Goal: Task Accomplishment & Management: Complete application form

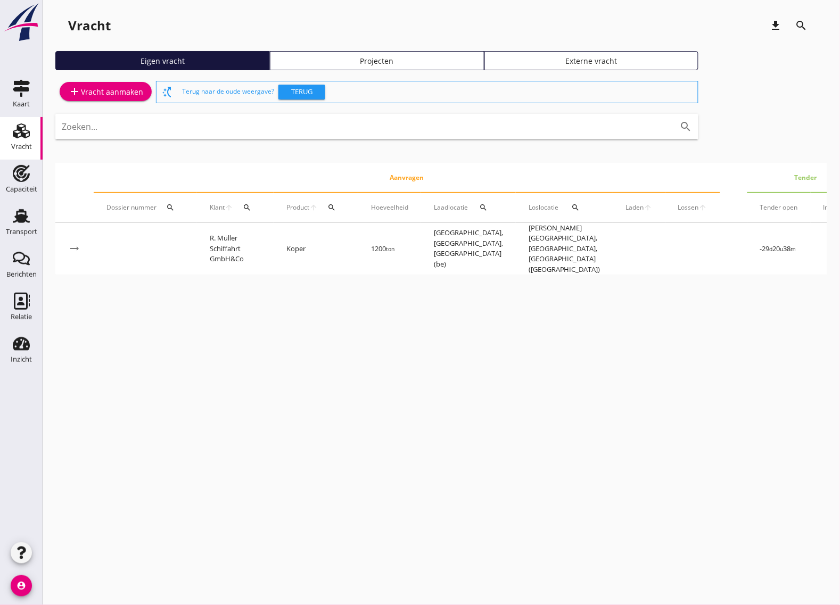
click at [123, 91] on div "add Vracht aanmaken" at bounding box center [105, 91] width 75 height 13
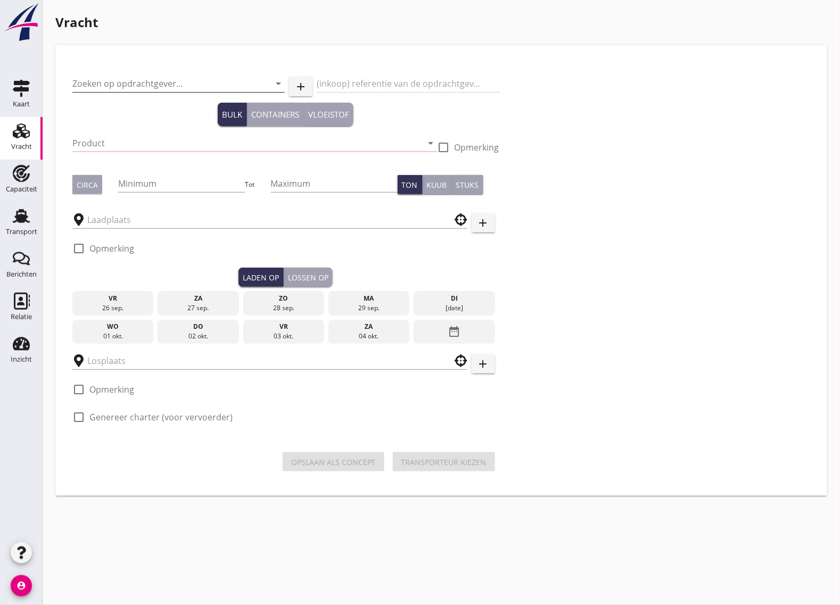
click at [149, 88] on input "Zoeken op opdrachtgever..." at bounding box center [163, 83] width 182 height 17
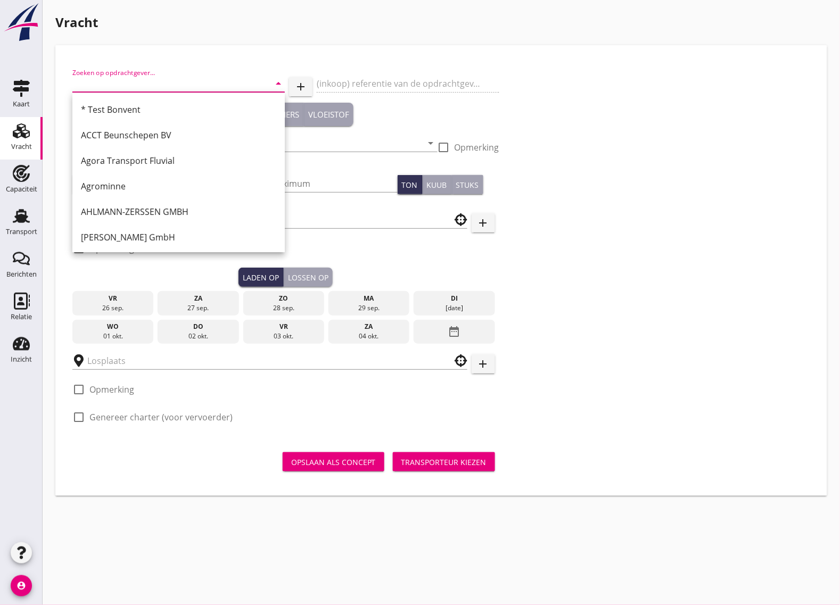
click at [118, 81] on input "Zoeken op opdrachtgever..." at bounding box center [163, 83] width 182 height 17
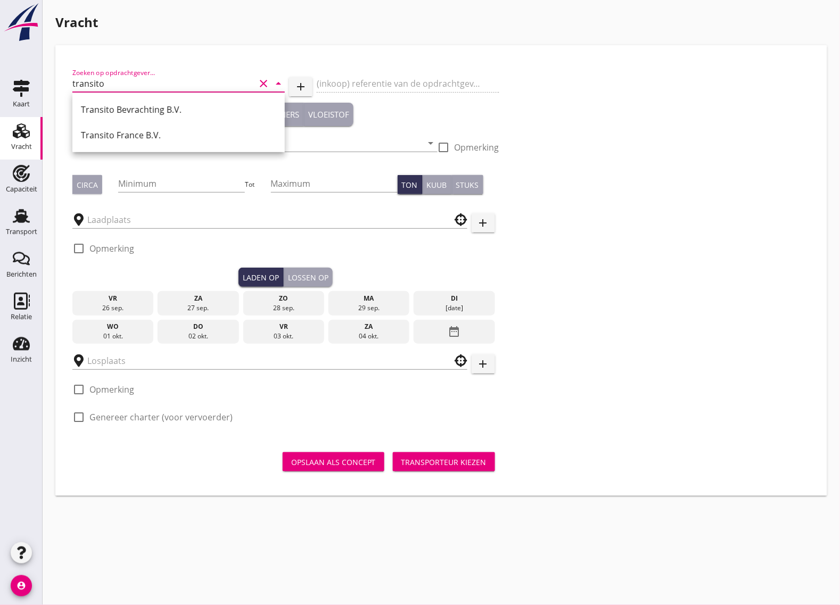
type input "transito"
click at [19, 580] on icon "account_circle" at bounding box center [21, 585] width 21 height 21
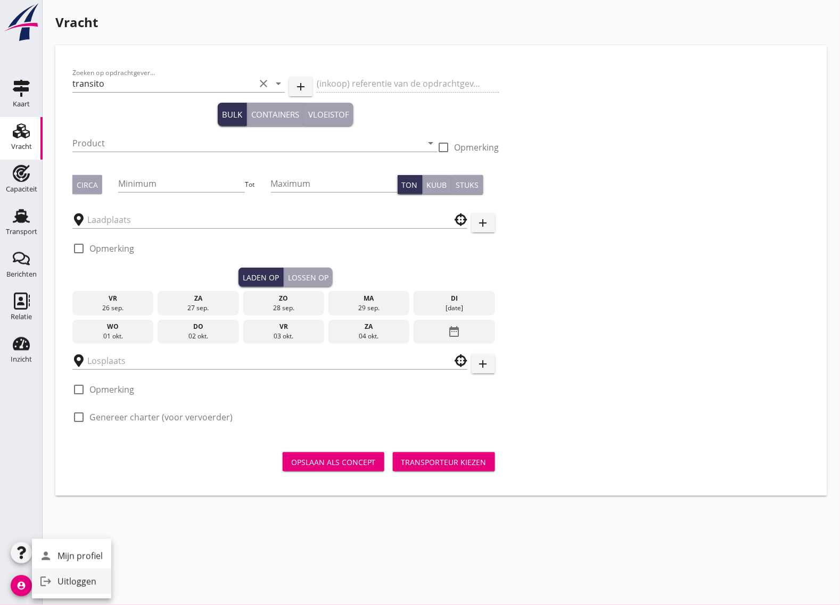
click at [64, 571] on link "logout Uitloggen" at bounding box center [71, 582] width 79 height 26
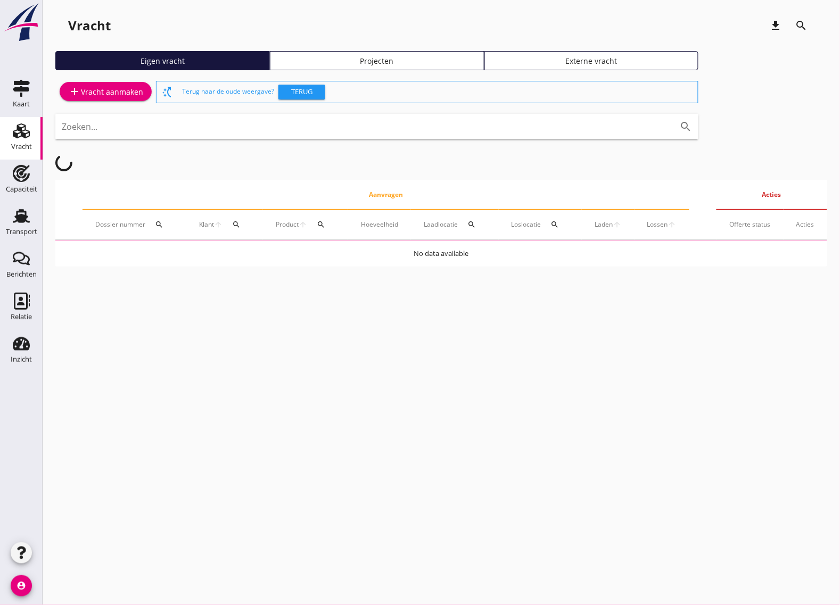
click at [105, 89] on div "add Vracht aanmaken" at bounding box center [105, 91] width 75 height 13
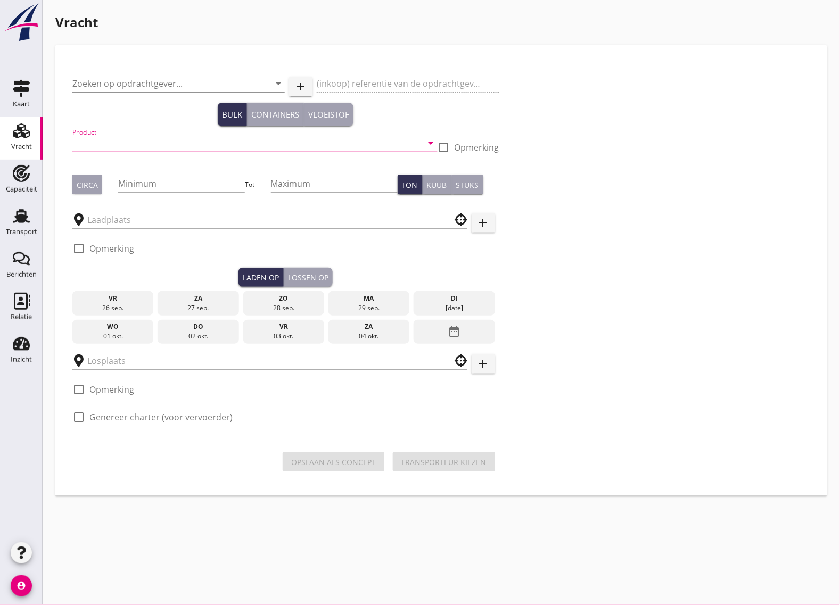
click at [152, 142] on input "Product" at bounding box center [247, 143] width 350 height 17
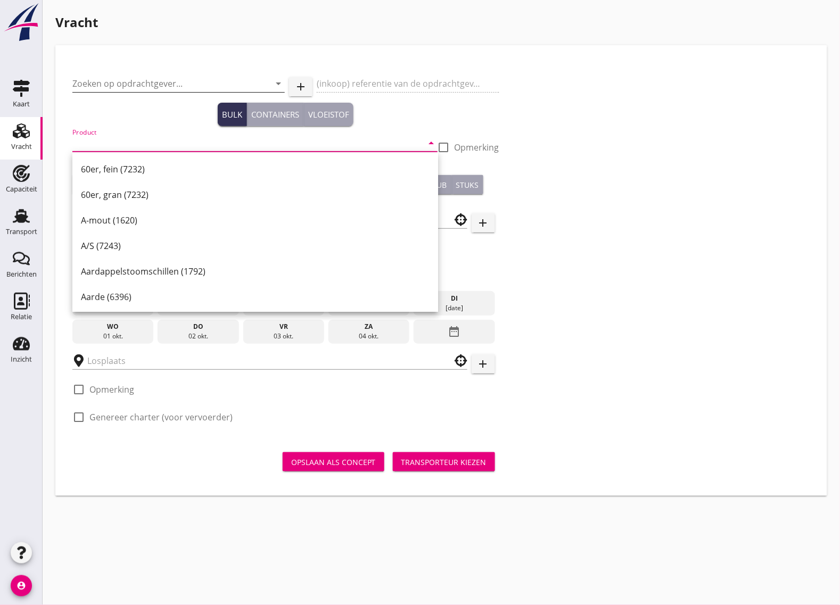
click at [152, 81] on input "Zoeken op opdrachtgever..." at bounding box center [163, 83] width 182 height 17
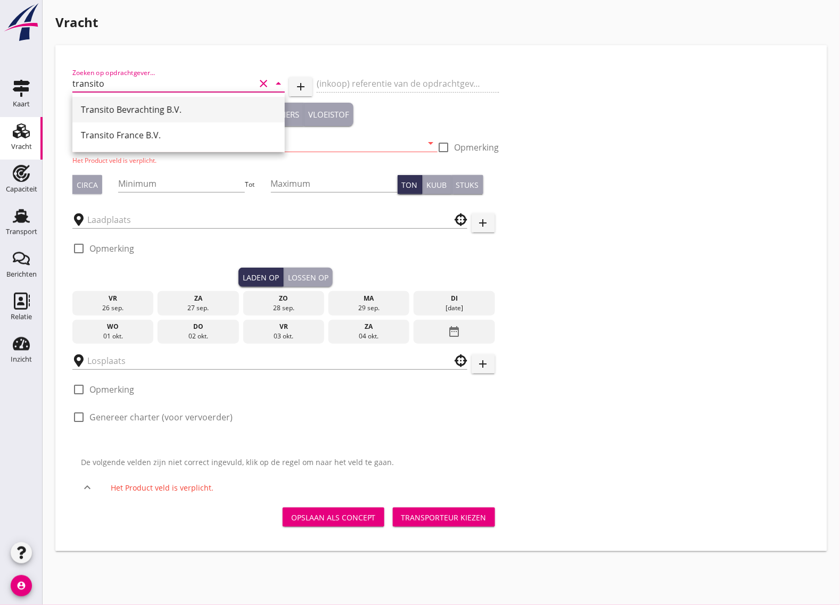
click at [118, 112] on div "Transito Bevrachting B.V." at bounding box center [178, 109] width 195 height 13
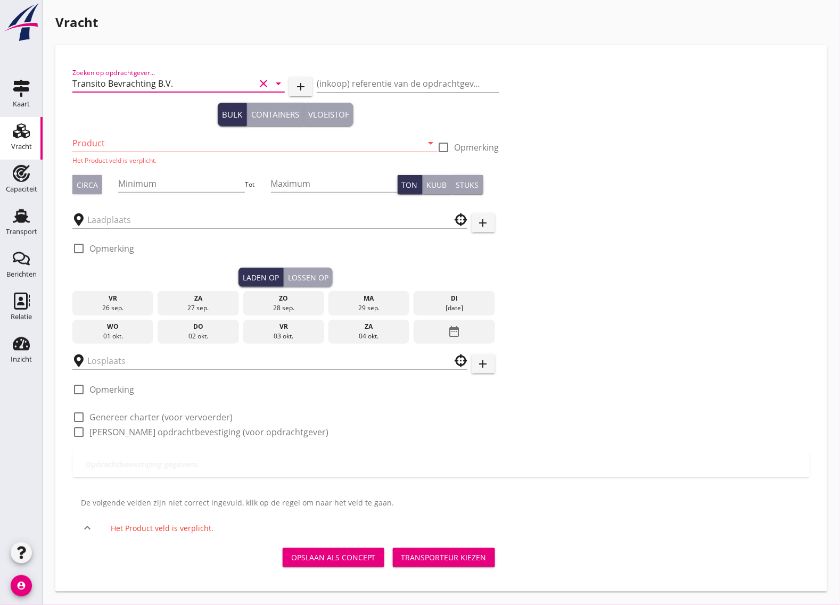
type input "Transito Bevrachting B.V."
click at [103, 145] on input "Product" at bounding box center [247, 143] width 350 height 17
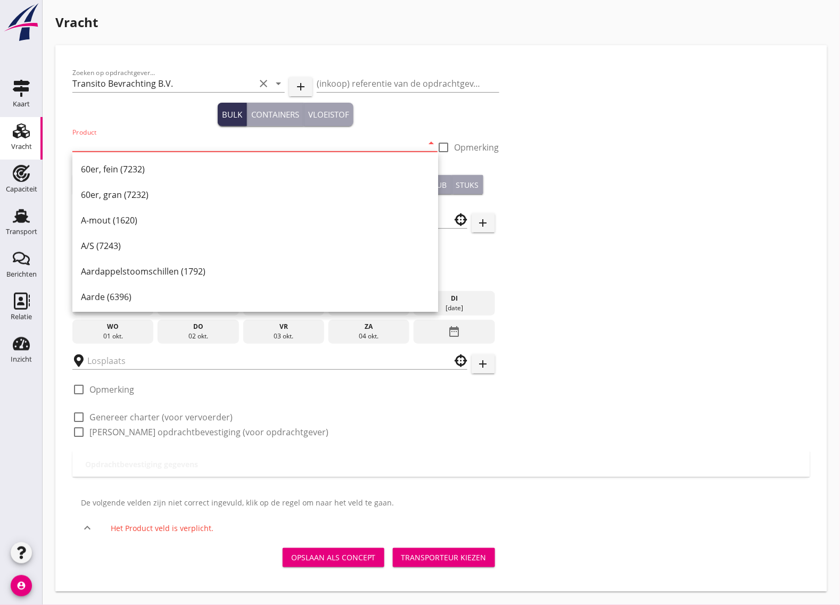
click at [99, 142] on input "Product" at bounding box center [247, 143] width 350 height 17
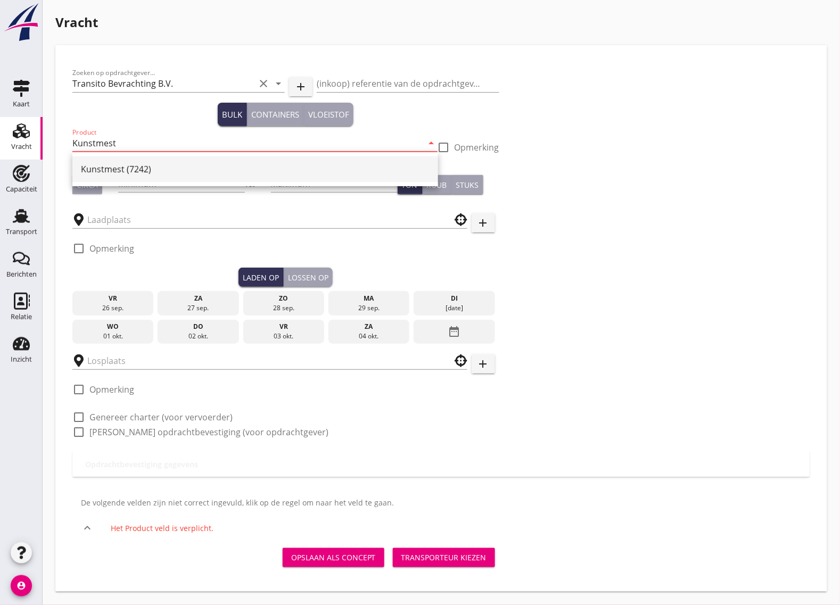
click at [126, 168] on div "Kunstmest (7242)" at bounding box center [255, 169] width 348 height 13
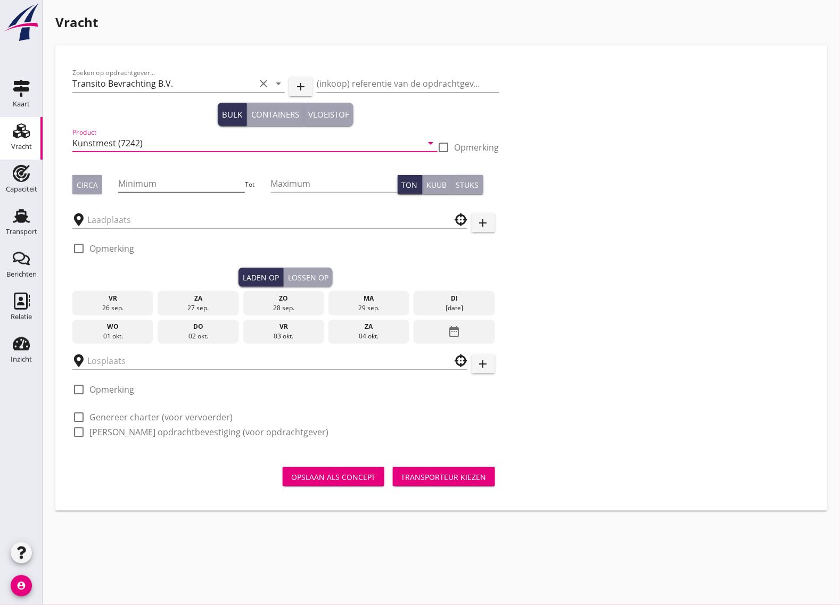
type input "Kunstmest (7242)"
click at [137, 179] on input "Minimum" at bounding box center [181, 183] width 127 height 17
type input "990"
click at [93, 176] on button "Circa" at bounding box center [87, 184] width 30 height 19
click at [100, 222] on input "text" at bounding box center [262, 219] width 350 height 17
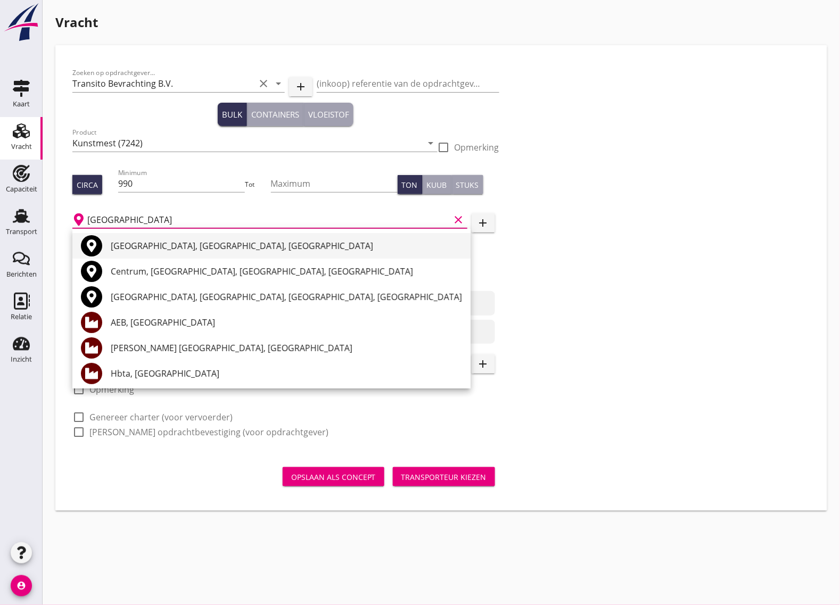
click at [154, 246] on div "[GEOGRAPHIC_DATA], [GEOGRAPHIC_DATA], [GEOGRAPHIC_DATA]" at bounding box center [286, 245] width 351 height 13
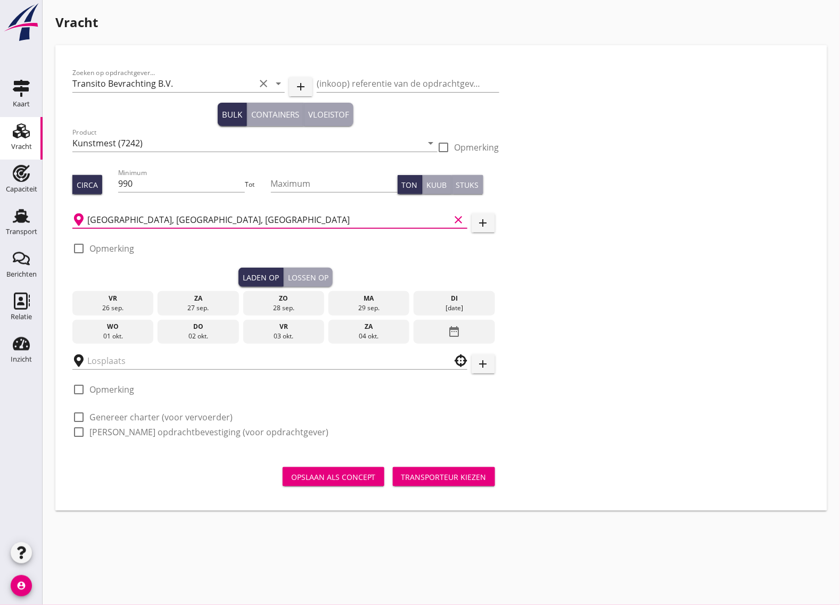
type input "[GEOGRAPHIC_DATA], [GEOGRAPHIC_DATA], [GEOGRAPHIC_DATA]"
click at [73, 243] on div at bounding box center [79, 248] width 18 height 18
checkbox input "true"
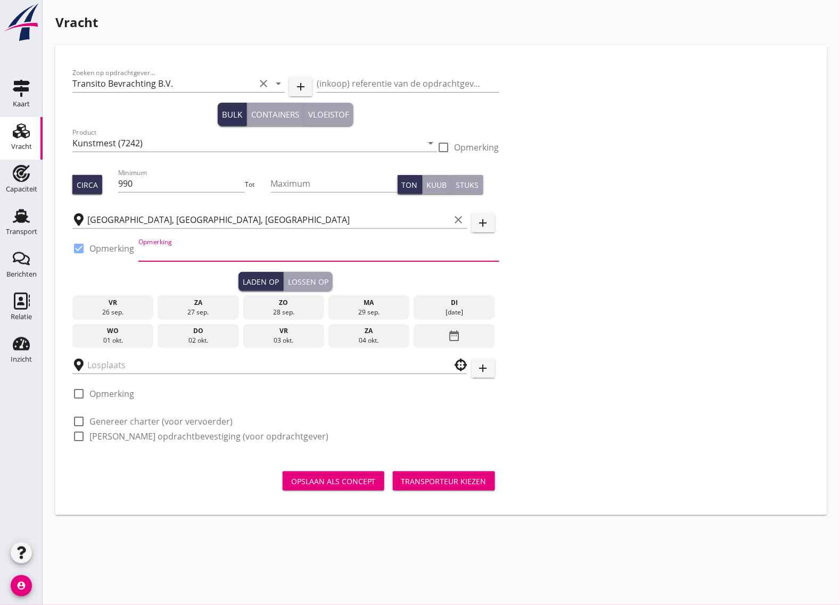
paste input "[GEOGRAPHIC_DATA] , ICL 0031 205 815 132, 0031 611 304 437"
type input "[GEOGRAPHIC_DATA] , ICL 0031 205 815 132, 0031 611 304 437"
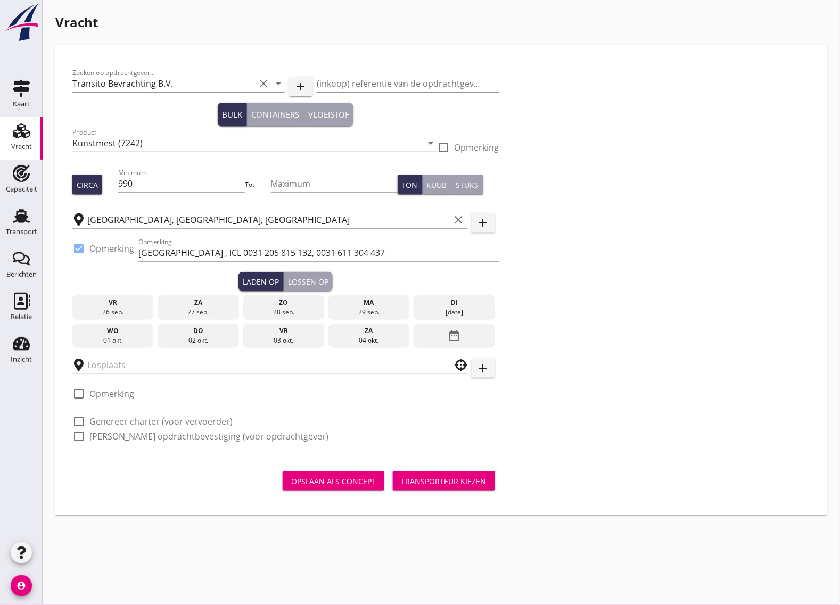
click at [452, 306] on div "di" at bounding box center [454, 303] width 76 height 10
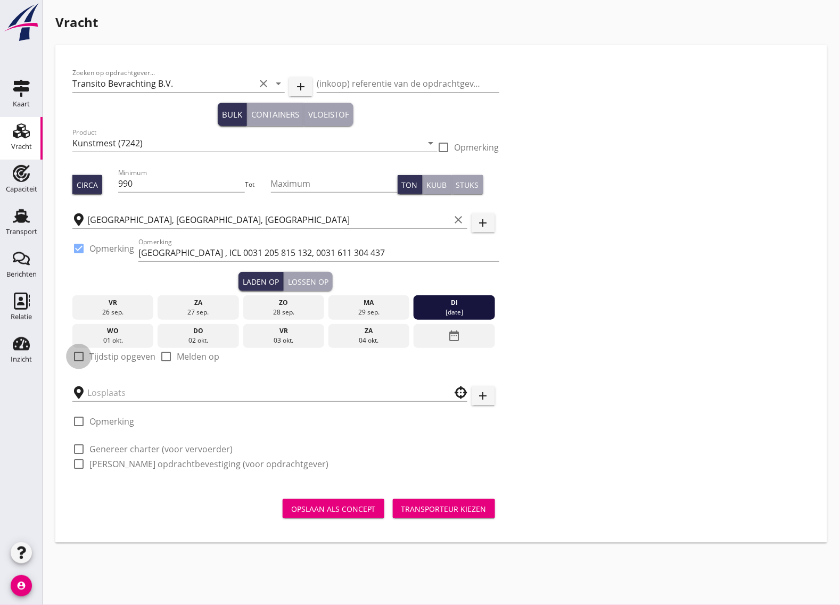
click at [84, 358] on div at bounding box center [79, 356] width 18 height 18
checkbox input "true"
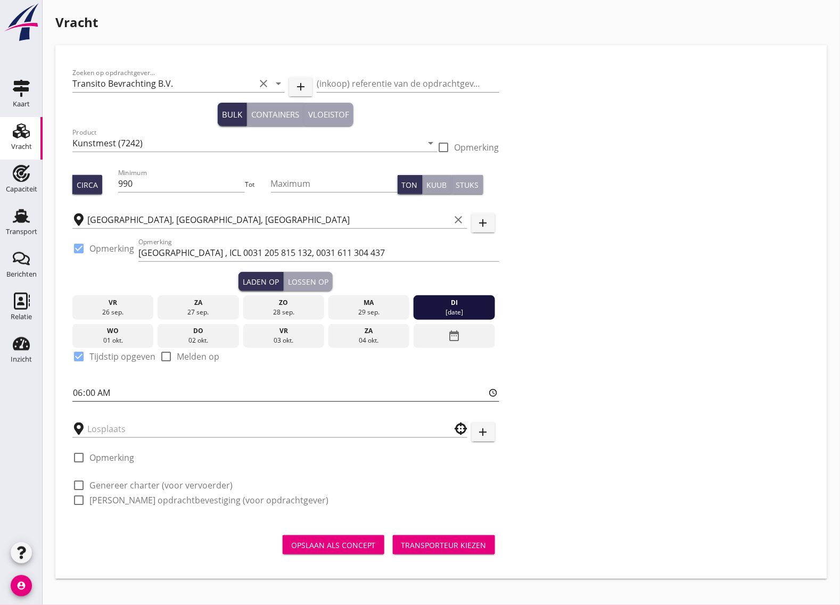
click at [89, 393] on input "06:00" at bounding box center [285, 392] width 427 height 17
type input "06:01"
click at [308, 280] on div "Lossen op" at bounding box center [308, 281] width 40 height 11
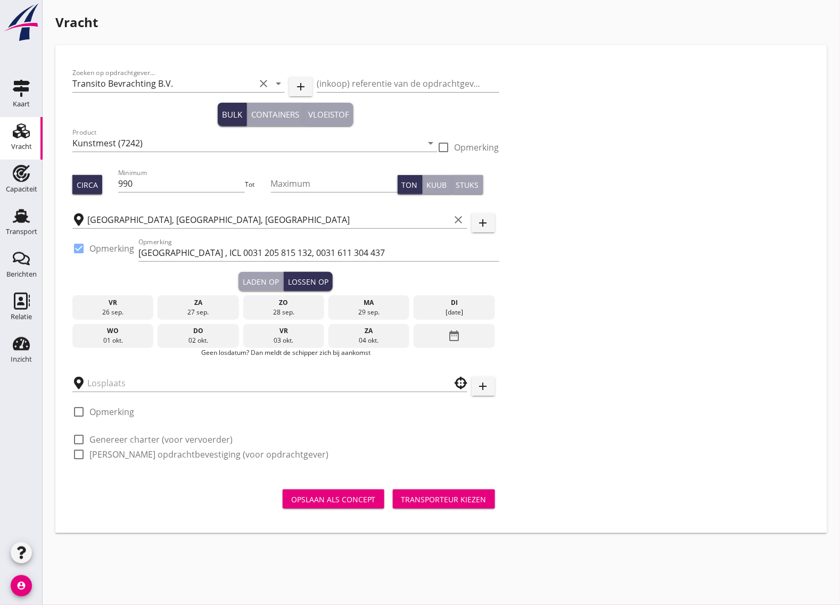
click at [290, 329] on div "vr" at bounding box center [284, 331] width 76 height 10
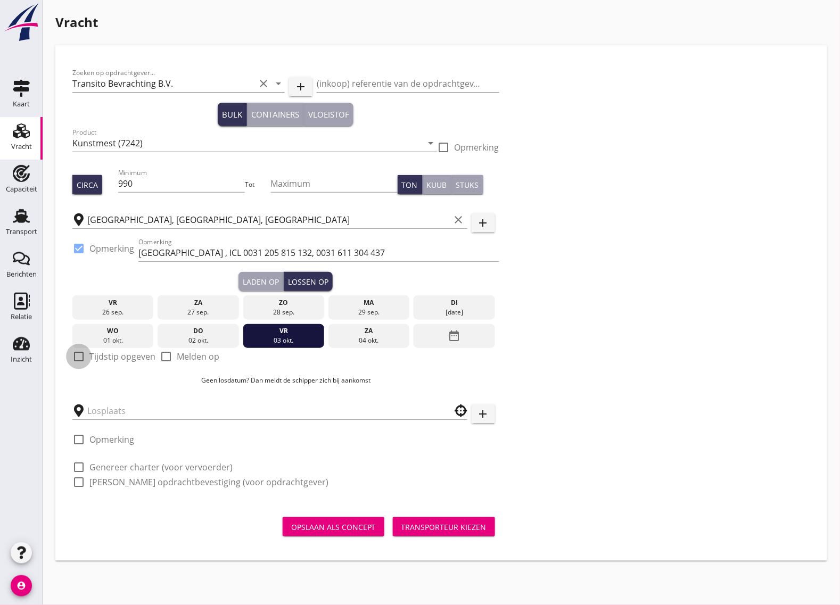
click at [79, 355] on div at bounding box center [79, 356] width 18 height 18
checkbox input "true"
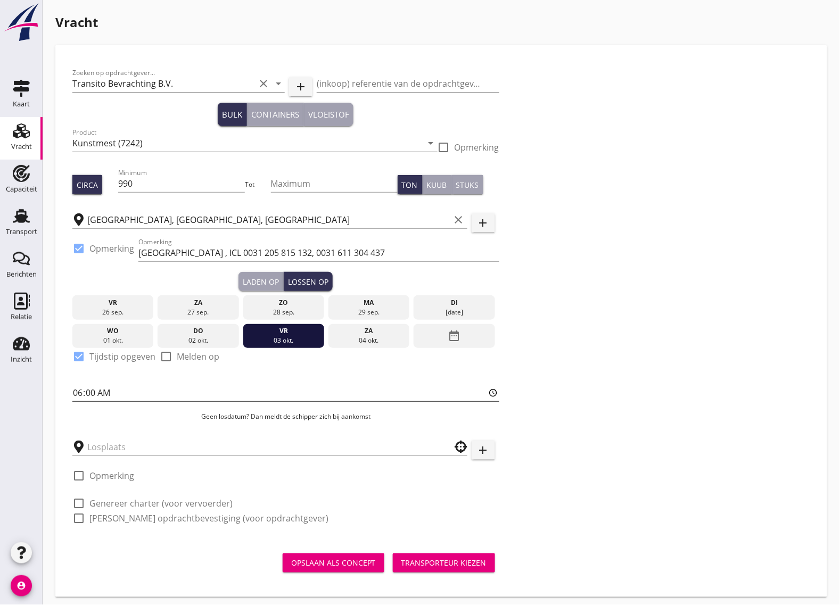
click at [84, 393] on input "06:00" at bounding box center [285, 392] width 427 height 17
click at [89, 393] on input "06:00" at bounding box center [285, 392] width 427 height 17
type input "06:01"
click at [103, 443] on input "text" at bounding box center [262, 446] width 350 height 17
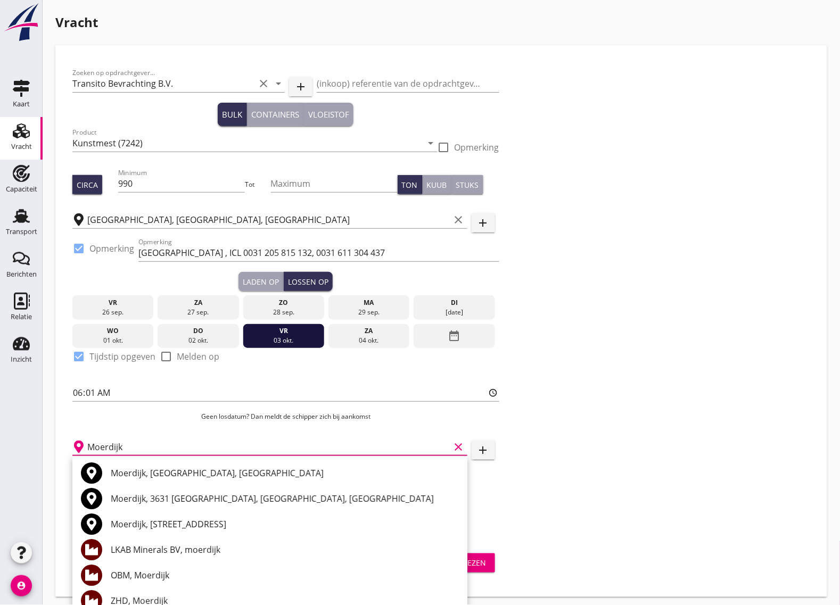
click at [179, 471] on div "Moerdijk, [GEOGRAPHIC_DATA], [GEOGRAPHIC_DATA]" at bounding box center [285, 473] width 348 height 13
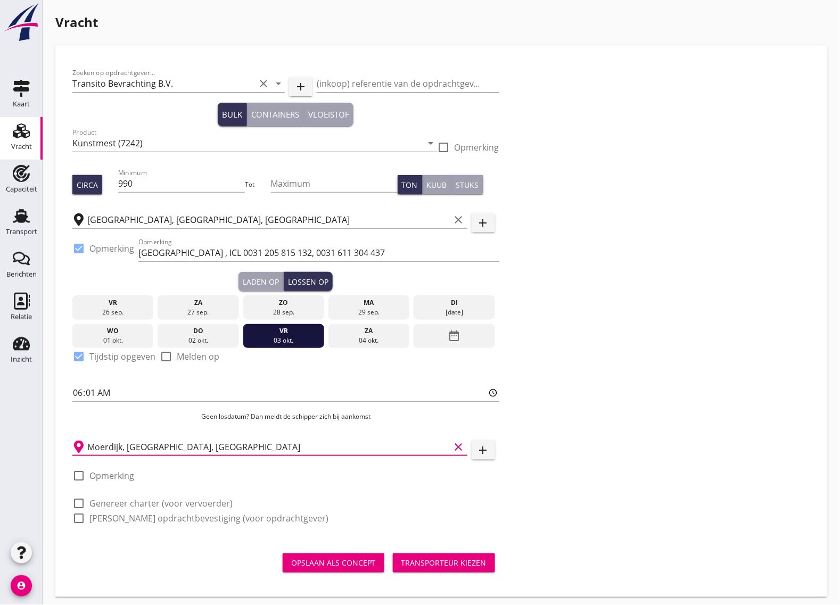
type input "Moerdijk, [GEOGRAPHIC_DATA], [GEOGRAPHIC_DATA]"
click at [76, 476] on div at bounding box center [79, 476] width 18 height 18
checkbox input "true"
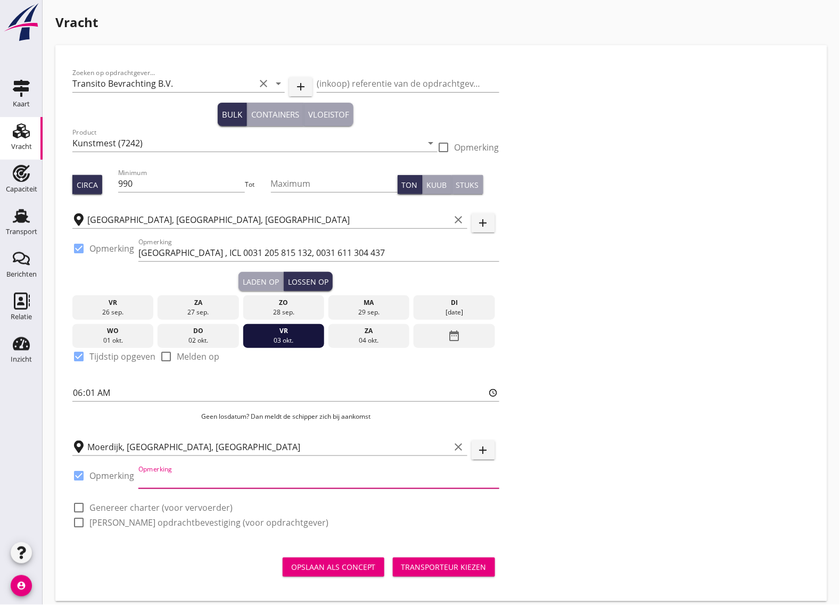
click at [155, 479] on input "Opmerking" at bounding box center [318, 479] width 361 height 17
paste input "Van de Reijt 0031 850 436 300, 0031 850 436 350"
type input "Van de Reijt 0031 850 436 300, 0031 850 436 350"
click at [81, 507] on div at bounding box center [79, 508] width 18 height 18
checkbox input "true"
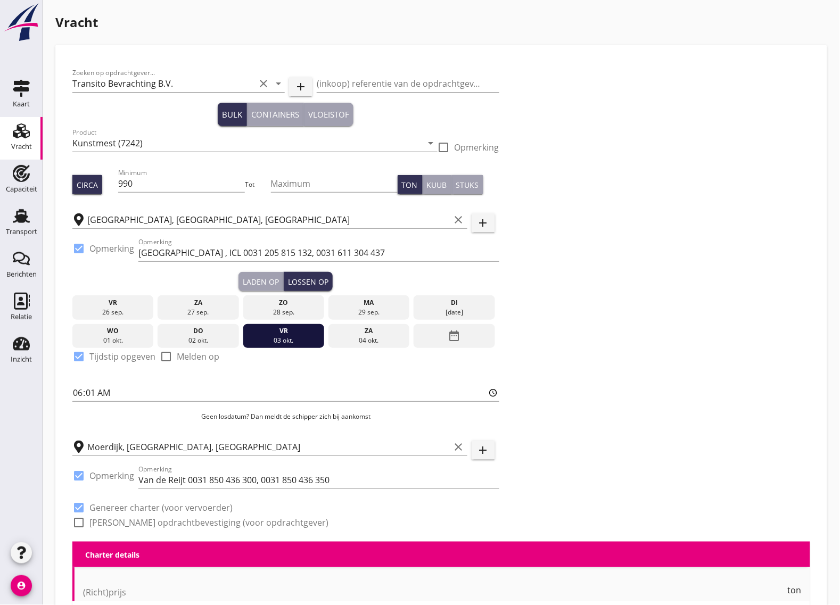
click at [79, 522] on div at bounding box center [79, 522] width 18 height 18
checkbox input "true"
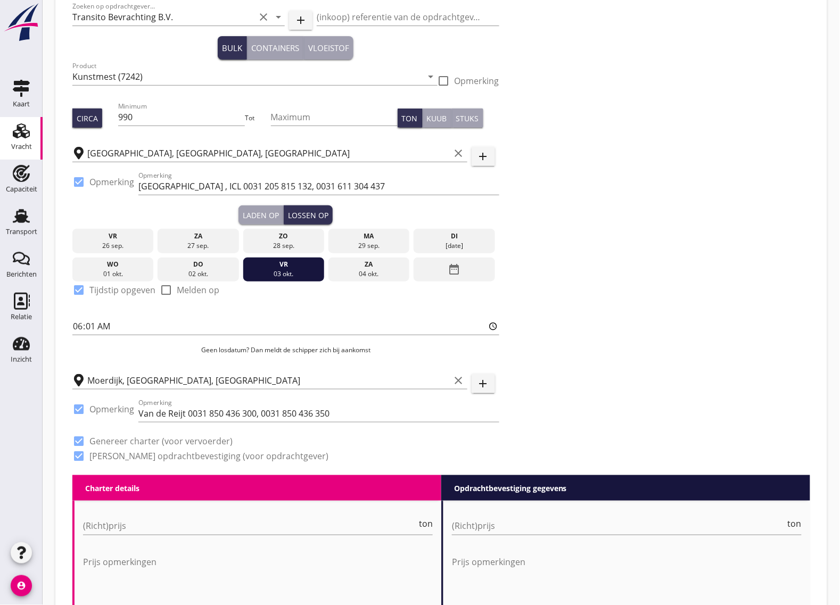
scroll to position [200, 0]
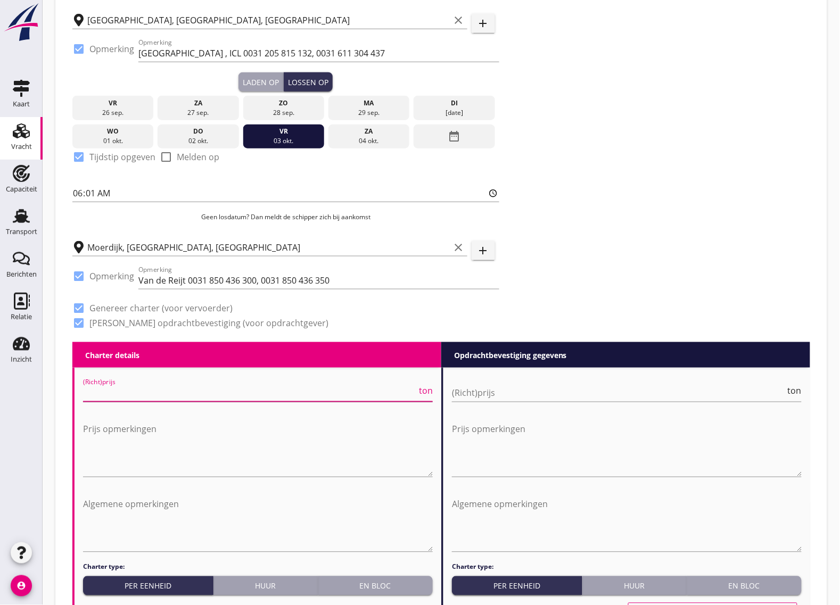
click at [141, 389] on input "(Richt)prijs" at bounding box center [250, 393] width 334 height 17
click at [140, 389] on input "(Richt)prijs" at bounding box center [250, 393] width 334 height 17
click at [209, 385] on input "4" at bounding box center [250, 393] width 334 height 17
drag, startPoint x: 185, startPoint y: 378, endPoint x: 182, endPoint y: 385, distance: 7.4
click at [185, 379] on div "(Richt)prijs 4 ton" at bounding box center [258, 395] width 350 height 34
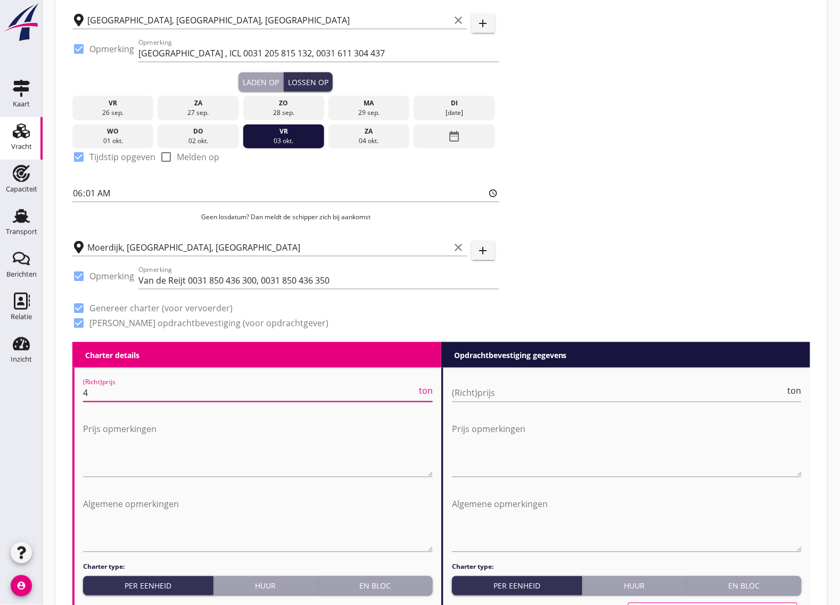
click at [180, 394] on input "4" at bounding box center [250, 393] width 334 height 17
type input "4.75"
click at [519, 400] on div "(Richt)prijs ton" at bounding box center [627, 393] width 350 height 17
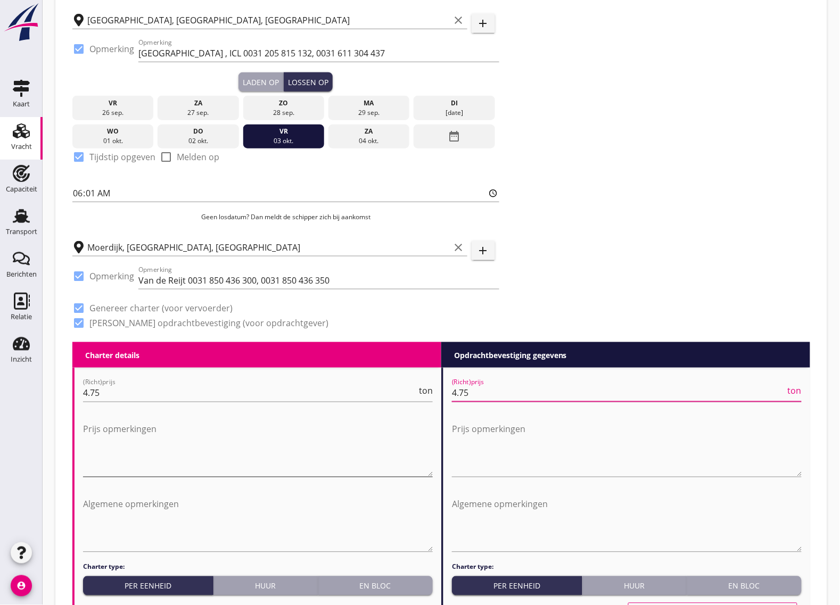
type input "4.75"
click at [117, 436] on textarea "Prijs opmerkingen" at bounding box center [258, 449] width 350 height 56
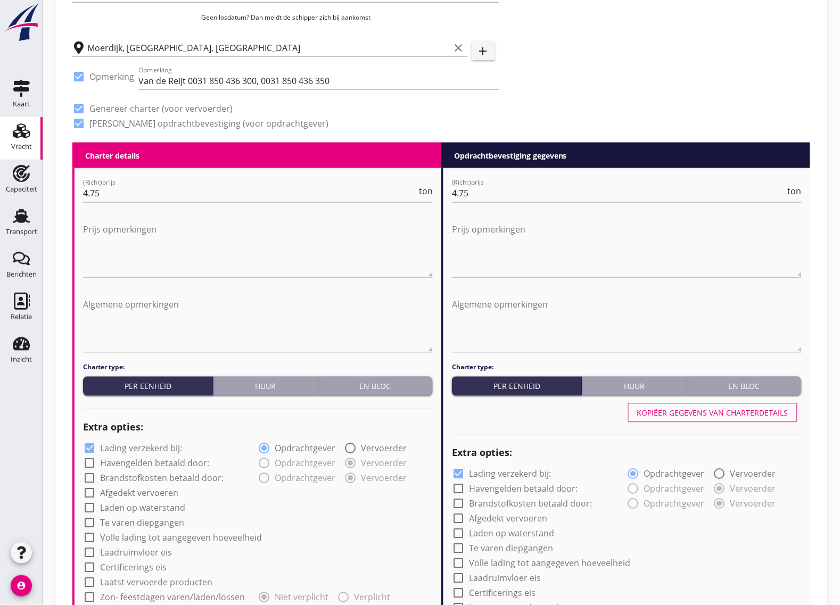
scroll to position [532, 0]
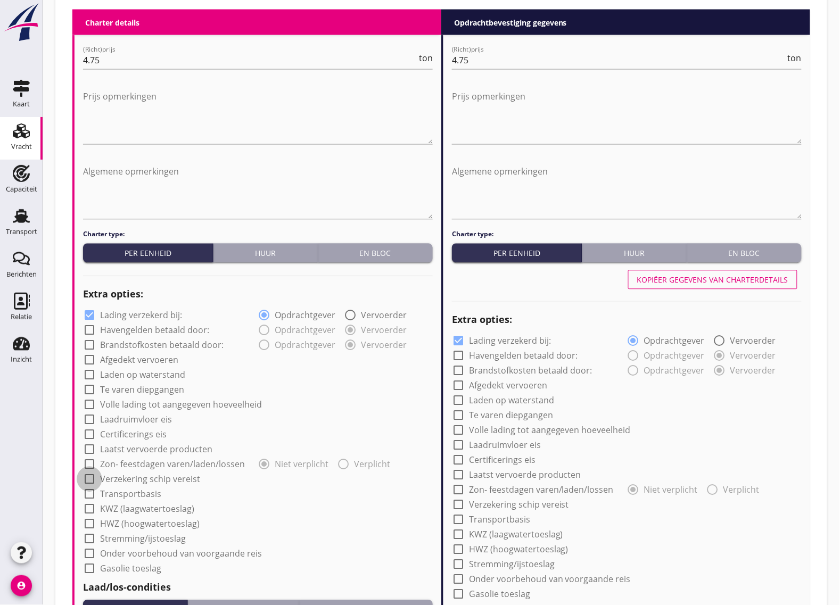
click at [92, 480] on div at bounding box center [89, 479] width 18 height 18
checkbox input "true"
click at [454, 503] on div at bounding box center [458, 505] width 18 height 18
checkbox input "true"
click at [461, 338] on div at bounding box center [458, 341] width 18 height 18
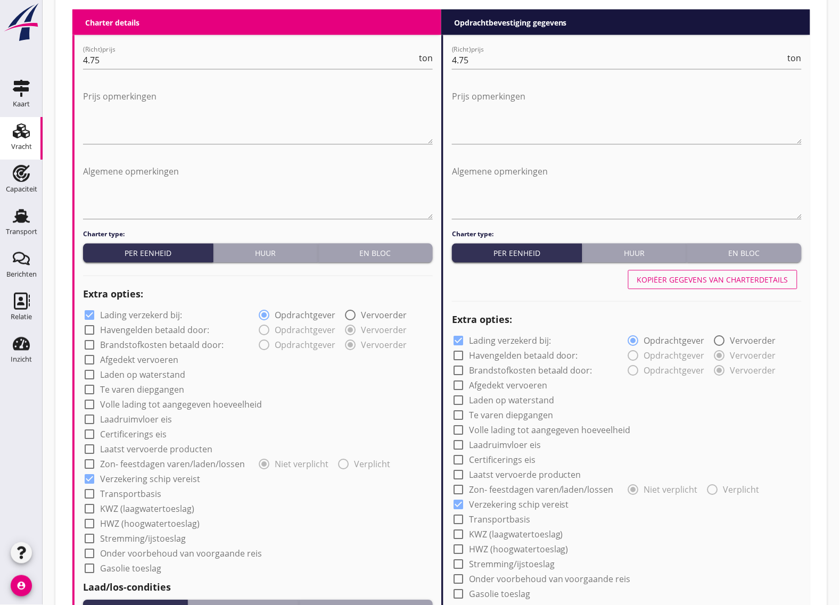
checkbox input "false"
click at [87, 313] on div at bounding box center [89, 315] width 18 height 18
checkbox input "false"
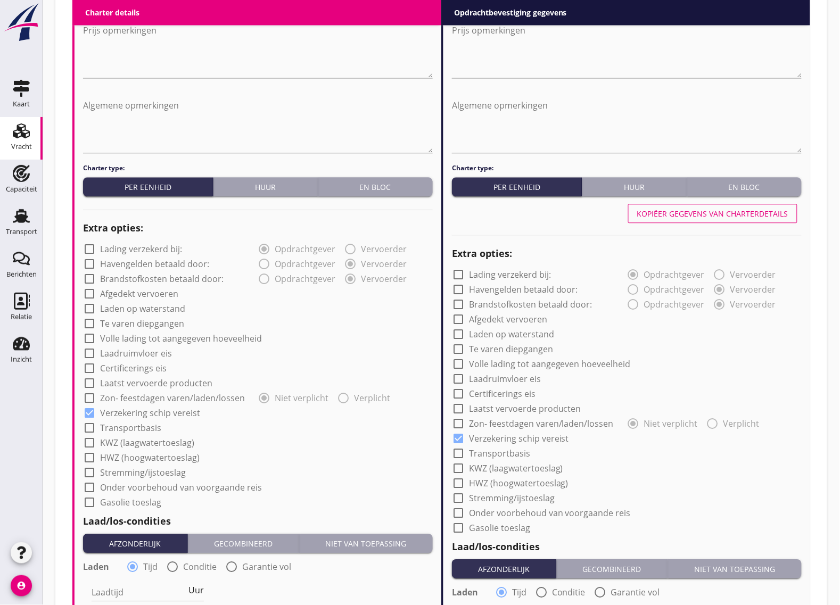
scroll to position [732, 0]
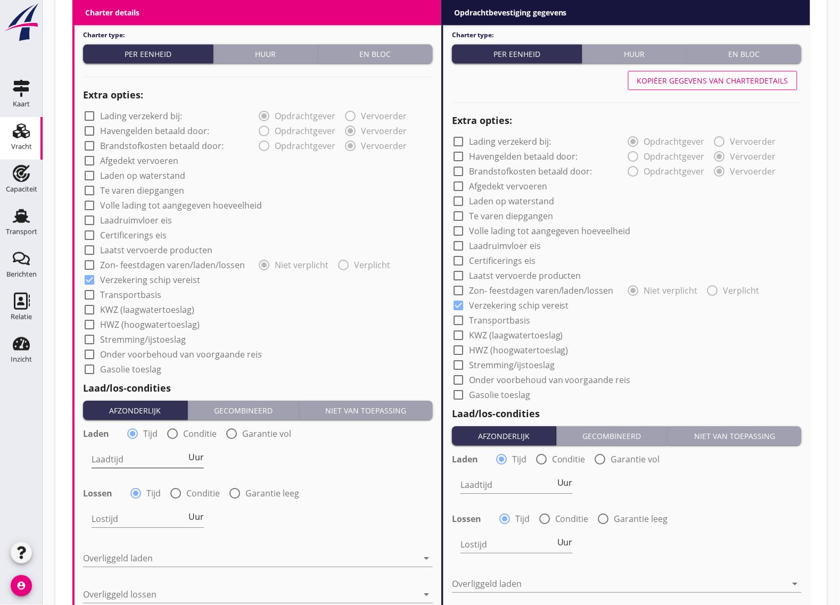
click at [116, 459] on input "Laadtijd" at bounding box center [139, 459] width 95 height 17
click at [184, 429] on label "Conditie" at bounding box center [200, 433] width 34 height 11
radio input "false"
radio input "true"
click at [156, 463] on div at bounding box center [169, 459] width 155 height 17
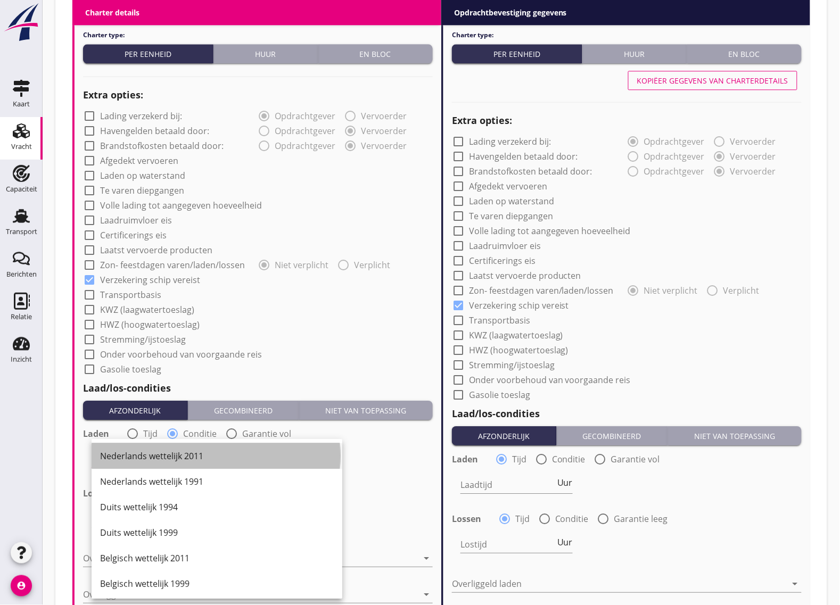
click at [156, 454] on div "Nederlands wettelijk 2011" at bounding box center [217, 456] width 234 height 13
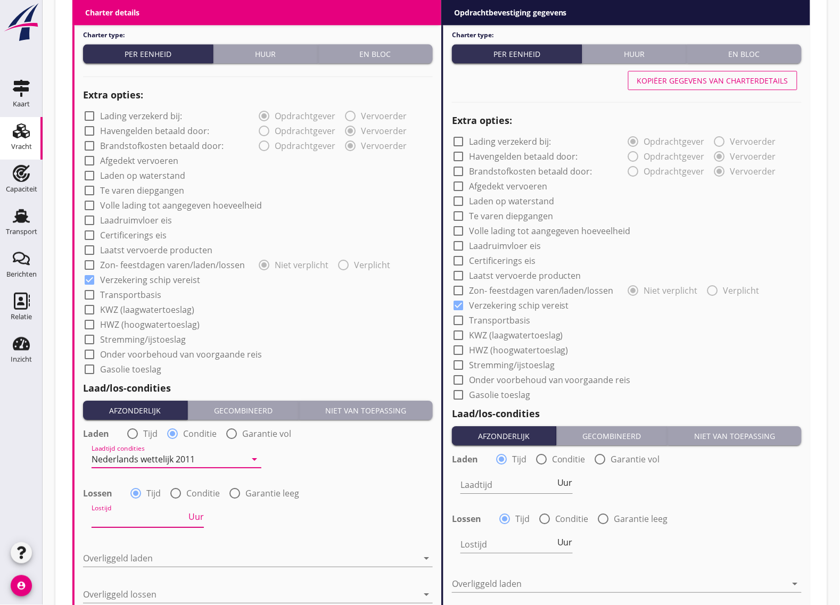
click at [109, 514] on input "Lostijd" at bounding box center [139, 518] width 95 height 17
click at [184, 493] on div "radio_button_unchecked Conditie" at bounding box center [194, 493] width 51 height 13
click at [178, 493] on div at bounding box center [176, 493] width 18 height 18
radio input "false"
radio input "true"
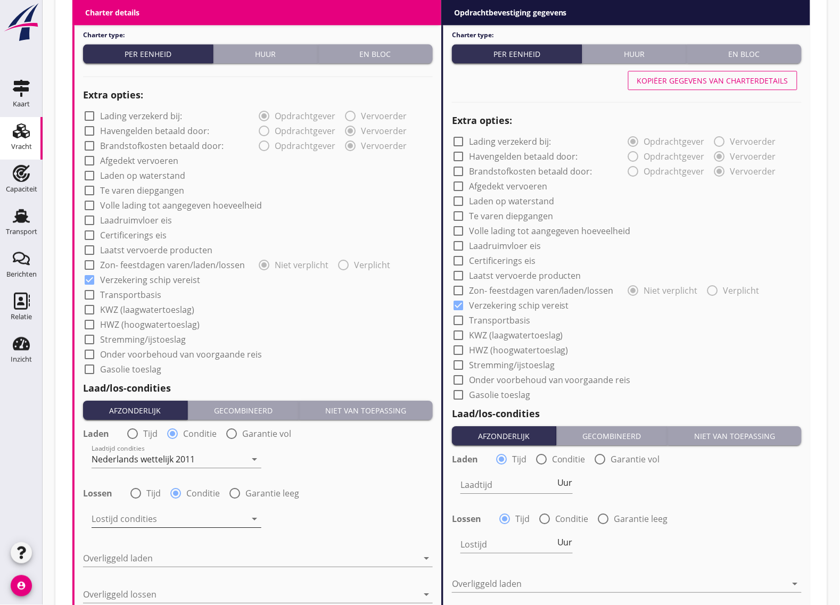
click at [177, 511] on div at bounding box center [169, 518] width 155 height 17
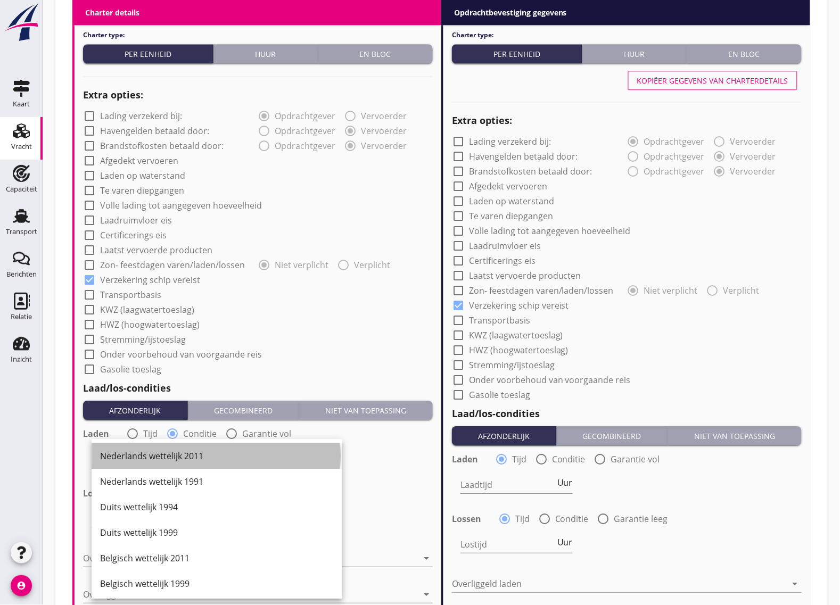
click at [176, 455] on div "Nederlands wettelijk 2011" at bounding box center [217, 456] width 234 height 13
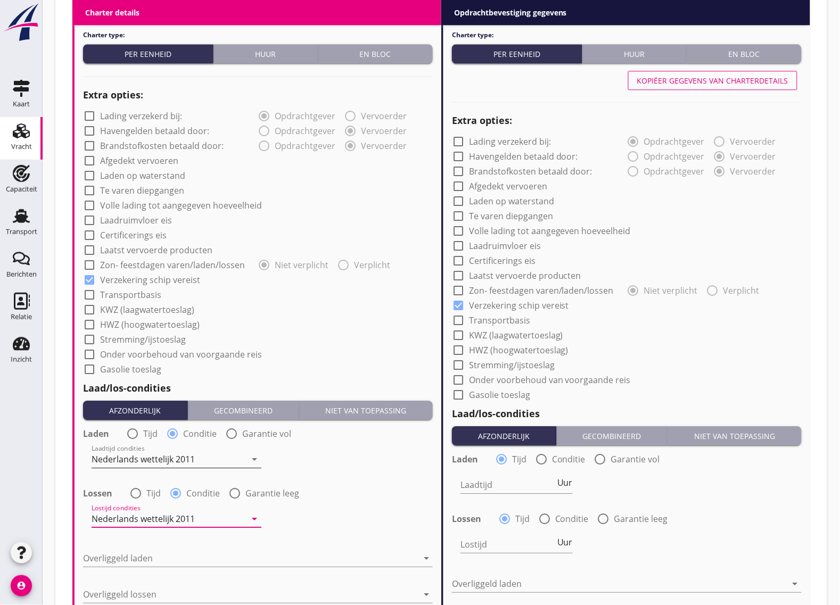
scroll to position [865, 0]
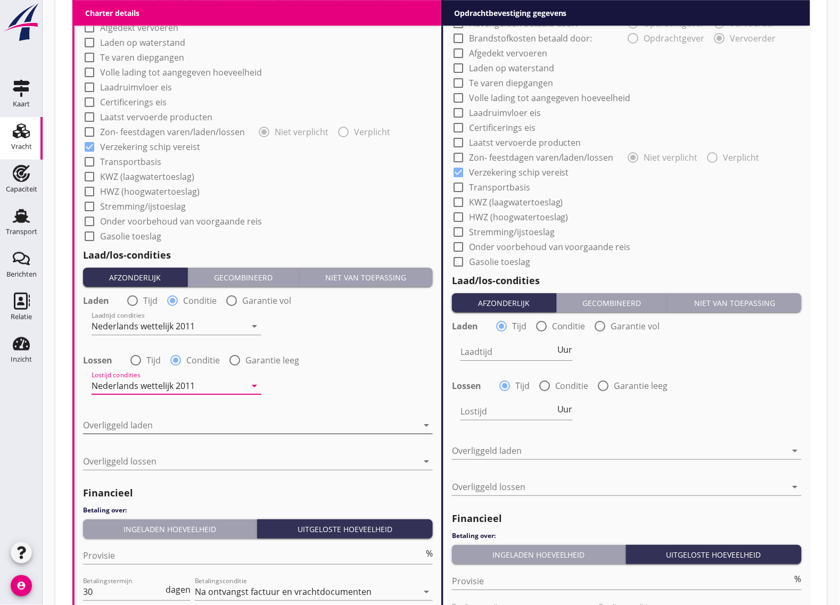
click at [142, 418] on div at bounding box center [250, 425] width 335 height 17
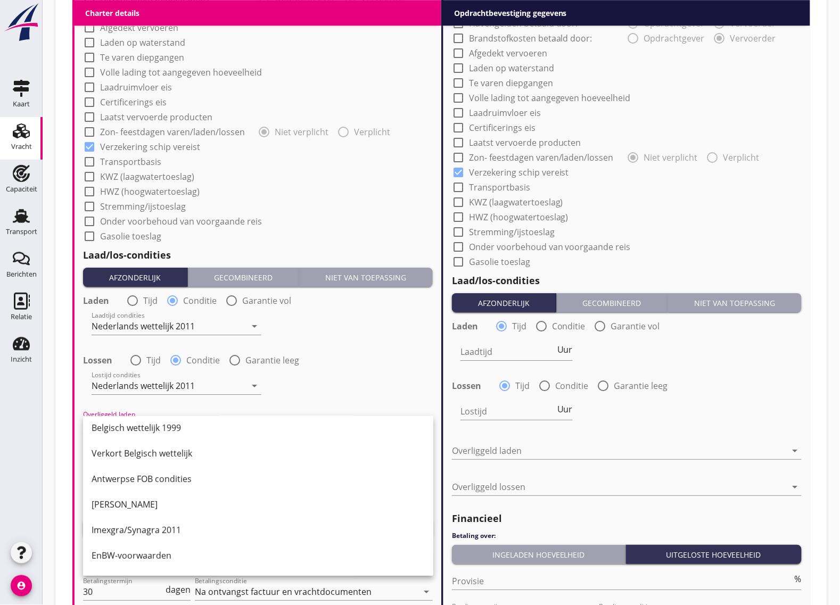
scroll to position [0, 0]
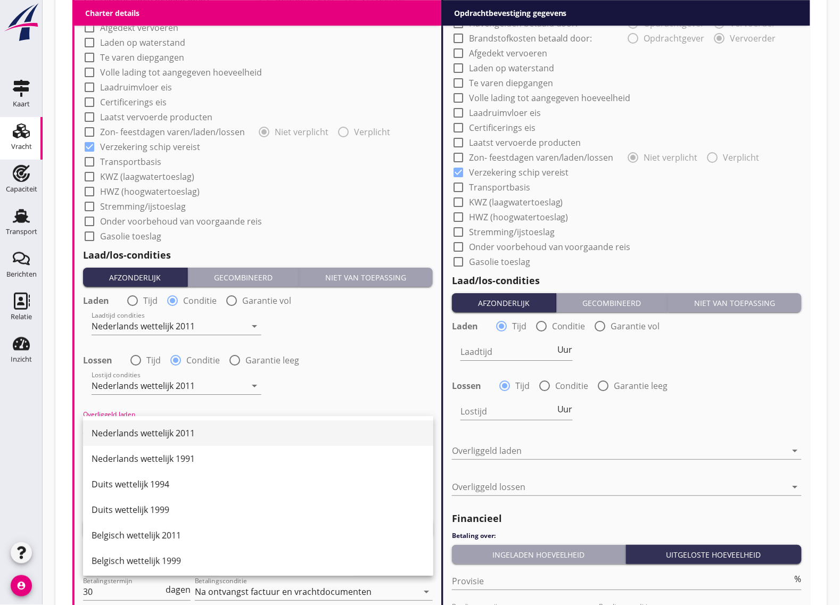
click at [175, 429] on div "Nederlands wettelijk 2011" at bounding box center [258, 433] width 333 height 13
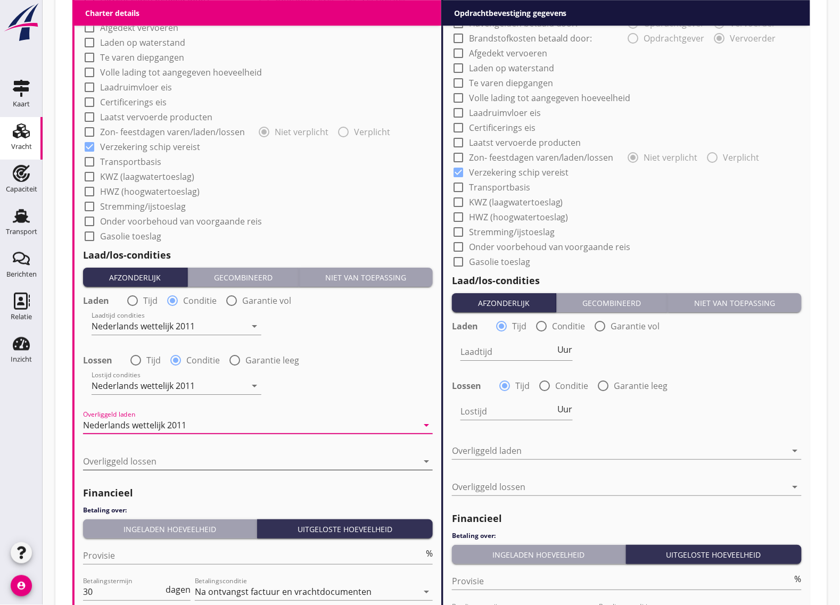
click at [126, 466] on div at bounding box center [250, 461] width 335 height 17
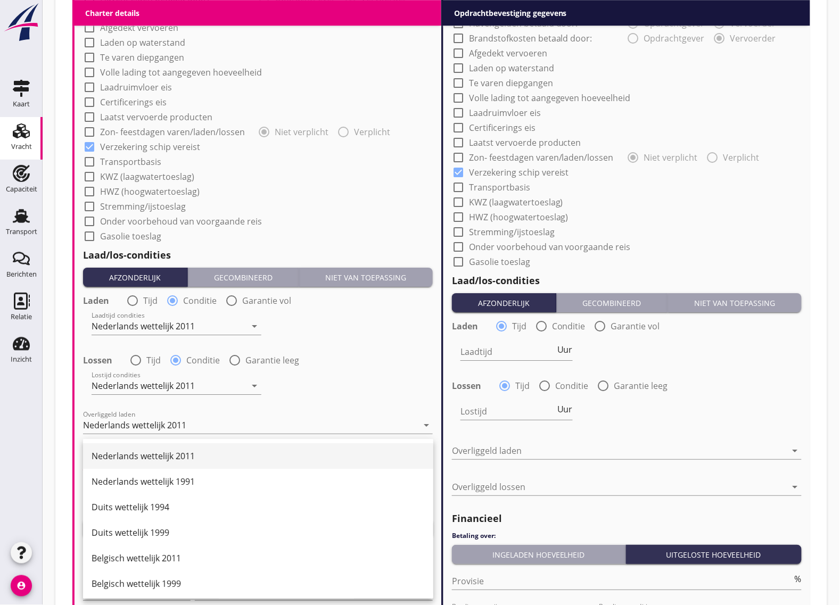
click at [170, 455] on div "Nederlands wettelijk 2011" at bounding box center [258, 456] width 333 height 13
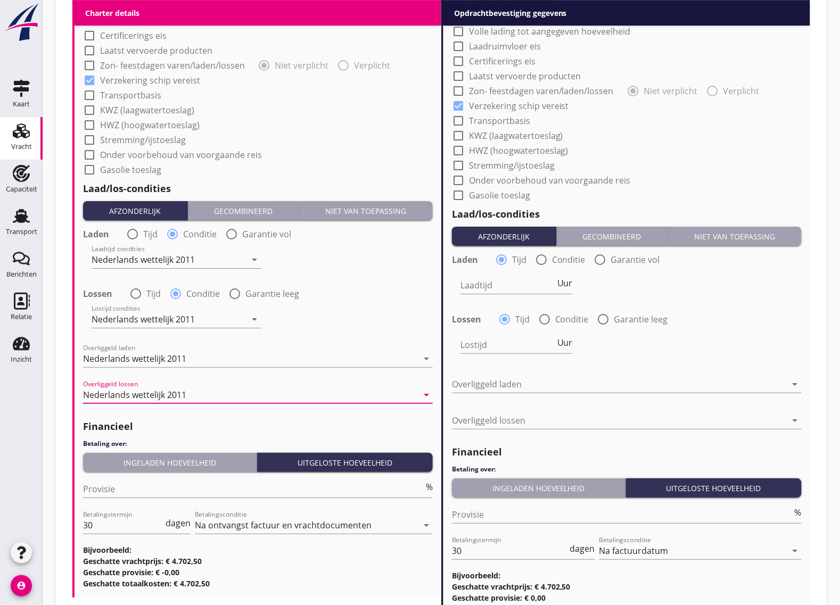
scroll to position [998, 0]
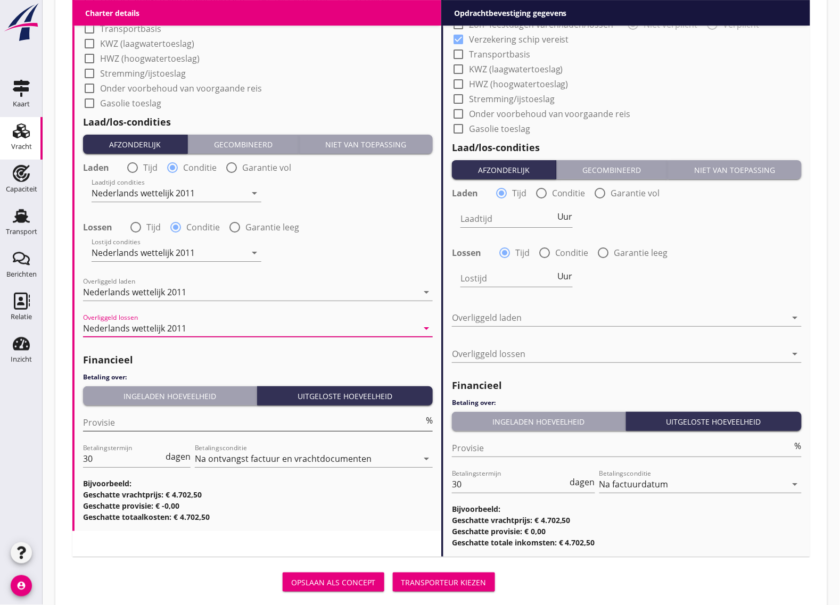
click at [120, 426] on input "Provisie" at bounding box center [253, 422] width 341 height 17
type input "5"
click at [126, 461] on input "30" at bounding box center [123, 458] width 80 height 17
type input "3"
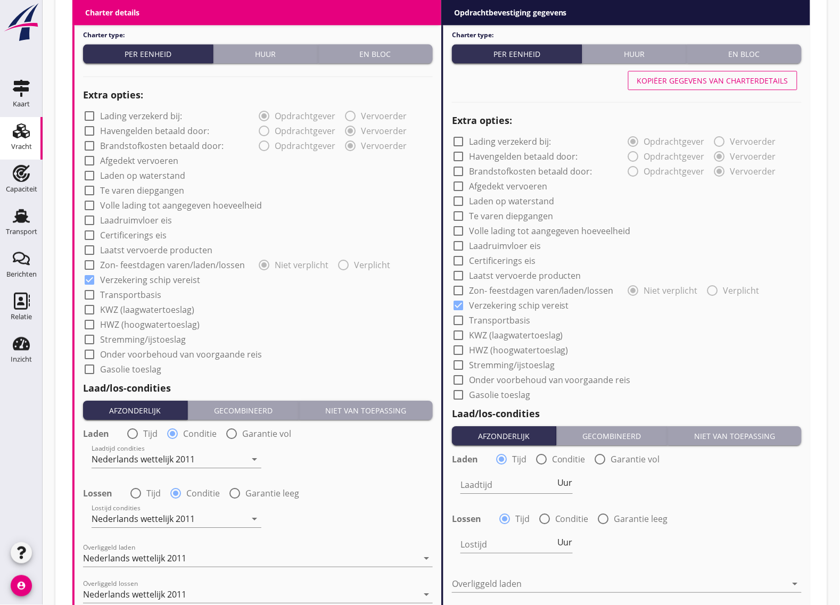
scroll to position [532, 0]
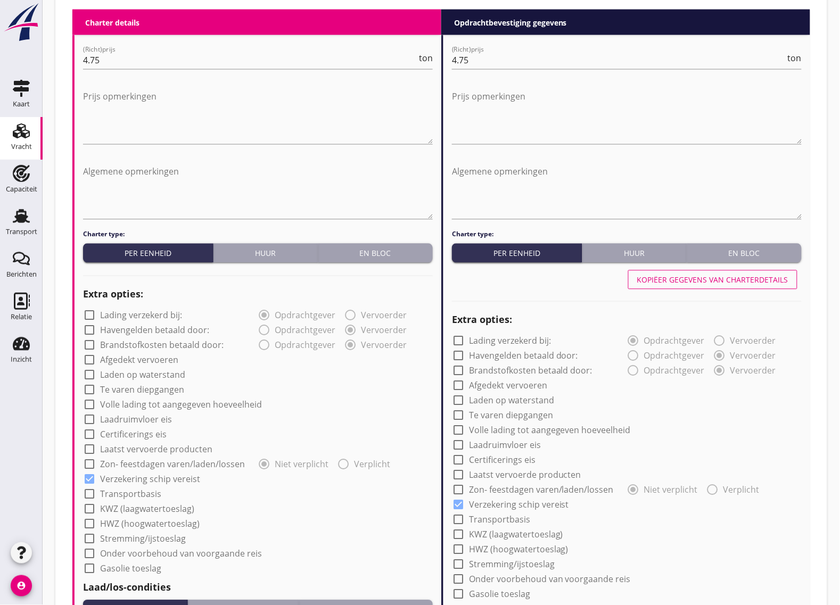
type input "14"
click at [722, 283] on div "Kopiëer gegevens van charterdetails" at bounding box center [712, 280] width 151 height 11
radio input "false"
radio input "true"
radio input "false"
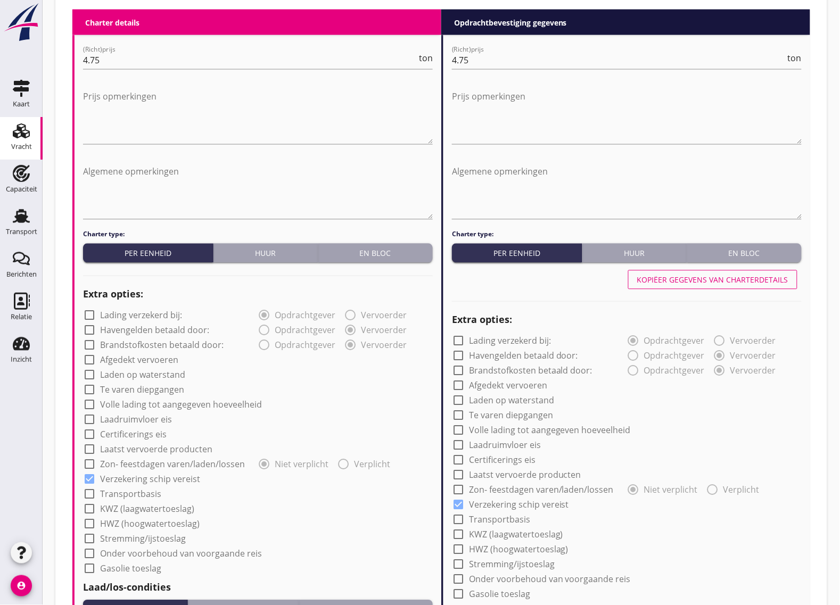
radio input "true"
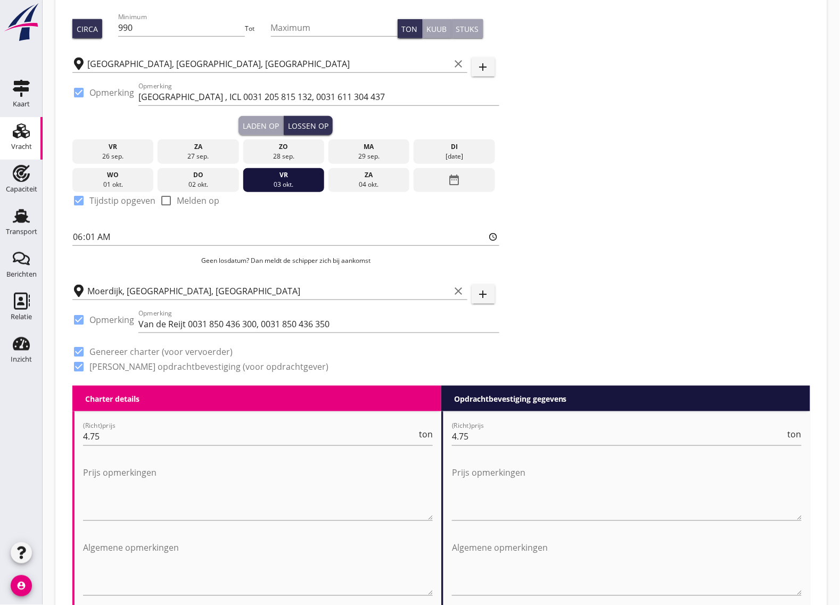
scroll to position [89, 0]
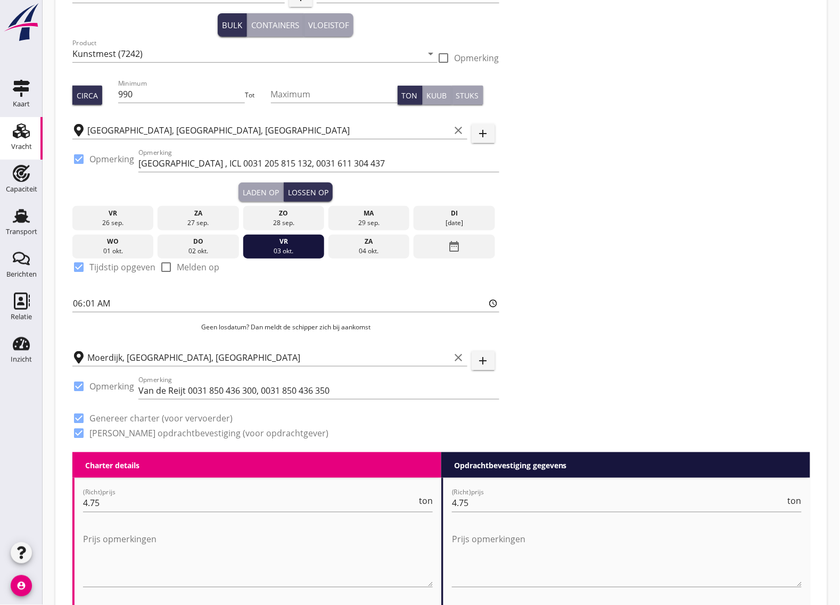
click at [270, 189] on div "Laden op" at bounding box center [261, 192] width 36 height 11
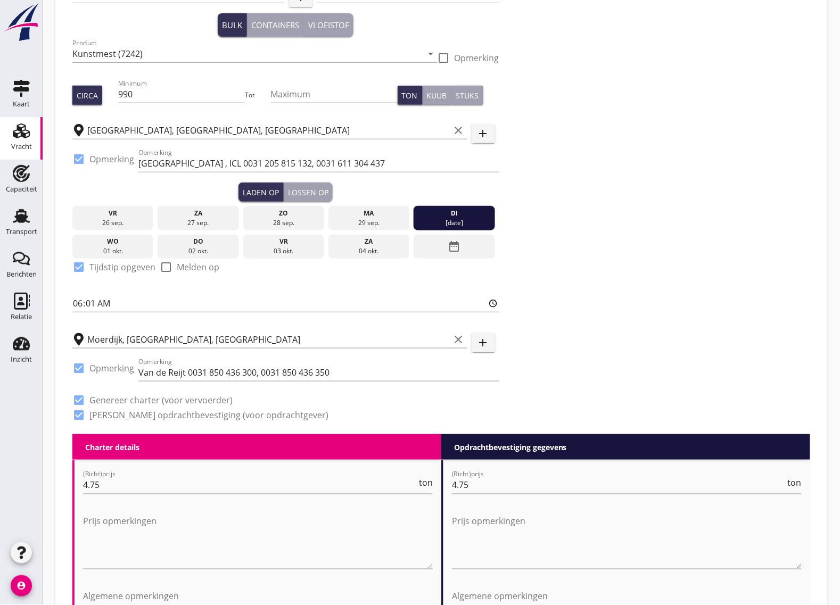
click at [331, 193] on button "Lossen op" at bounding box center [308, 191] width 49 height 19
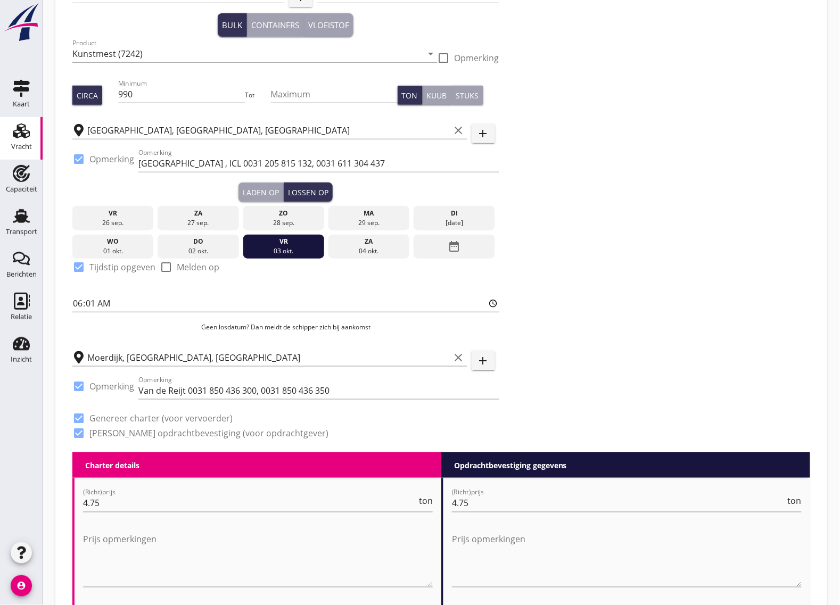
click at [247, 200] on button "Laden op" at bounding box center [260, 191] width 45 height 19
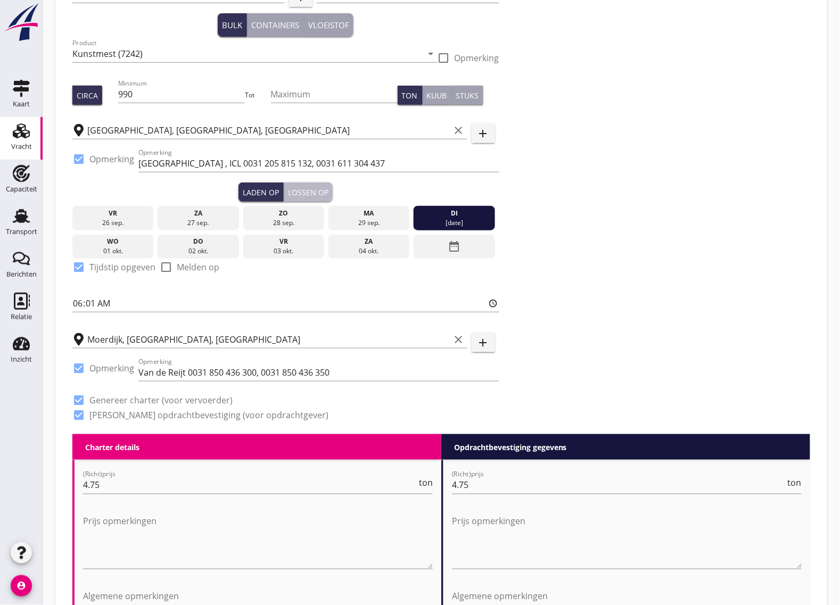
click at [302, 200] on button "Lossen op" at bounding box center [308, 191] width 49 height 19
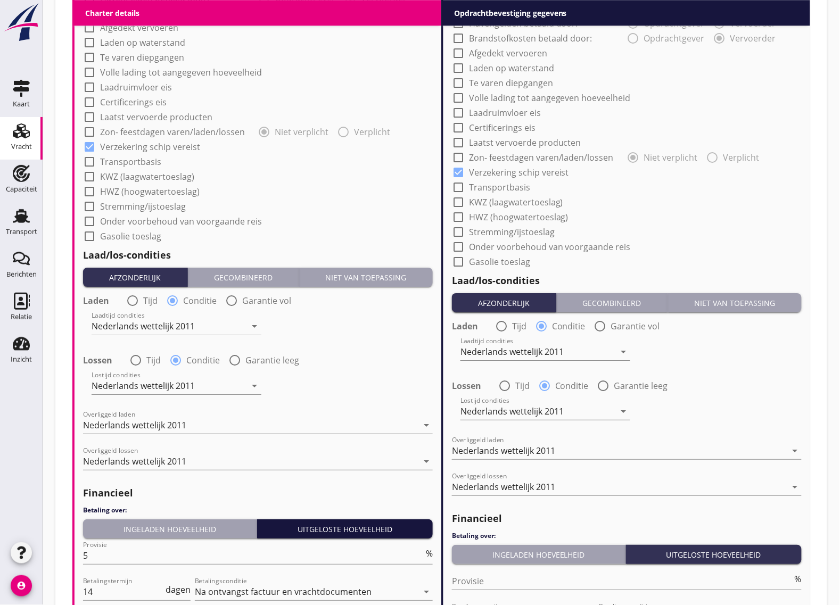
scroll to position [1020, 0]
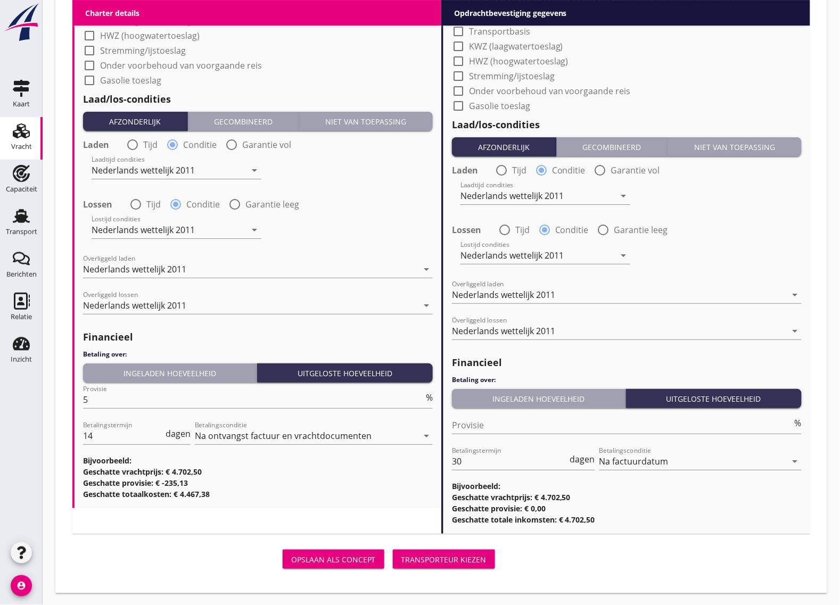
click at [477, 554] on div "Transporteur kiezen" at bounding box center [443, 559] width 85 height 11
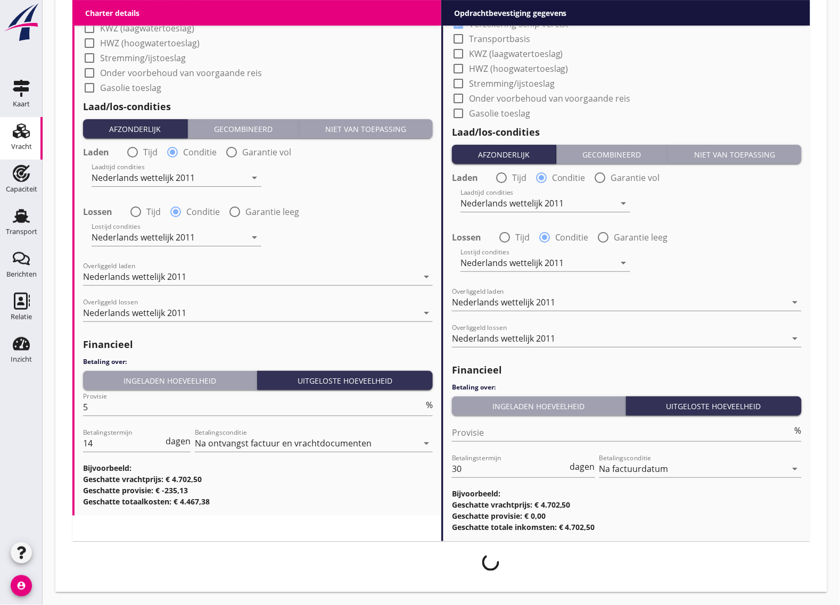
scroll to position [1012, 0]
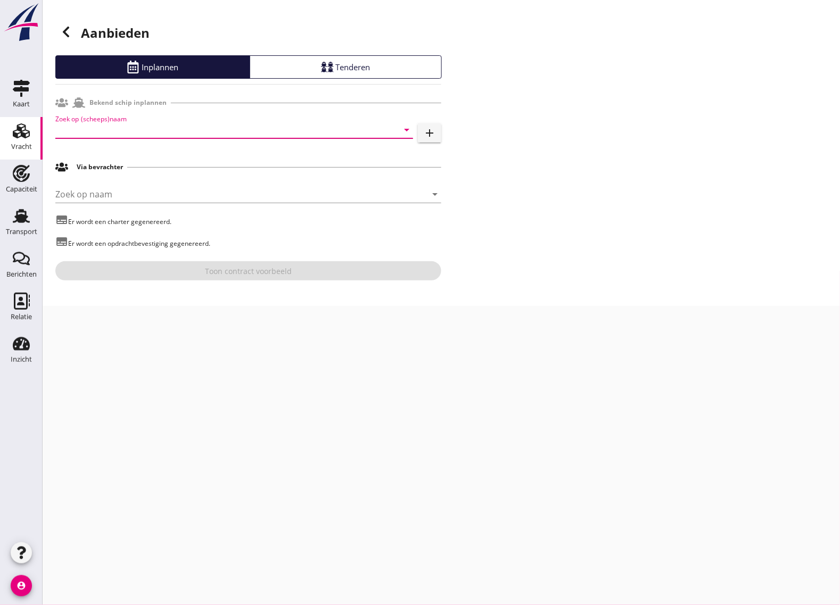
click at [144, 127] on input "Zoek op (scheeps)naam" at bounding box center [219, 129] width 328 height 17
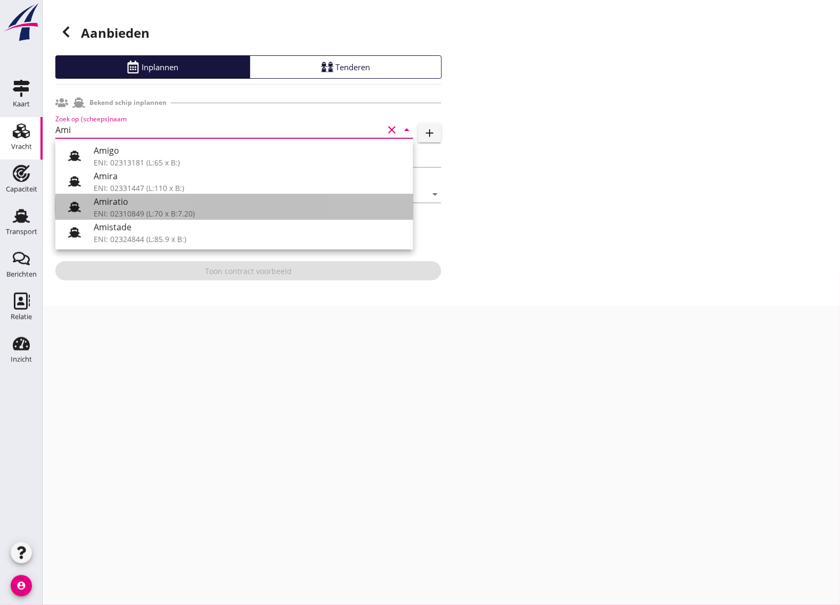
click at [160, 206] on div "Amiratio" at bounding box center [249, 201] width 311 height 13
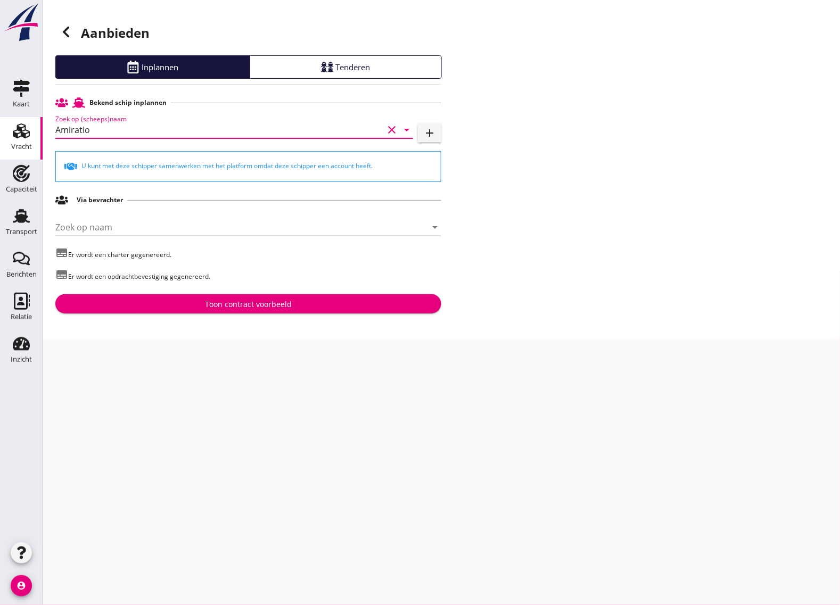
type input "Amiratio"
click at [217, 309] on div "Toon contract voorbeeld" at bounding box center [248, 303] width 87 height 11
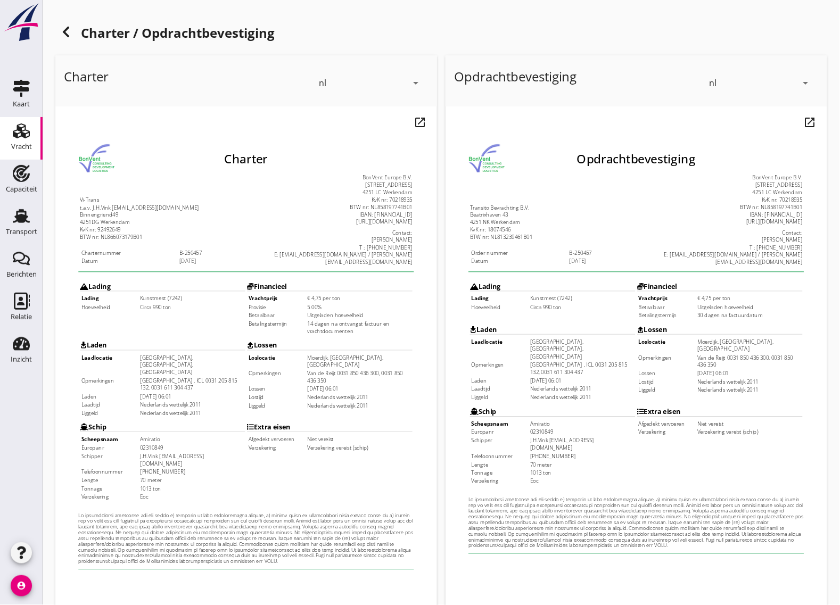
scroll to position [125, 0]
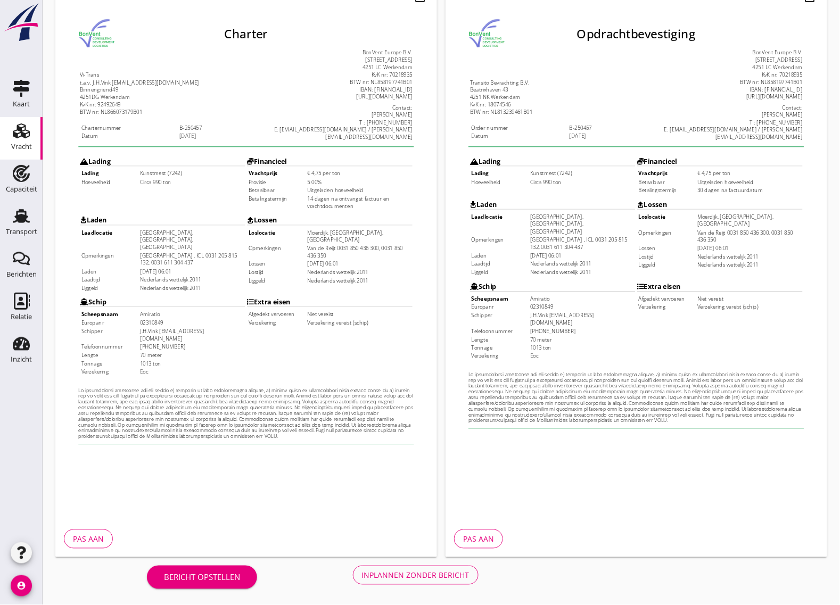
click at [442, 575] on div "Inplannen zonder bericht" at bounding box center [415, 575] width 107 height 11
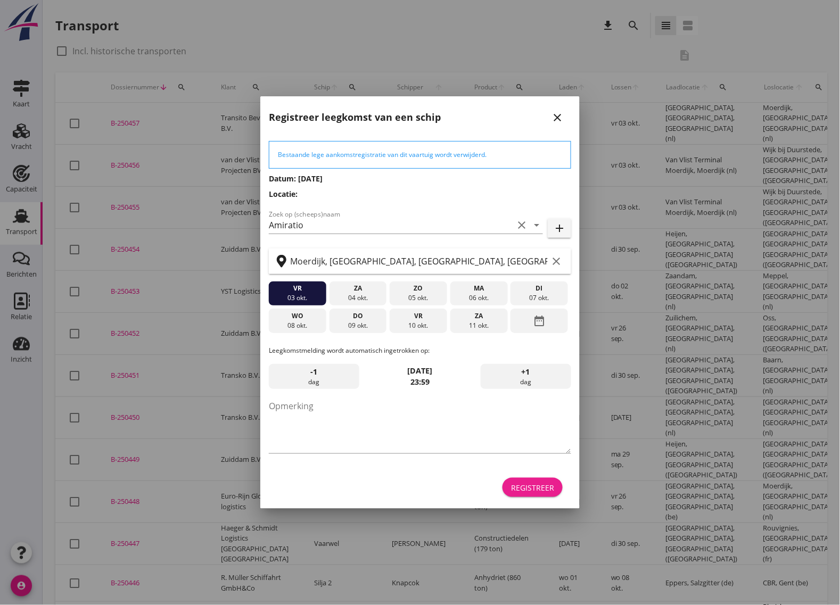
click at [533, 483] on div "Registreer" at bounding box center [532, 487] width 43 height 11
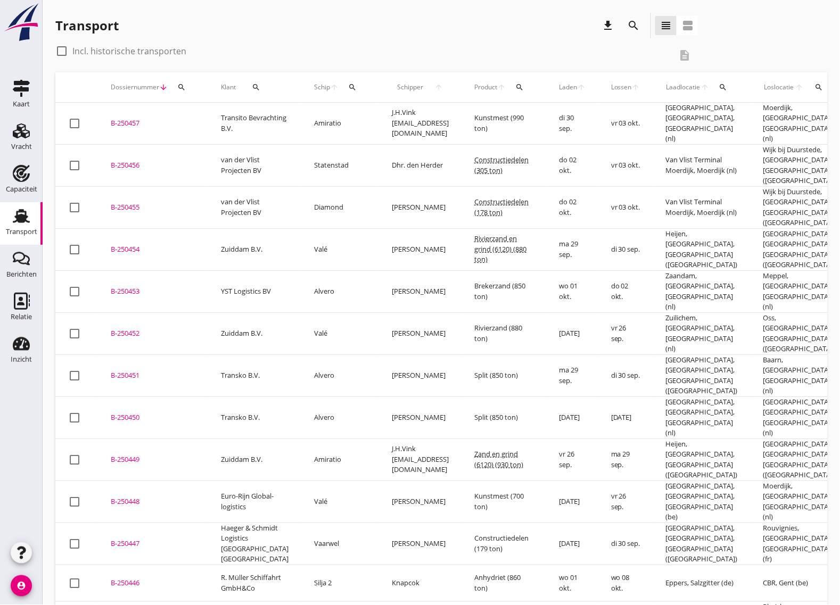
click at [131, 120] on div "B-250457" at bounding box center [153, 123] width 85 height 11
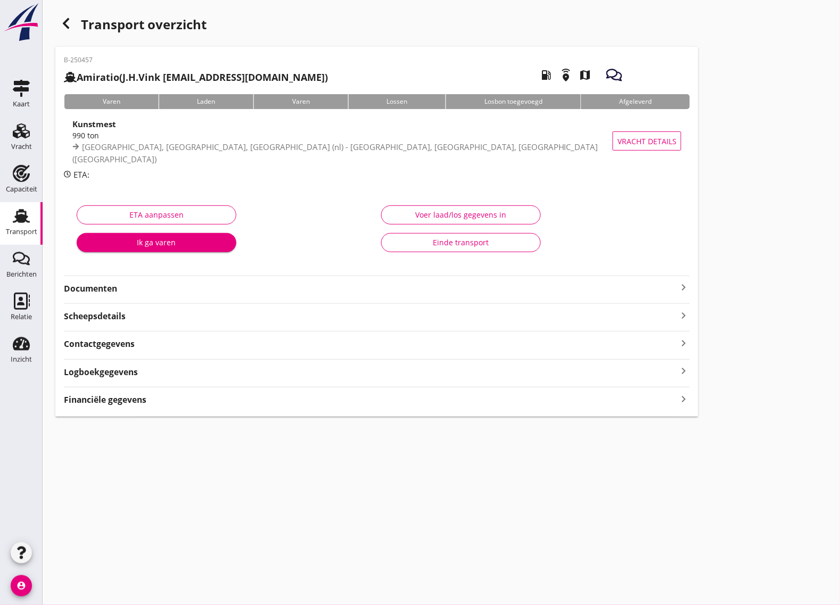
click at [150, 290] on strong "Documenten" at bounding box center [370, 289] width 613 height 12
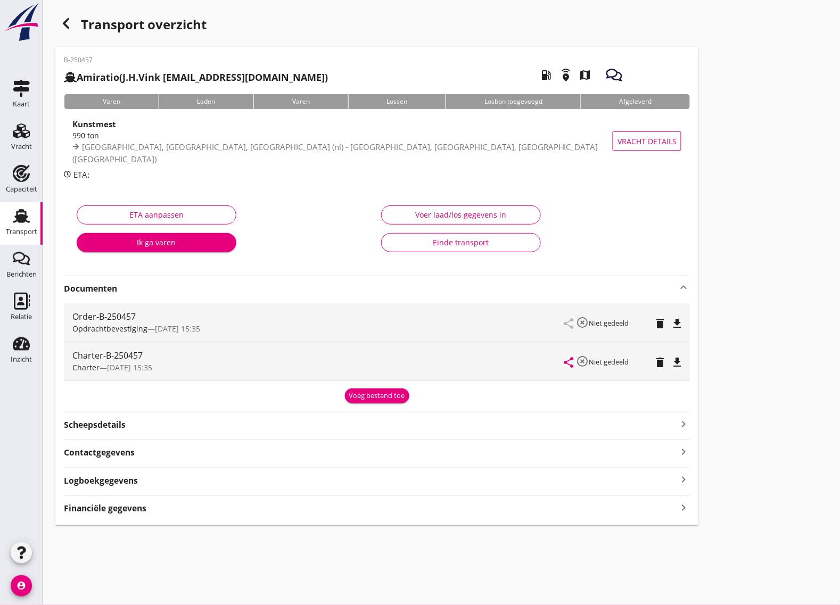
click at [683, 322] on icon "file_download" at bounding box center [676, 323] width 13 height 13
click at [677, 358] on icon "file_download" at bounding box center [676, 362] width 13 height 13
click at [67, 22] on use "button" at bounding box center [66, 23] width 6 height 11
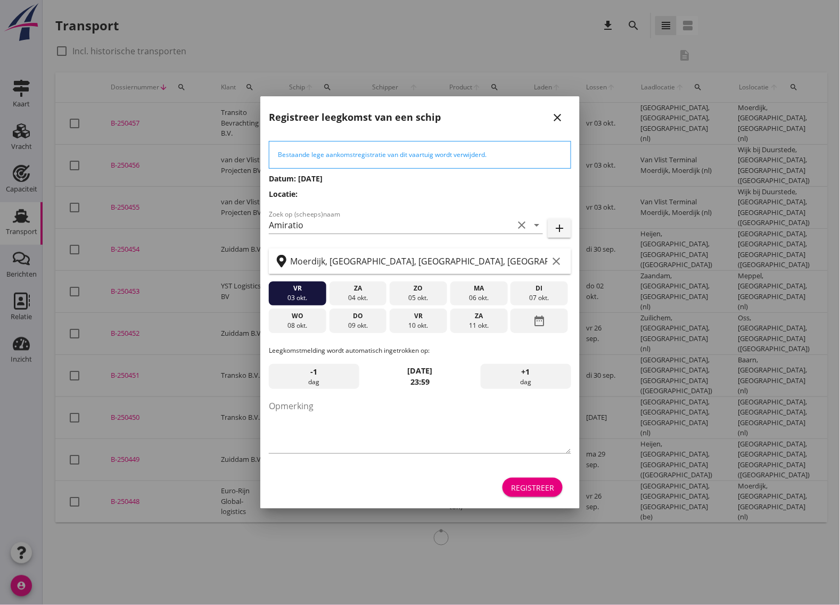
click at [551, 479] on button "Registreer" at bounding box center [532, 487] width 60 height 19
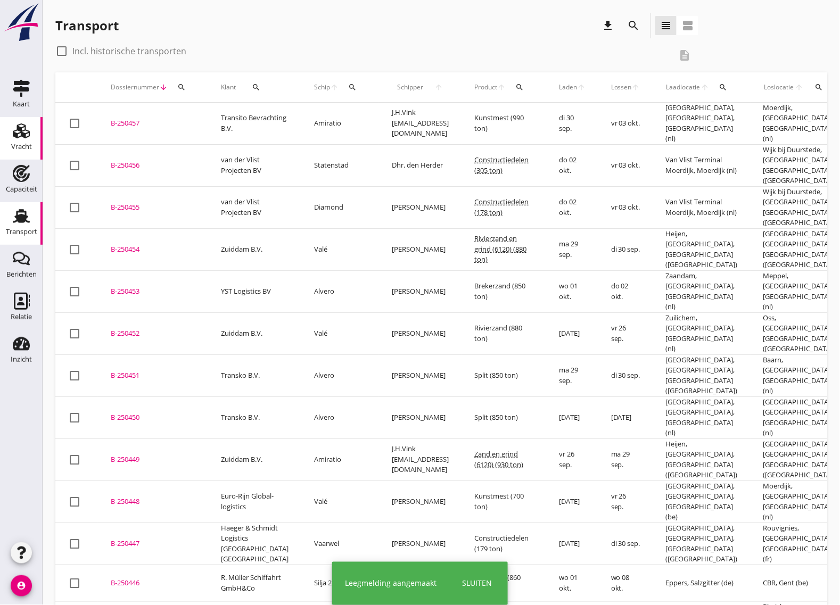
click at [15, 128] on icon "Vracht" at bounding box center [21, 130] width 17 height 17
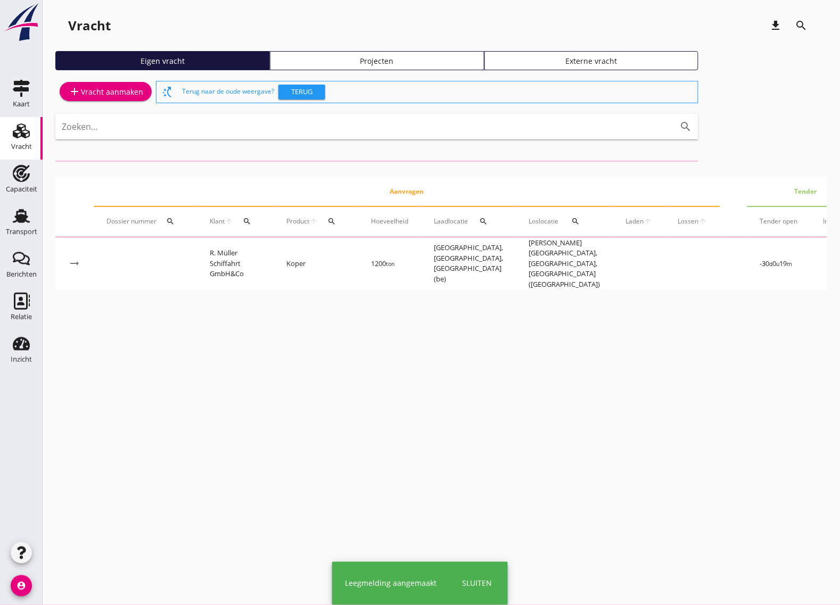
click at [128, 89] on div "add Vracht aanmaken" at bounding box center [105, 91] width 75 height 13
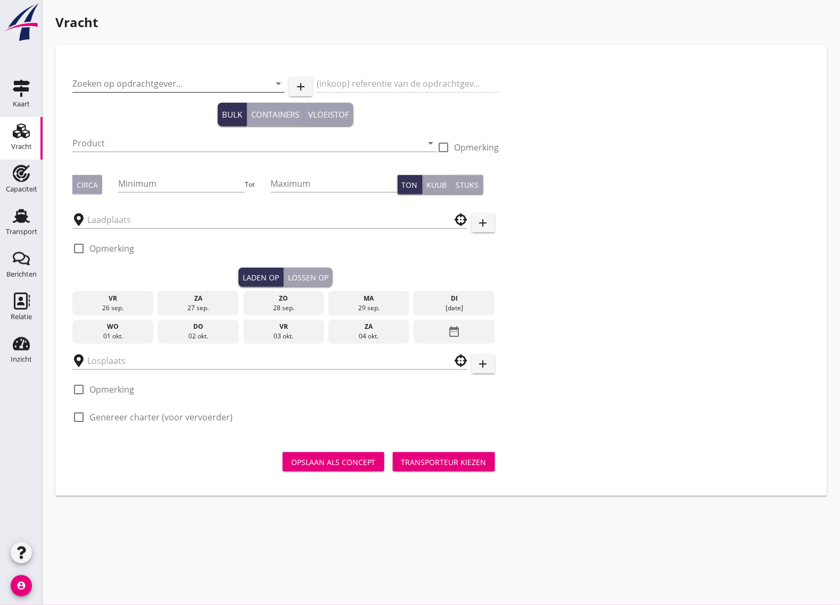
click at [147, 77] on input "Zoeken op opdrachtgever..." at bounding box center [163, 83] width 182 height 17
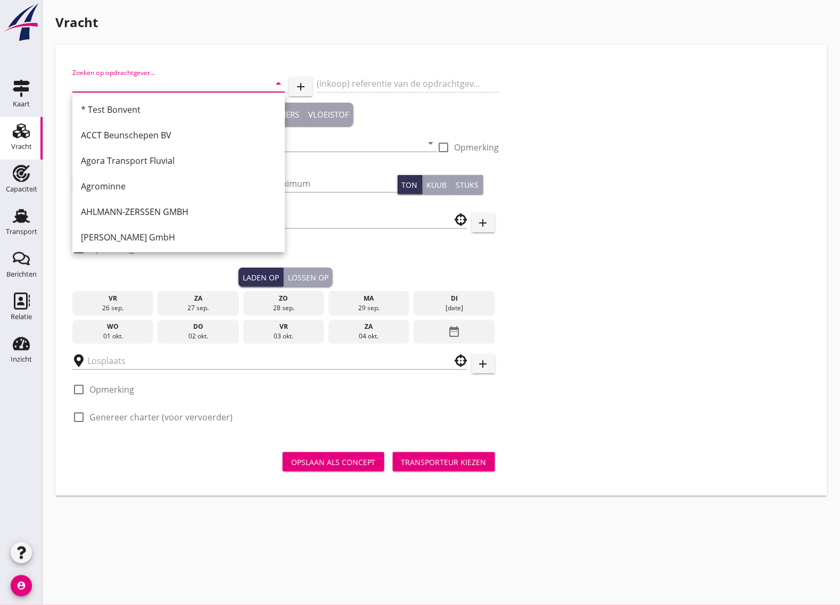
click at [144, 81] on input "Zoeken op opdrachtgever..." at bounding box center [163, 83] width 182 height 17
click at [124, 80] on input "Zoeken op opdrachtgever..." at bounding box center [163, 83] width 182 height 17
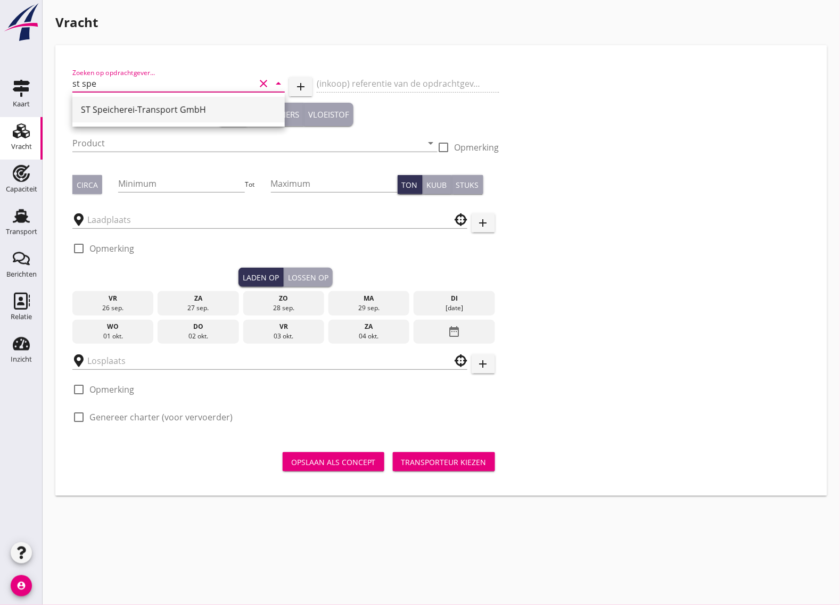
click at [145, 115] on div "ST Speicherei-Transport GmbH" at bounding box center [178, 109] width 195 height 13
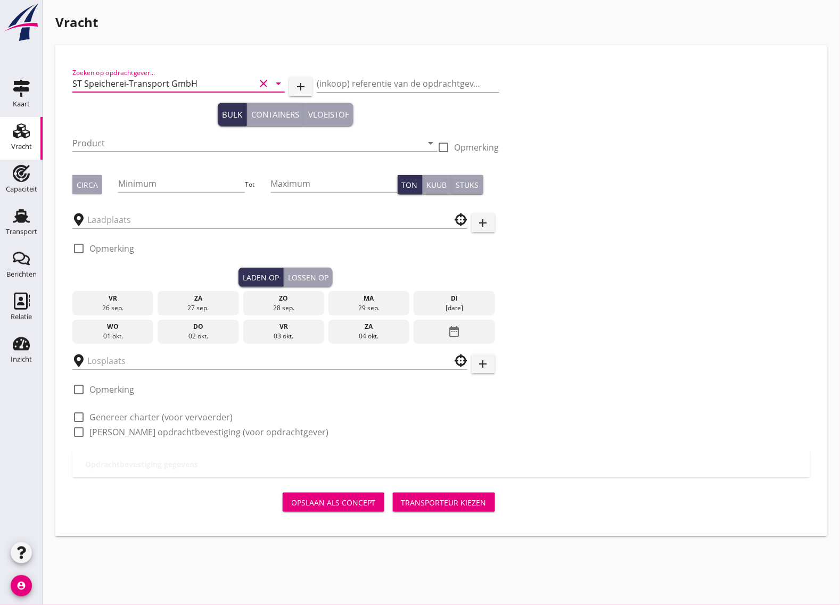
type input "ST Speicherei-Transport GmbH"
click at [113, 146] on input "Product" at bounding box center [247, 143] width 350 height 17
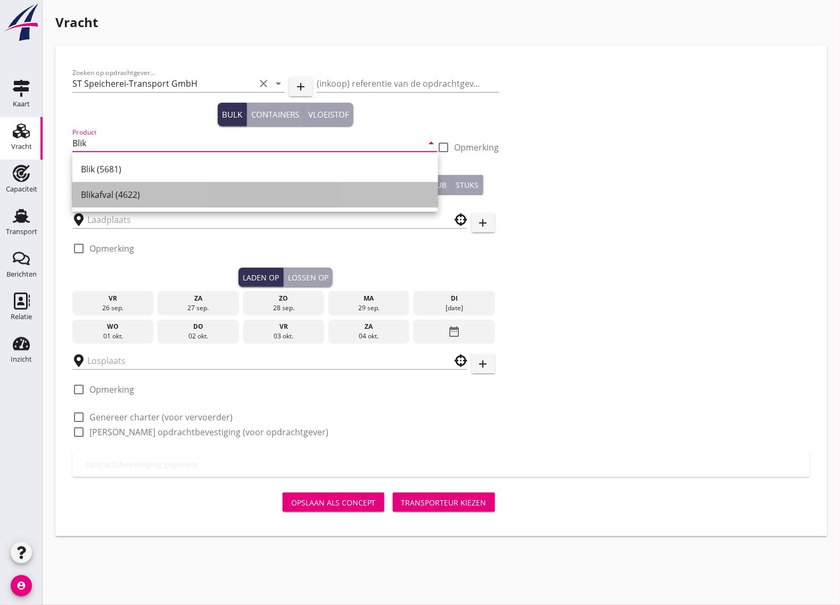
click at [112, 197] on div "Blikafval (4622)" at bounding box center [255, 194] width 348 height 13
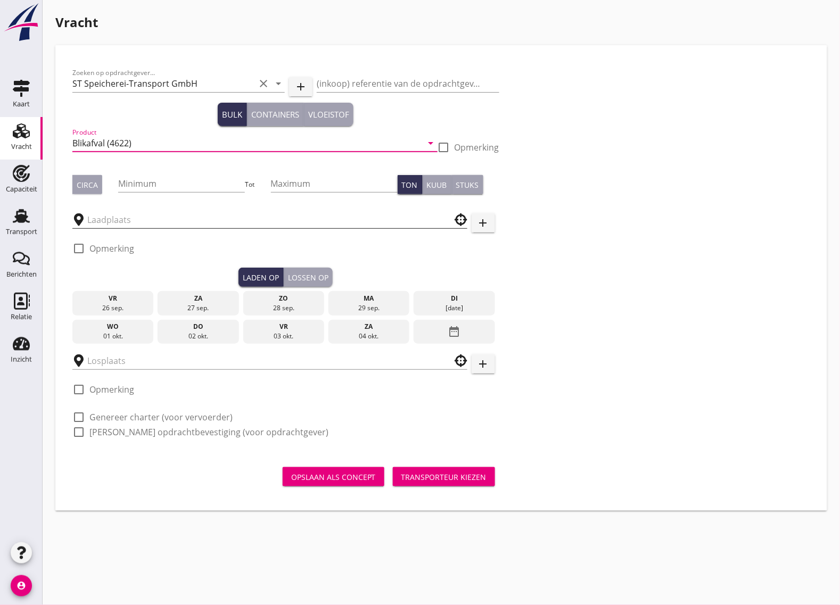
type input "Blikafval (4622)"
click at [120, 218] on input "text" at bounding box center [262, 219] width 350 height 17
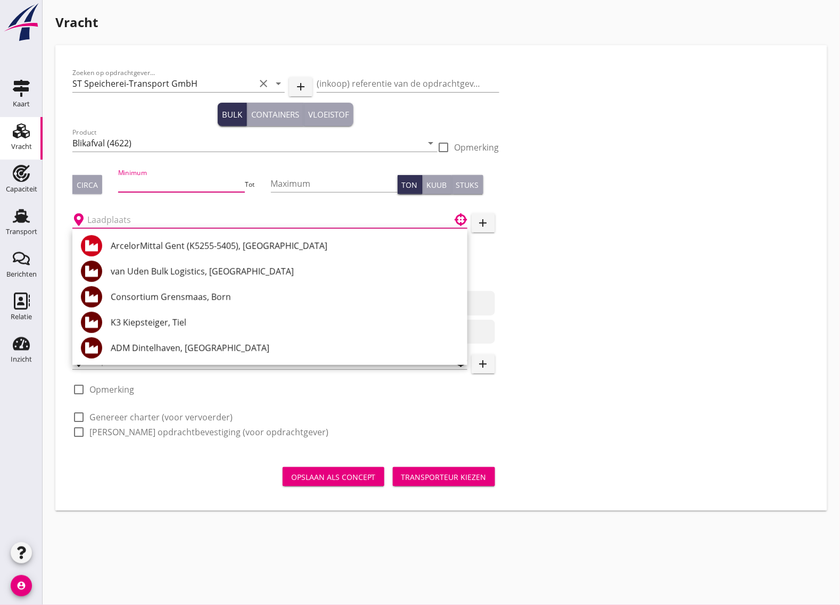
click at [139, 188] on input "Minimum" at bounding box center [181, 183] width 127 height 17
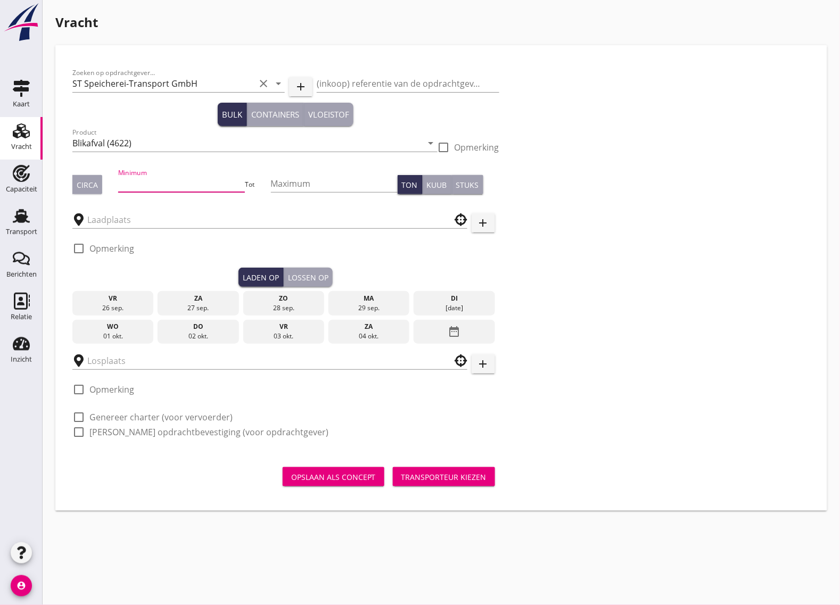
click at [131, 180] on input "Minimum" at bounding box center [181, 183] width 127 height 17
click at [84, 181] on div "Circa" at bounding box center [87, 184] width 21 height 11
click at [132, 184] on input "Minimum" at bounding box center [181, 183] width 127 height 17
type input "1500"
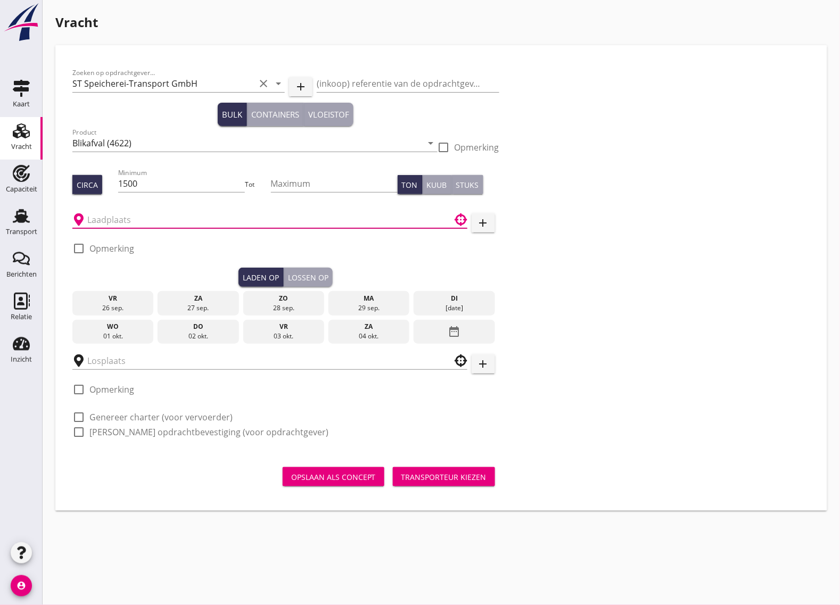
click at [146, 218] on input "text" at bounding box center [262, 219] width 350 height 17
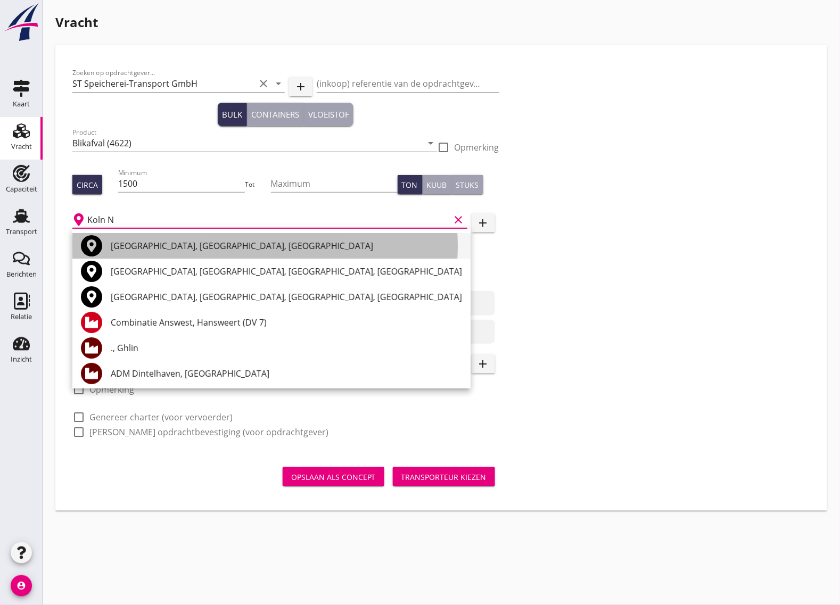
click at [168, 253] on div "[GEOGRAPHIC_DATA], [GEOGRAPHIC_DATA], [GEOGRAPHIC_DATA]" at bounding box center [286, 246] width 351 height 26
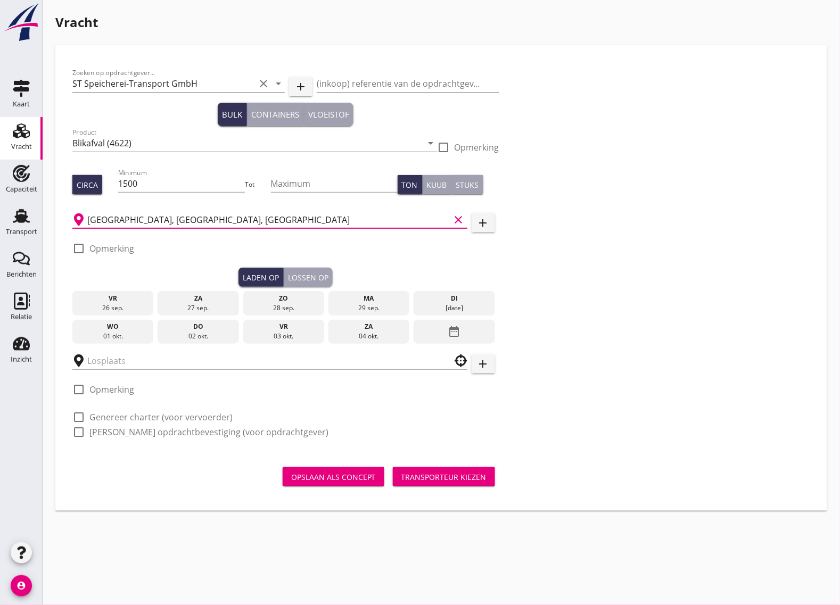
type input "[GEOGRAPHIC_DATA], [GEOGRAPHIC_DATA], [GEOGRAPHIC_DATA]"
click at [82, 243] on div at bounding box center [79, 248] width 18 height 18
checkbox input "true"
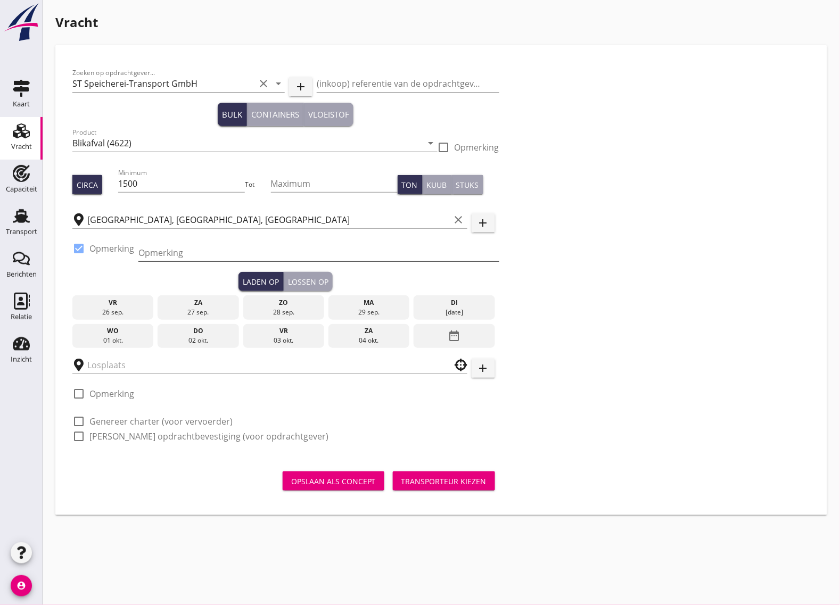
click at [163, 248] on input "Opmerking" at bounding box center [318, 252] width 361 height 17
drag, startPoint x: 168, startPoint y: 251, endPoint x: 160, endPoint y: 254, distance: 8.1
click at [160, 254] on input "MBT =49" at bounding box center [318, 252] width 361 height 17
paste input "[PHONE_NUMBER]"
click at [139, 250] on input "MBT [PHONE_NUMBER]" at bounding box center [318, 252] width 361 height 17
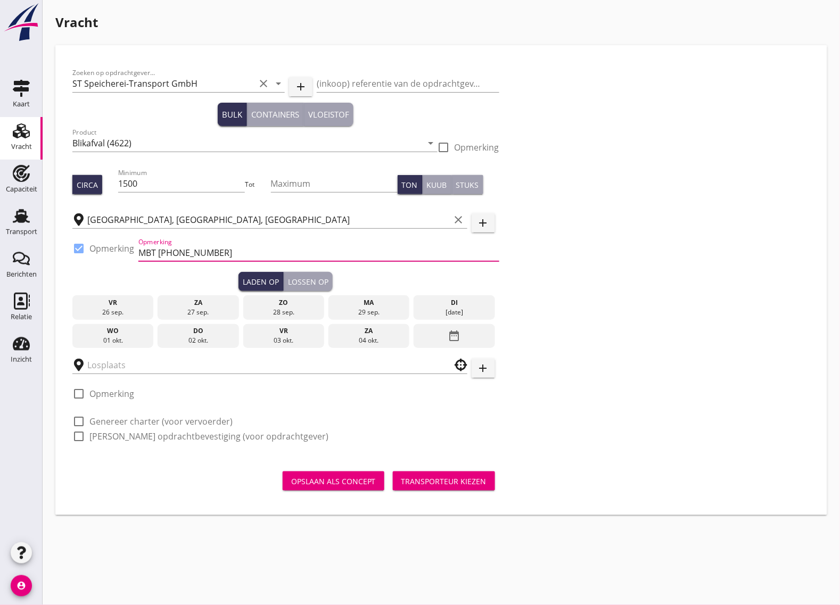
paste input "Köln-Niehl"
click at [300, 250] on input "Köln-Niehl MBT [PHONE_NUMBER]" at bounding box center [318, 252] width 361 height 17
type input "Köln-Niehl MBT [PHONE_NUMBER]"
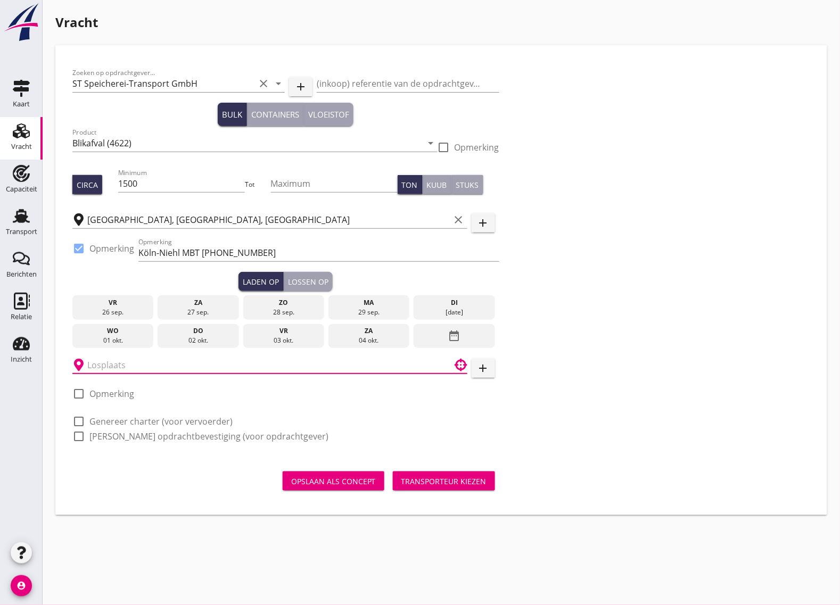
click at [115, 366] on input "text" at bounding box center [262, 364] width 350 height 17
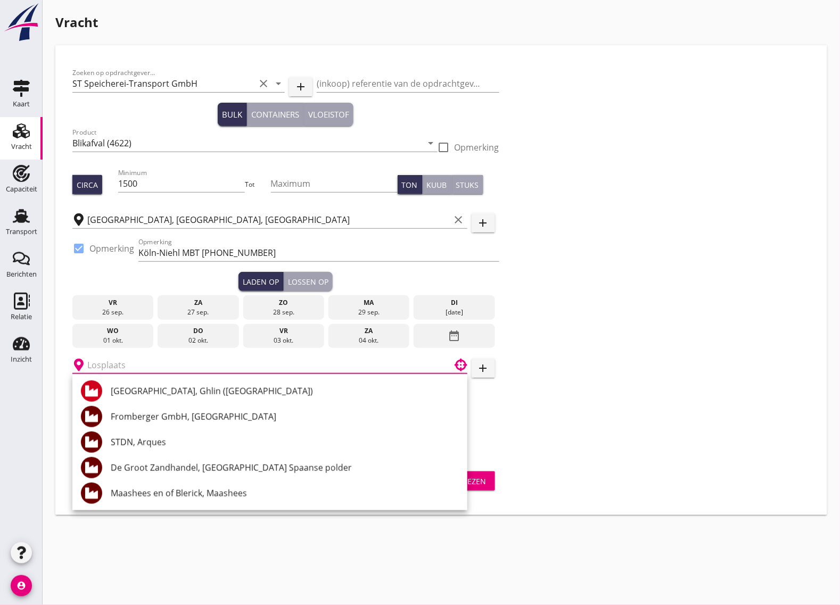
click at [123, 366] on input "text" at bounding box center [262, 364] width 350 height 17
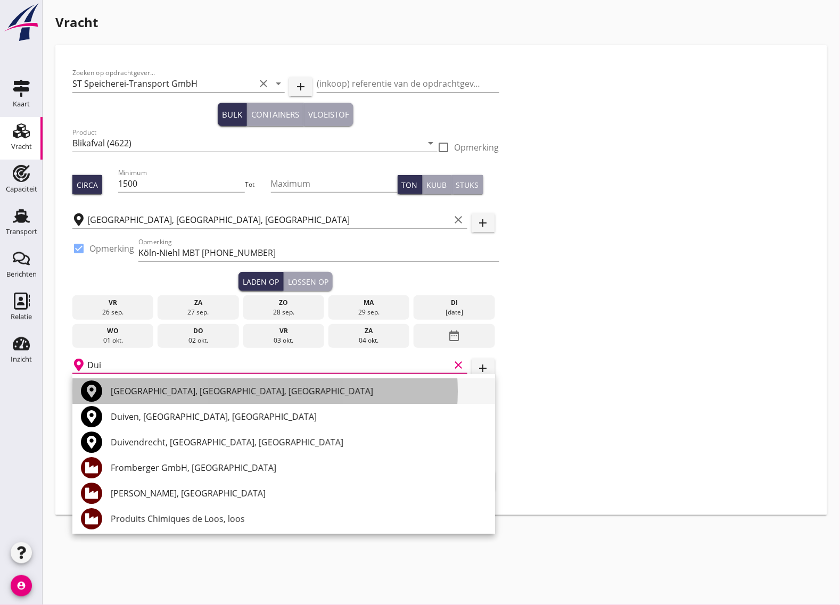
click at [161, 392] on div "[GEOGRAPHIC_DATA], [GEOGRAPHIC_DATA], [GEOGRAPHIC_DATA]" at bounding box center [299, 391] width 376 height 13
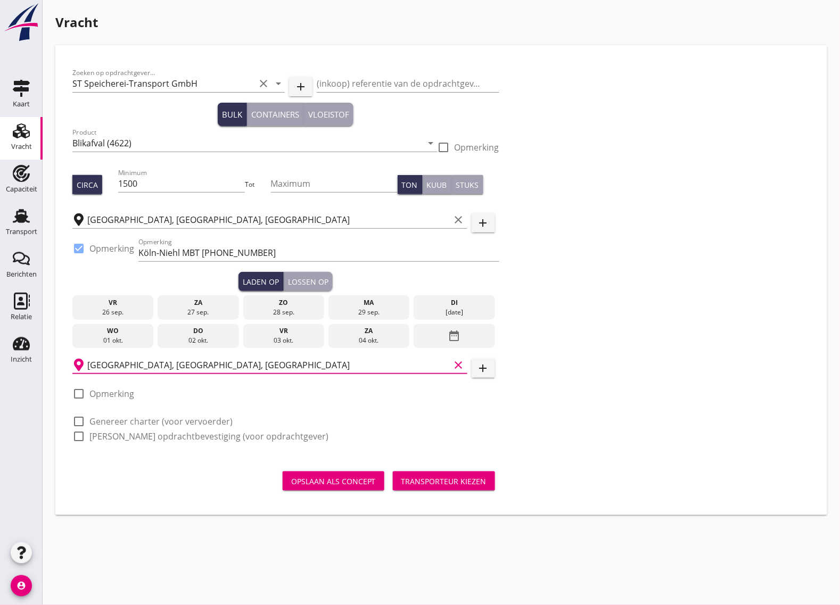
type input "[GEOGRAPHIC_DATA], [GEOGRAPHIC_DATA], [GEOGRAPHIC_DATA]"
click at [78, 392] on div at bounding box center [79, 394] width 18 height 18
checkbox input "true"
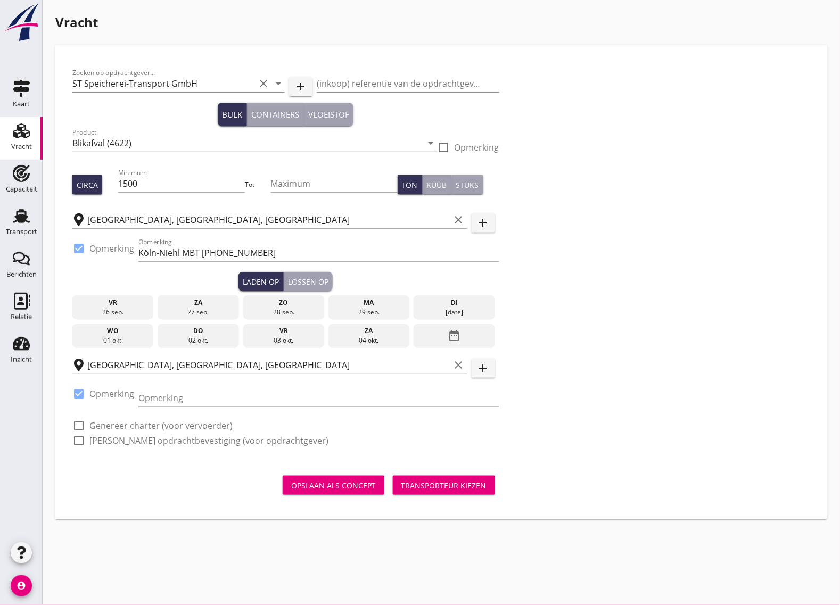
click at [153, 397] on input "Opmerking" at bounding box center [318, 397] width 361 height 17
click at [161, 398] on input "Opmerking" at bounding box center [318, 397] width 361 height 17
paste input "TSR | [PHONE_NUMBER]"
type input "TSR | [PHONE_NUMBER]"
click at [78, 425] on div at bounding box center [79, 426] width 18 height 18
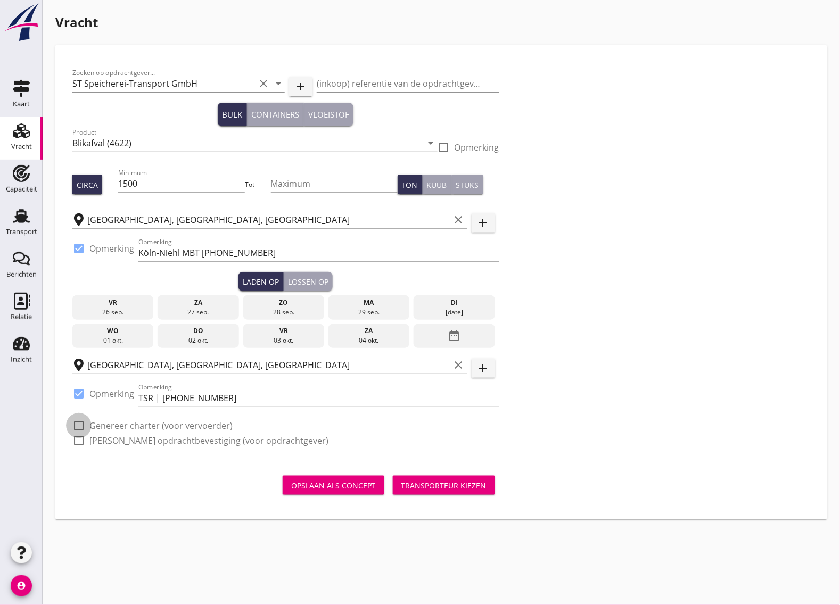
checkbox input "true"
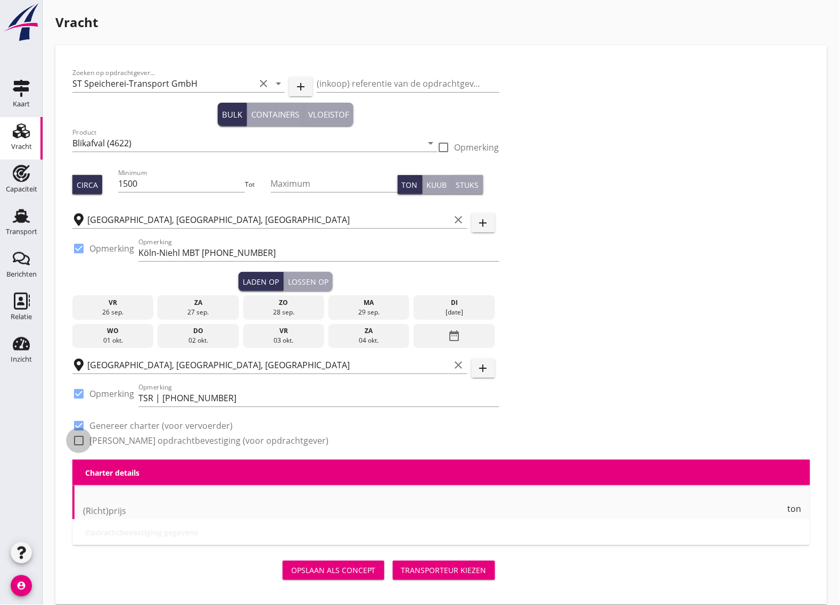
click at [76, 437] on div at bounding box center [79, 440] width 18 height 18
checkbox input "true"
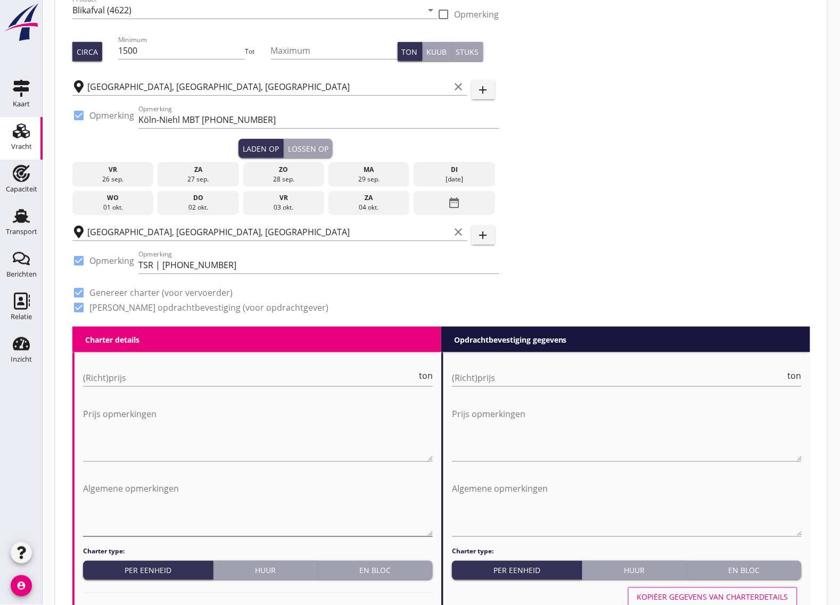
scroll to position [200, 0]
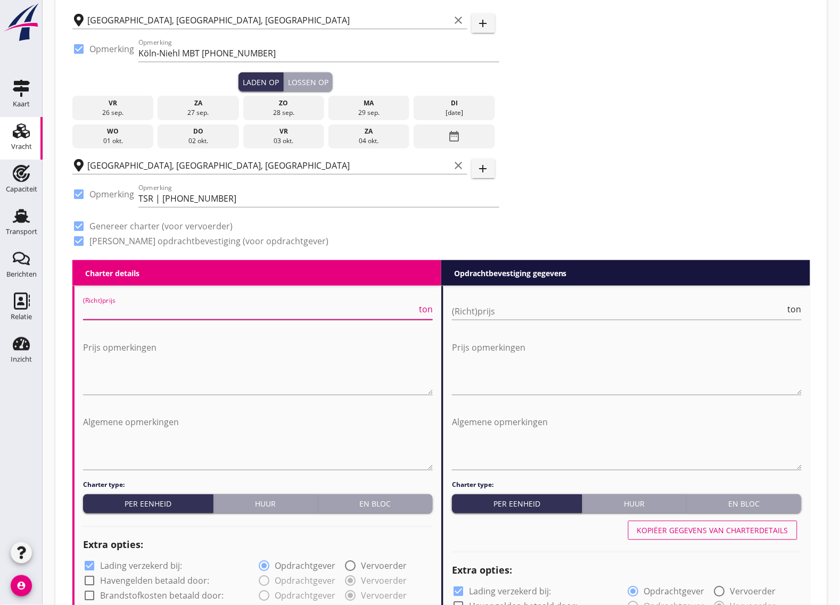
click at [129, 313] on input "(Richt)prijs" at bounding box center [250, 311] width 334 height 17
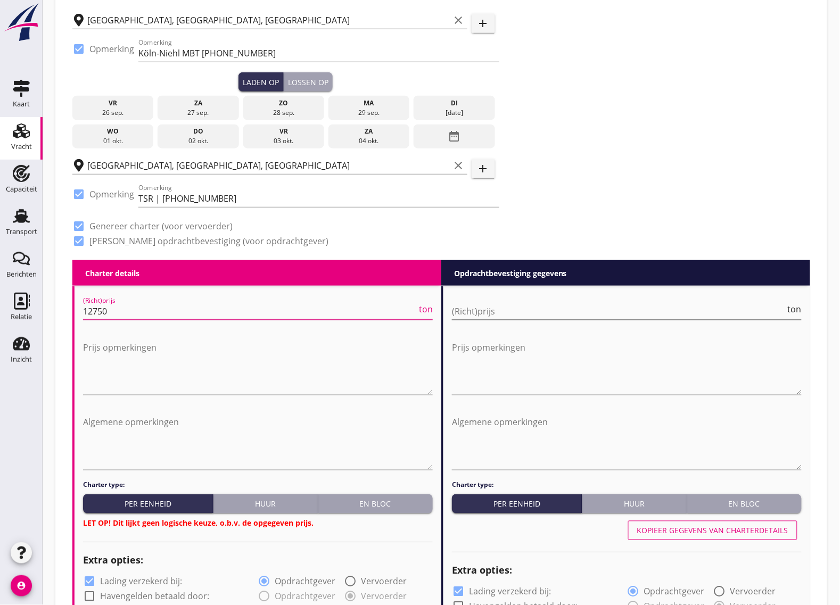
type input "12750"
click at [530, 308] on input "(Richt)prijs" at bounding box center [619, 311] width 334 height 17
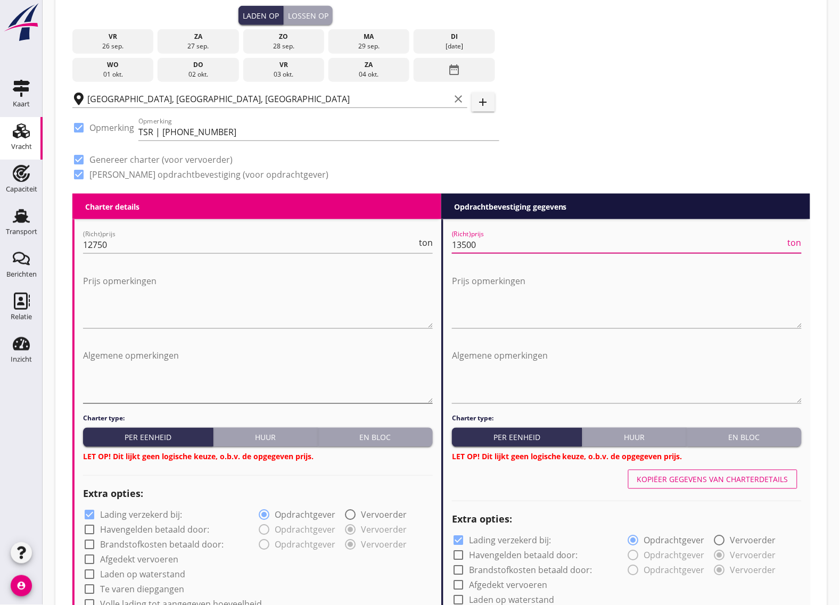
scroll to position [333, 0]
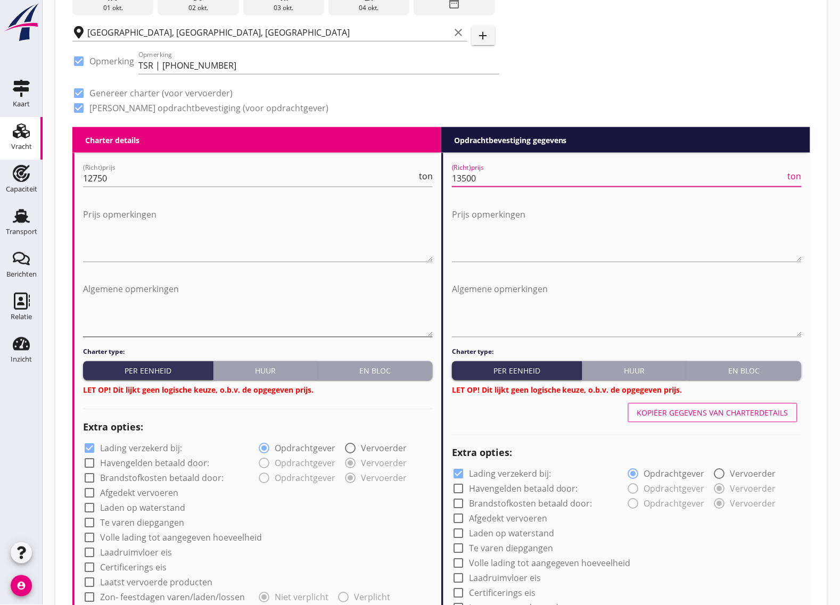
type input "13500"
click at [126, 293] on textarea "Algemene opmerkingen" at bounding box center [258, 309] width 350 height 56
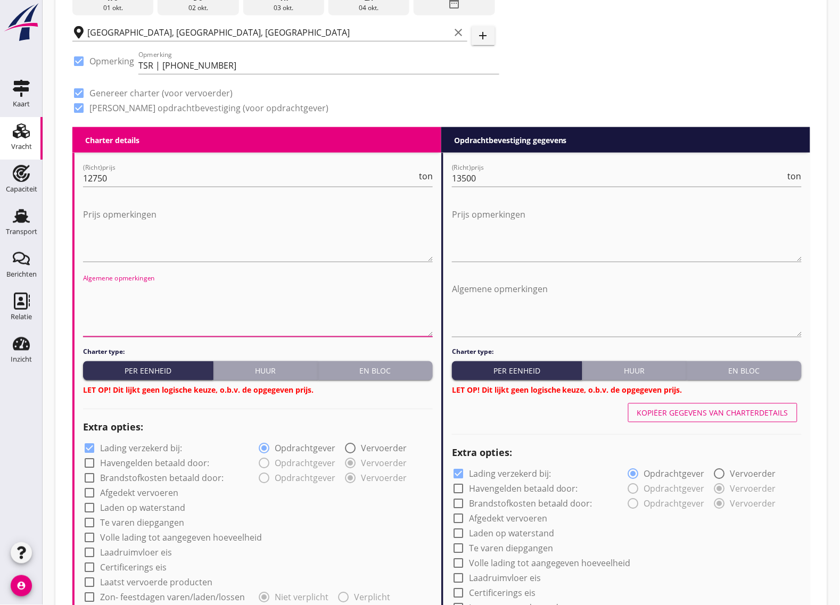
scroll to position [532, 0]
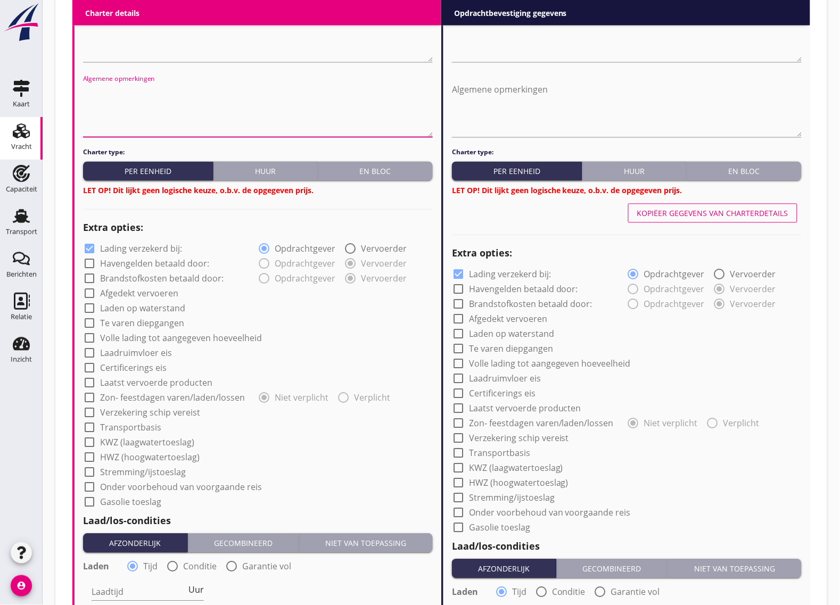
click at [88, 294] on div at bounding box center [89, 294] width 18 height 18
checkbox input "false"
click at [84, 408] on div at bounding box center [89, 413] width 18 height 18
checkbox input "true"
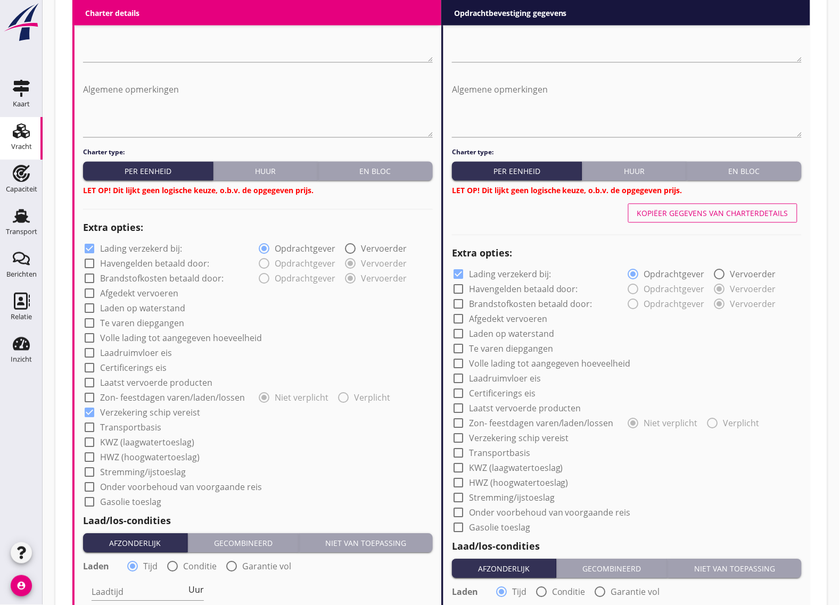
click at [458, 439] on div at bounding box center [458, 438] width 18 height 18
checkbox input "true"
click at [455, 274] on div at bounding box center [458, 274] width 18 height 18
checkbox input "false"
click at [88, 249] on div at bounding box center [89, 249] width 18 height 18
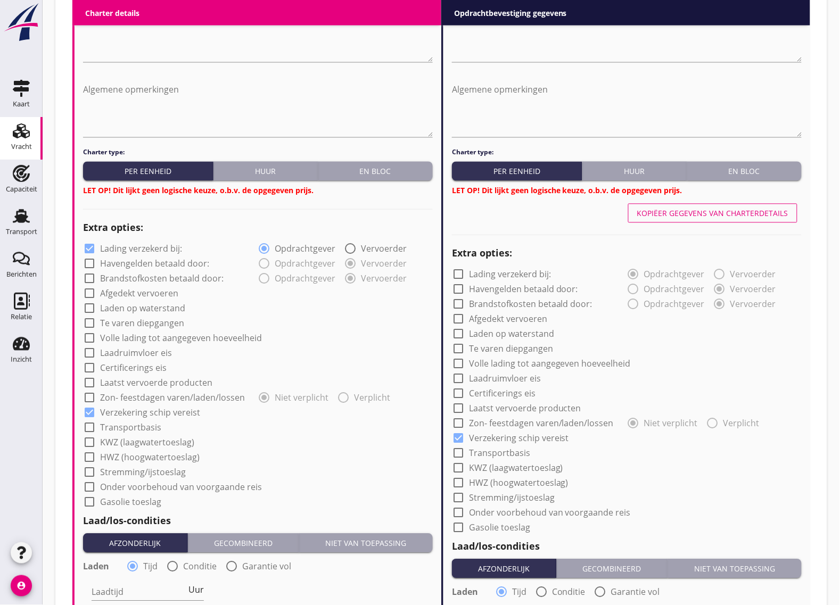
checkbox input "false"
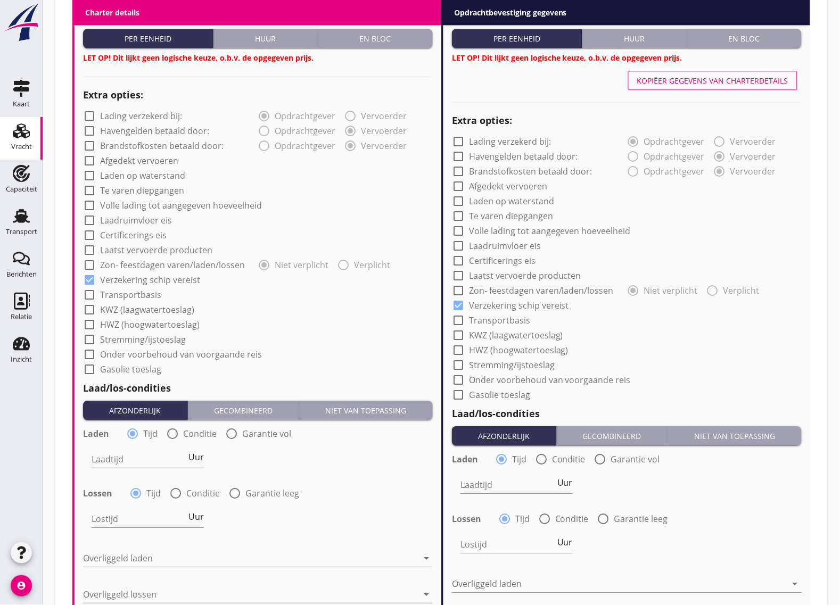
click at [145, 459] on input "Laadtijd" at bounding box center [139, 459] width 95 height 17
type input "24"
click at [120, 514] on input "Lostijd" at bounding box center [139, 518] width 95 height 17
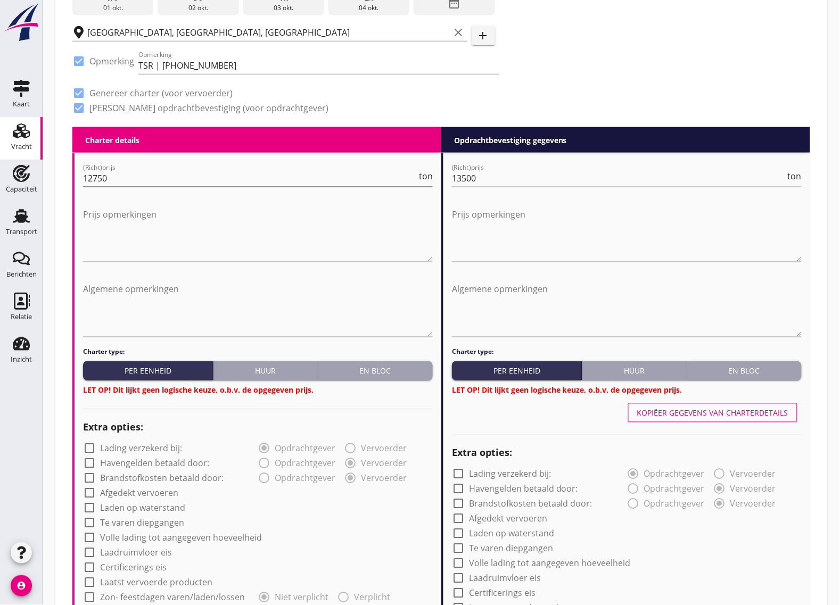
scroll to position [67, 0]
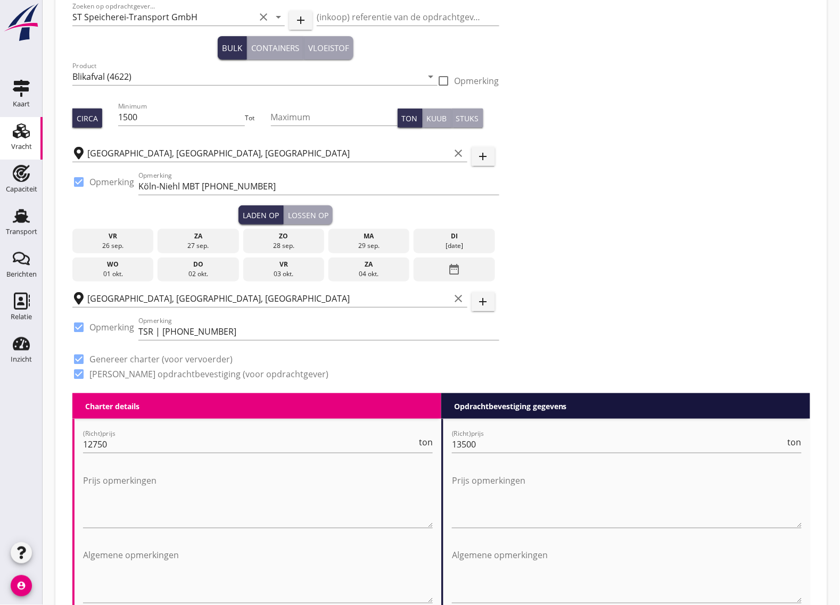
click at [372, 239] on div "ma" at bounding box center [369, 236] width 76 height 10
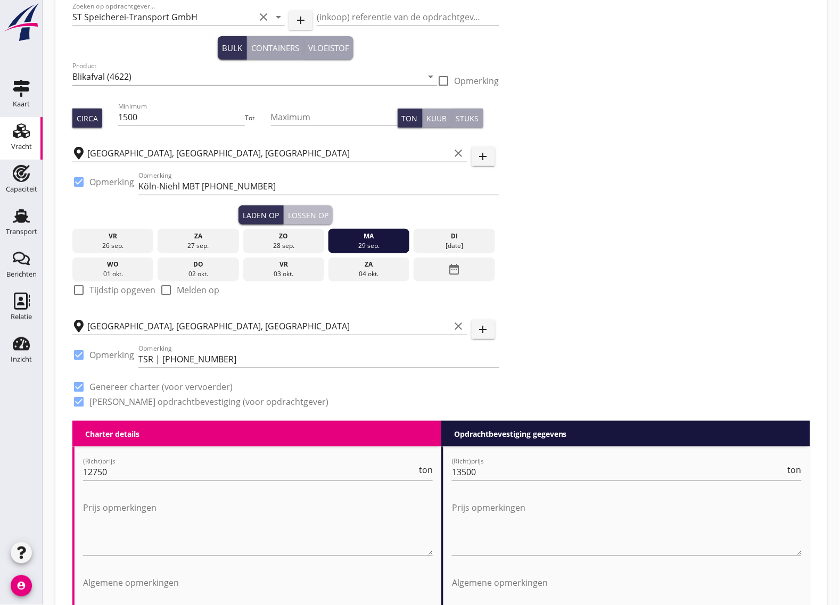
click at [314, 210] on div "Lossen op" at bounding box center [308, 215] width 40 height 11
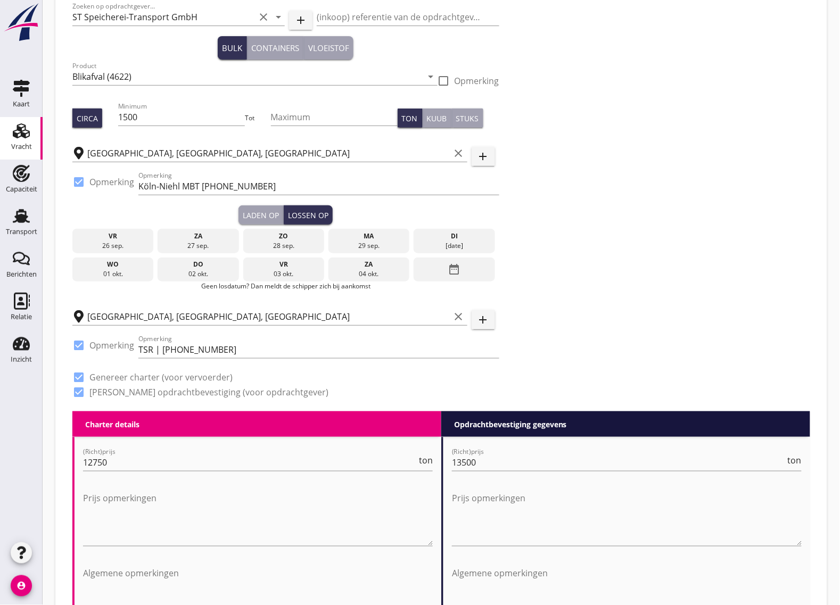
click at [450, 238] on div "di" at bounding box center [454, 236] width 76 height 10
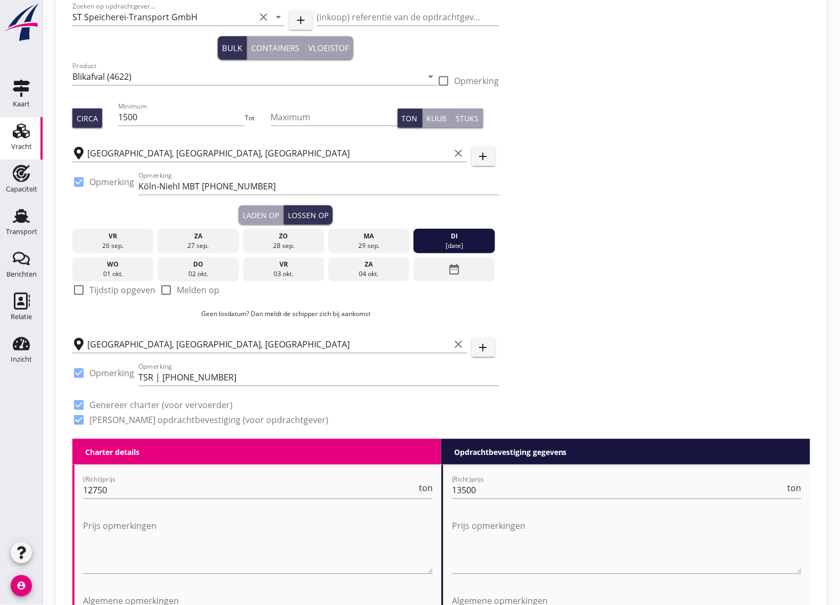
scroll to position [133, 0]
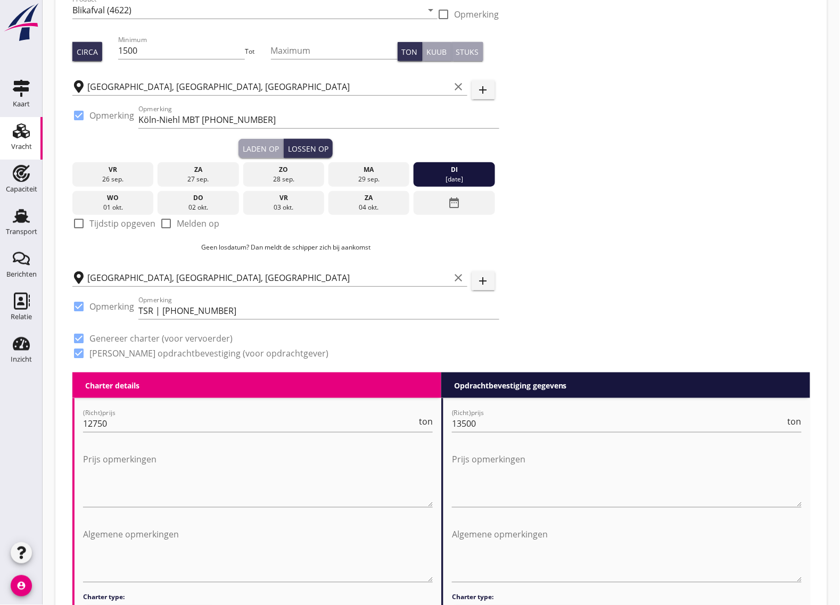
click at [366, 173] on div "ma" at bounding box center [369, 170] width 76 height 10
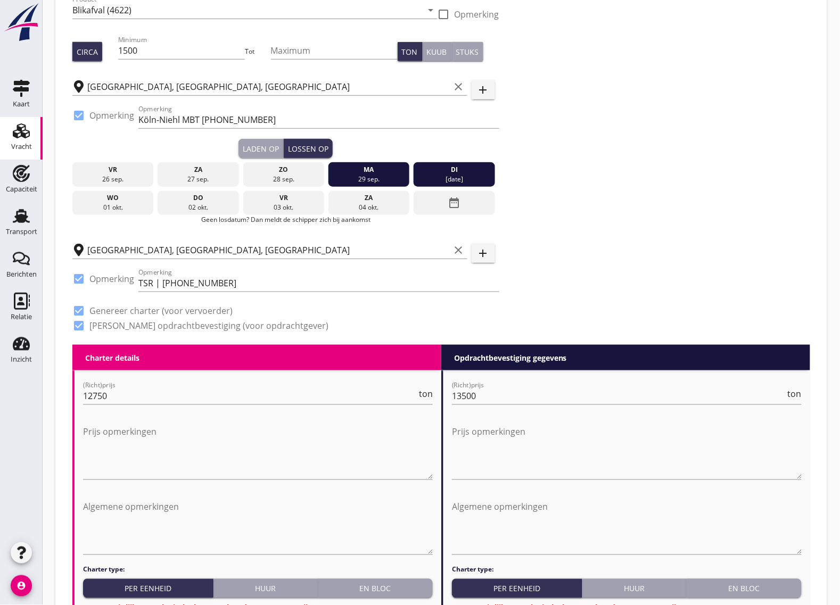
click at [373, 175] on div "29 sep." at bounding box center [369, 180] width 76 height 10
click at [268, 152] on div "Laden op" at bounding box center [261, 148] width 36 height 11
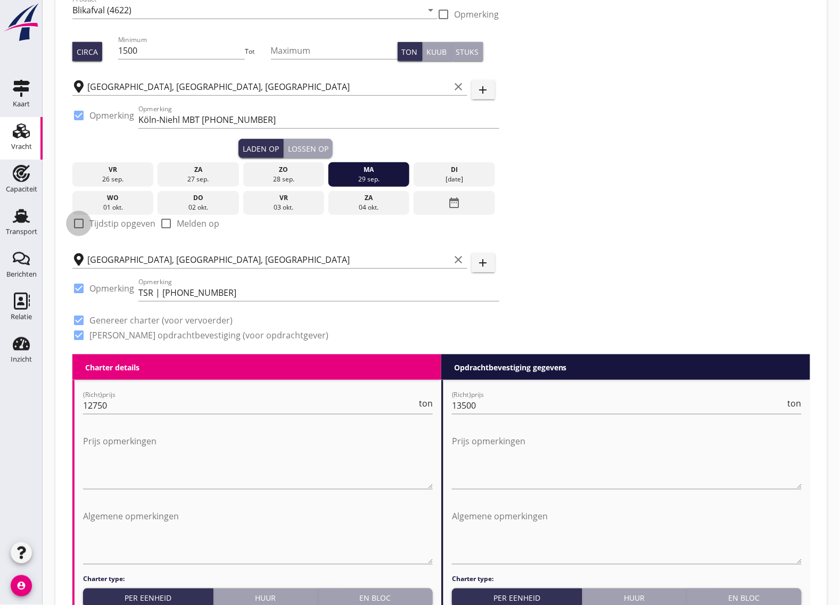
click at [84, 221] on div at bounding box center [79, 223] width 18 height 18
checkbox input "true"
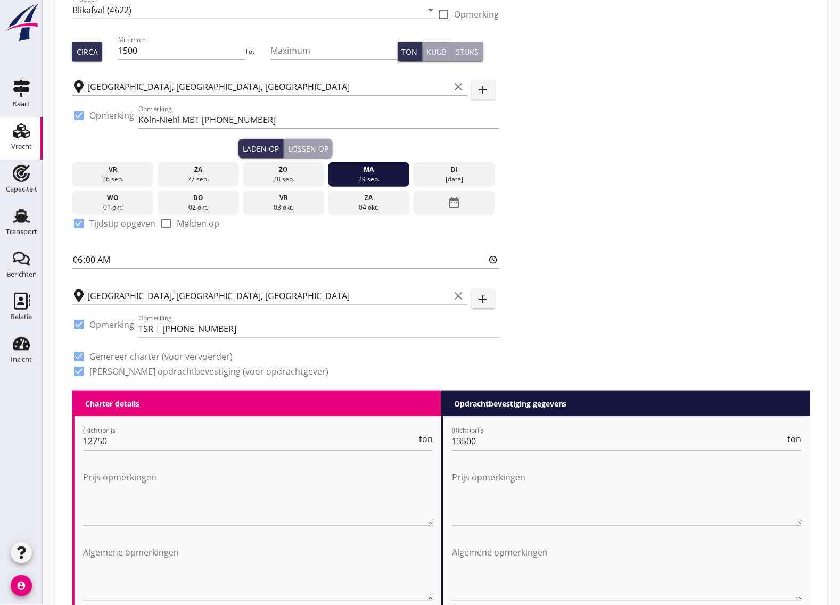
click at [313, 147] on div "Lossen op" at bounding box center [308, 148] width 40 height 11
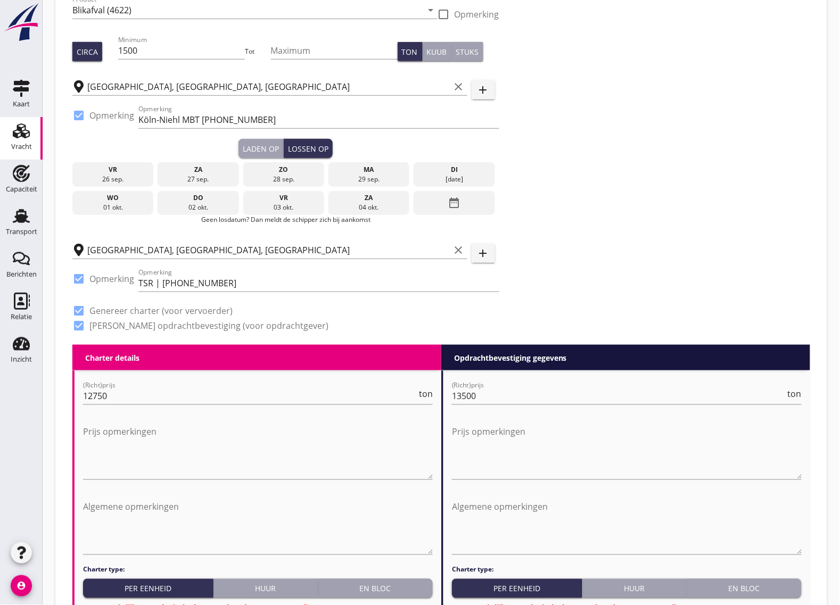
click at [475, 169] on div "di" at bounding box center [454, 170] width 76 height 10
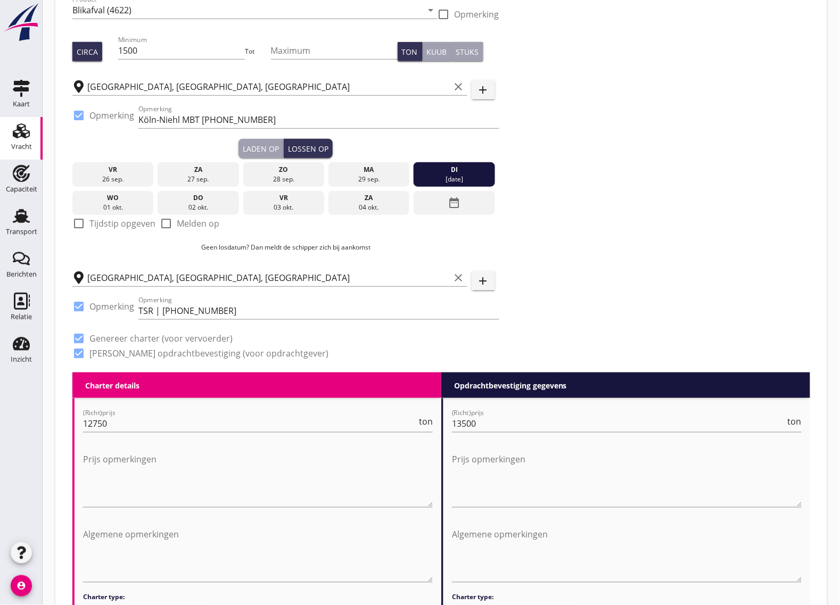
click at [88, 221] on div "check_box_outline_blank Tijdstip opgeven" at bounding box center [113, 223] width 83 height 13
click at [73, 222] on div at bounding box center [79, 223] width 18 height 18
checkbox input "true"
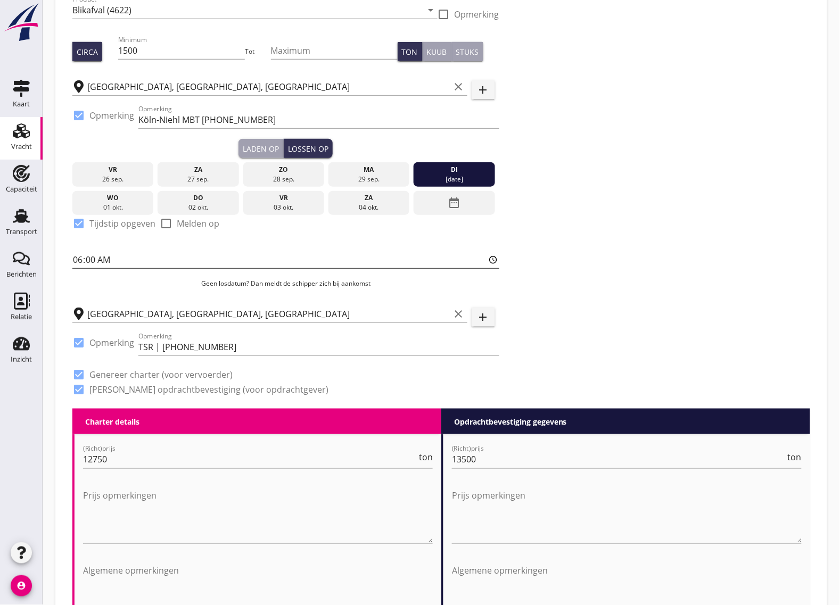
click at [121, 262] on input "06:00" at bounding box center [285, 259] width 427 height 17
click at [263, 143] on div "Laden op" at bounding box center [261, 148] width 36 height 11
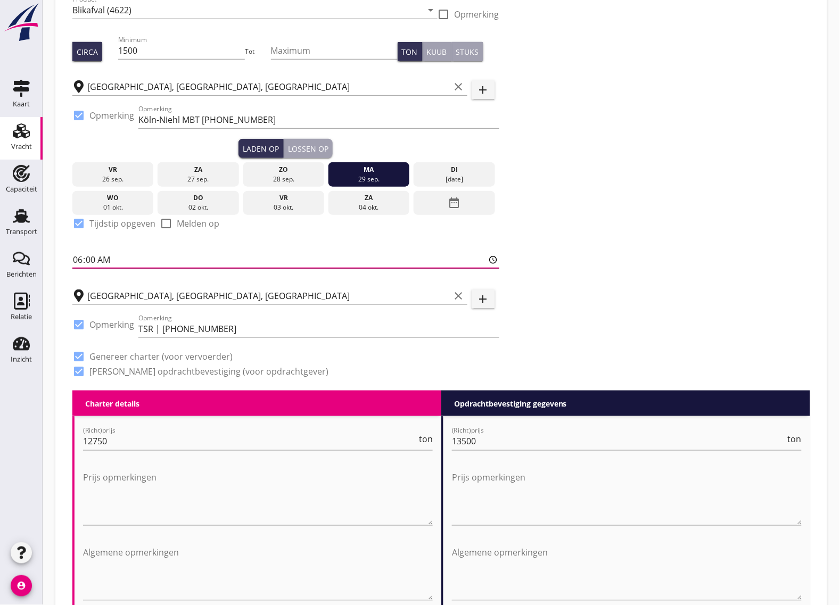
click at [93, 259] on input "06:00" at bounding box center [285, 259] width 427 height 17
type input "06:01"
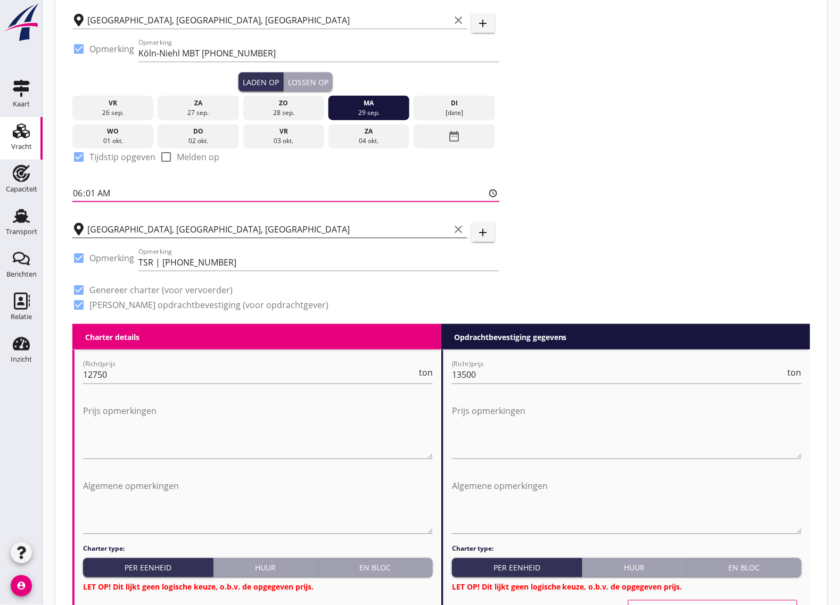
scroll to position [1, 0]
click at [309, 81] on div "Lossen op" at bounding box center [308, 82] width 40 height 11
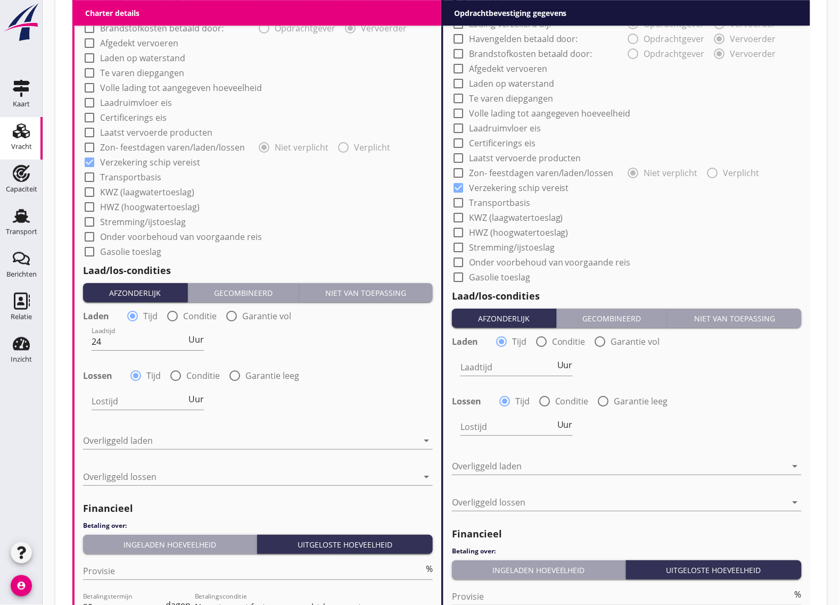
scroll to position [1036, 0]
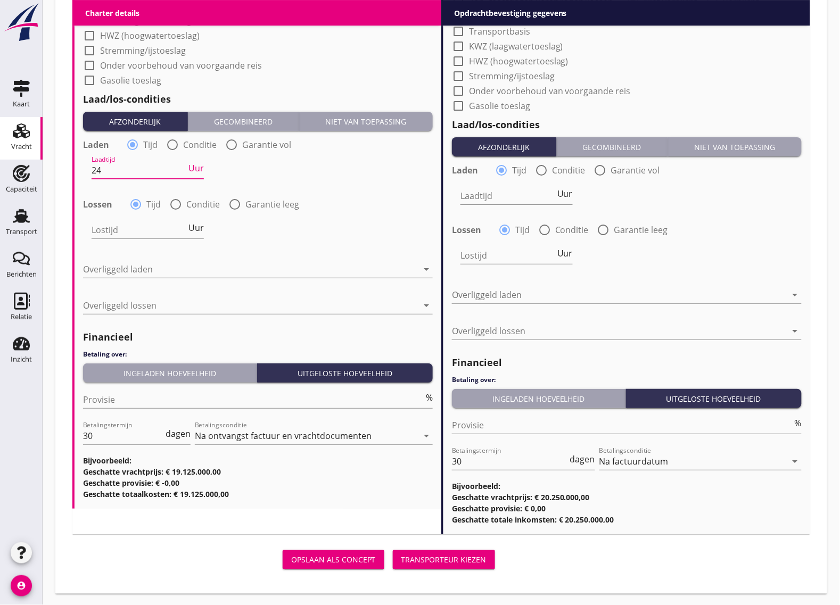
click at [133, 173] on input "24" at bounding box center [139, 170] width 95 height 17
click at [118, 229] on input "Lostijd" at bounding box center [139, 229] width 95 height 17
click at [182, 203] on div at bounding box center [176, 204] width 18 height 18
radio input "false"
click at [152, 224] on div at bounding box center [169, 229] width 155 height 17
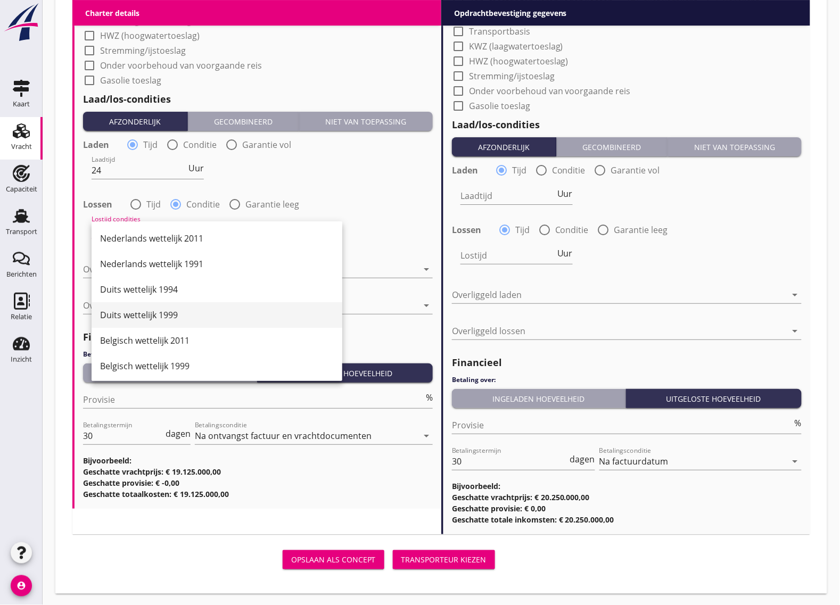
click at [186, 309] on div "Duits wettelijk 1999" at bounding box center [217, 315] width 234 height 13
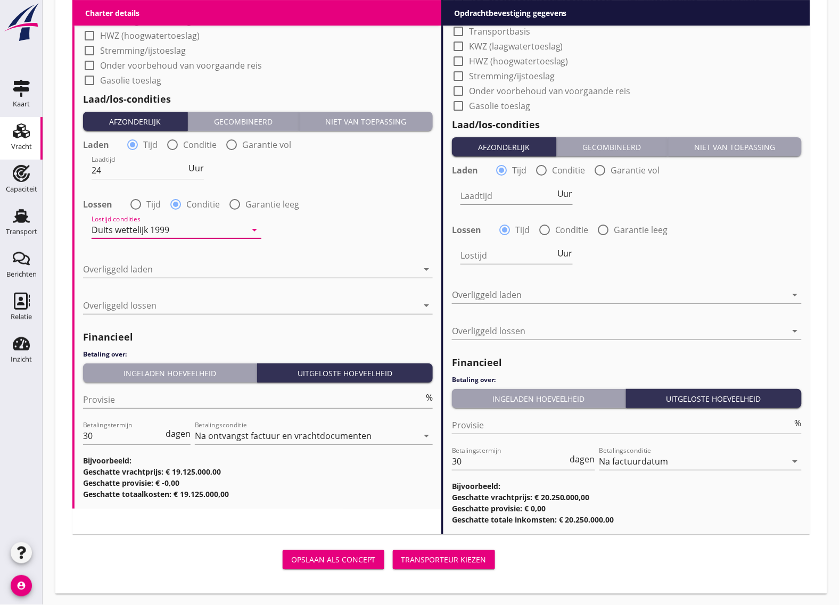
click at [155, 231] on div "Duits wettelijk 1999" at bounding box center [131, 230] width 78 height 10
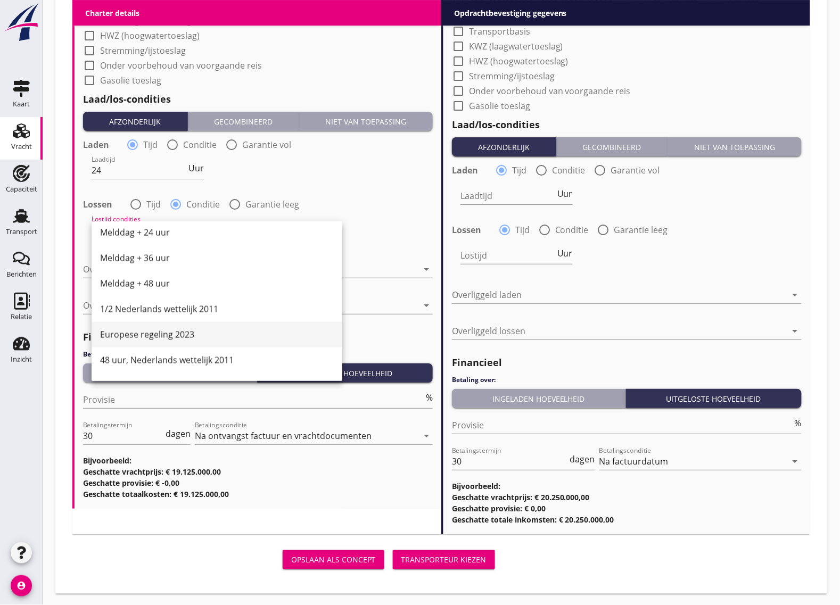
scroll to position [512, 0]
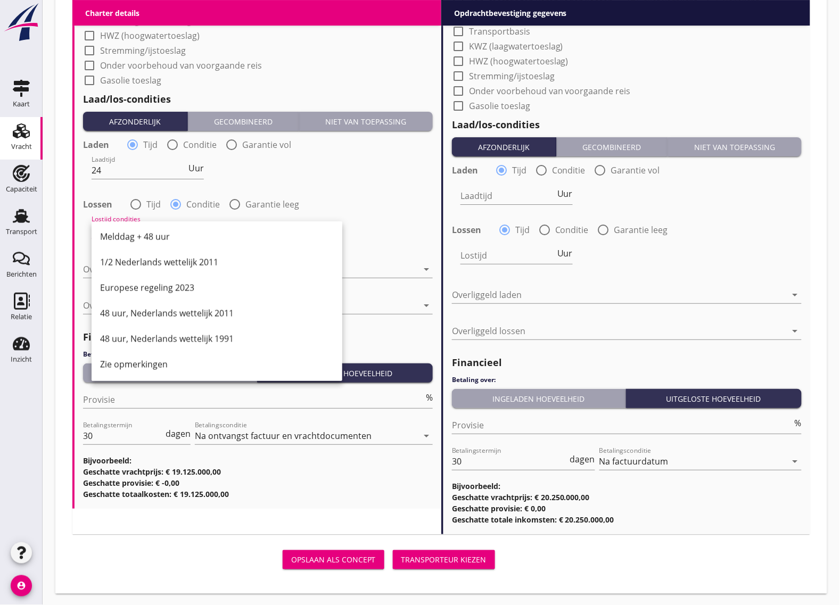
click at [437, 213] on div "(Richt)prijs 12750 ton Prijs opmerkingen Algemene opmerkingen Charter type: Per…" at bounding box center [257, 19] width 367 height 977
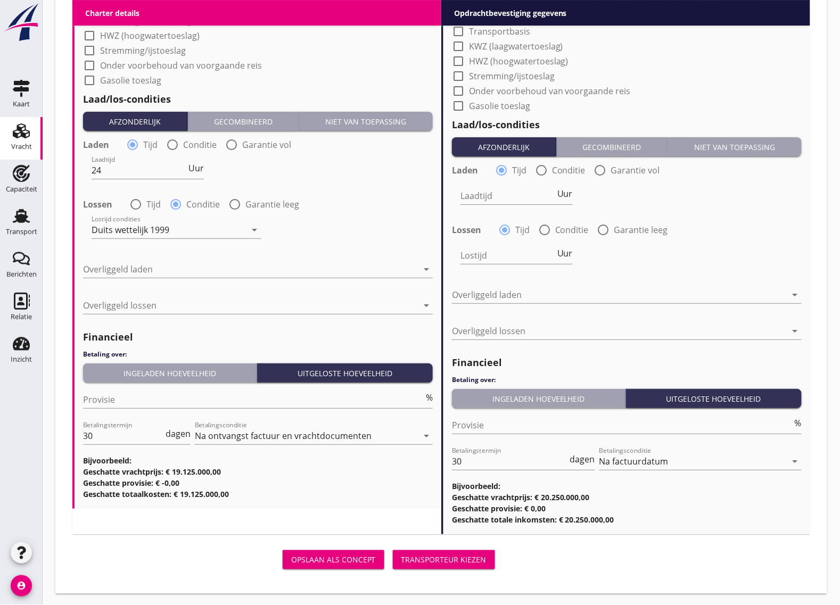
click at [408, 217] on div "Lostijd condities Duits wettelijk 1999 arrow_drop_down" at bounding box center [258, 231] width 352 height 38
click at [235, 200] on div at bounding box center [235, 204] width 18 height 18
radio input "false"
radio input "true"
click at [418, 230] on div "date_range" at bounding box center [407, 230] width 49 height 34
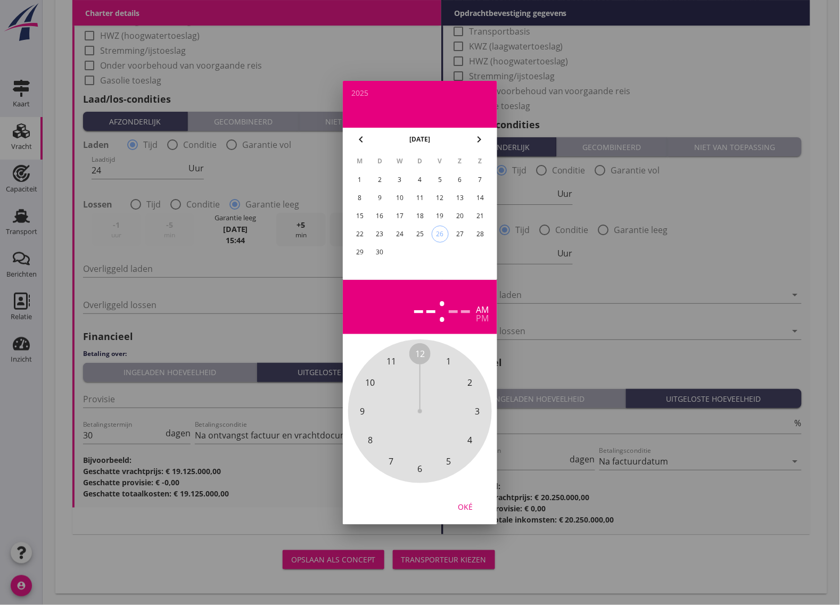
click at [479, 137] on icon "chevron_right" at bounding box center [478, 139] width 13 height 13
click at [402, 176] on div "1" at bounding box center [399, 179] width 17 height 17
click at [243, 337] on div at bounding box center [420, 302] width 840 height 605
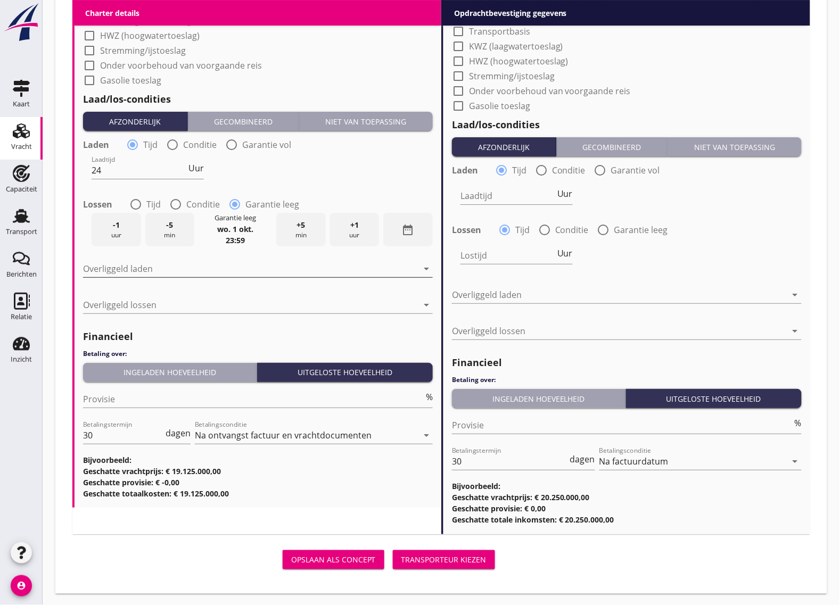
click at [217, 268] on div at bounding box center [250, 268] width 335 height 17
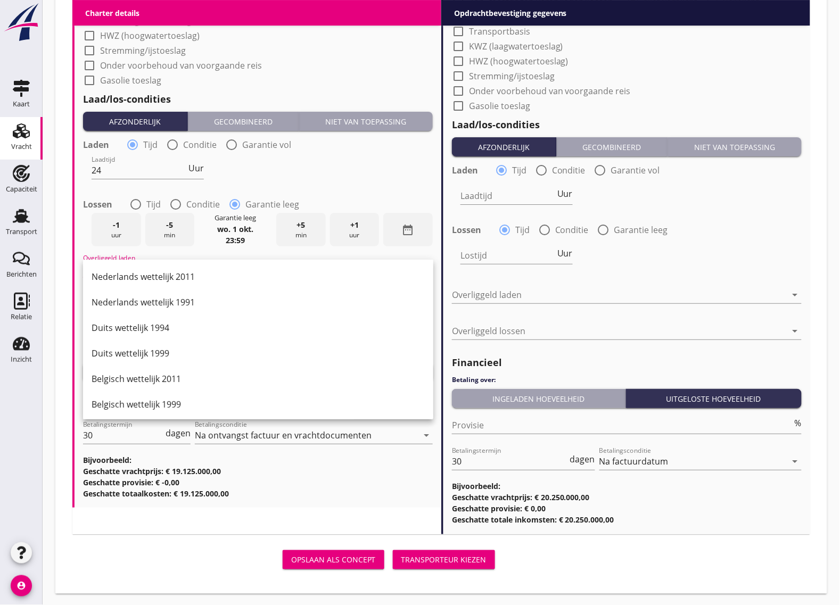
drag, startPoint x: 184, startPoint y: 354, endPoint x: 187, endPoint y: 346, distance: 8.4
click at [184, 354] on div "Duits wettelijk 1999" at bounding box center [258, 353] width 333 height 13
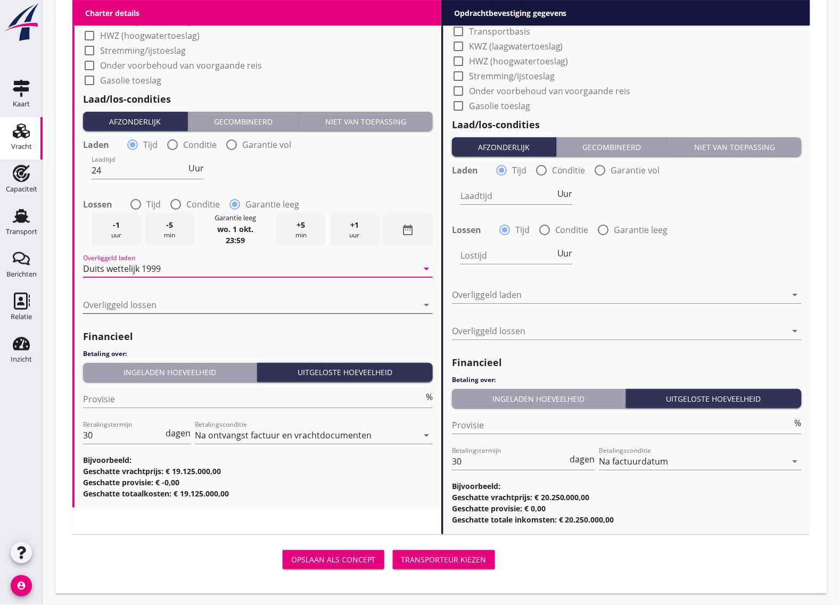
click at [165, 307] on div at bounding box center [250, 304] width 335 height 17
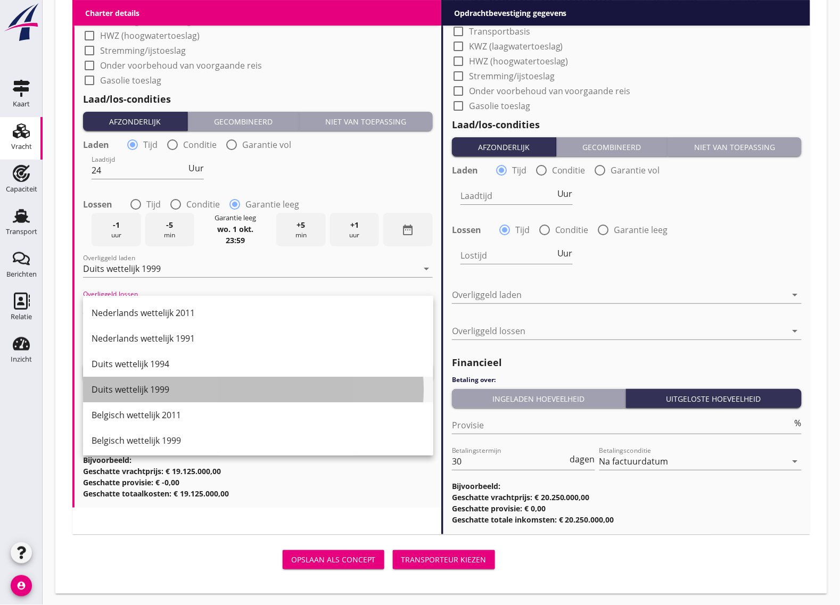
click at [163, 384] on div "Duits wettelijk 1999" at bounding box center [258, 389] width 333 height 13
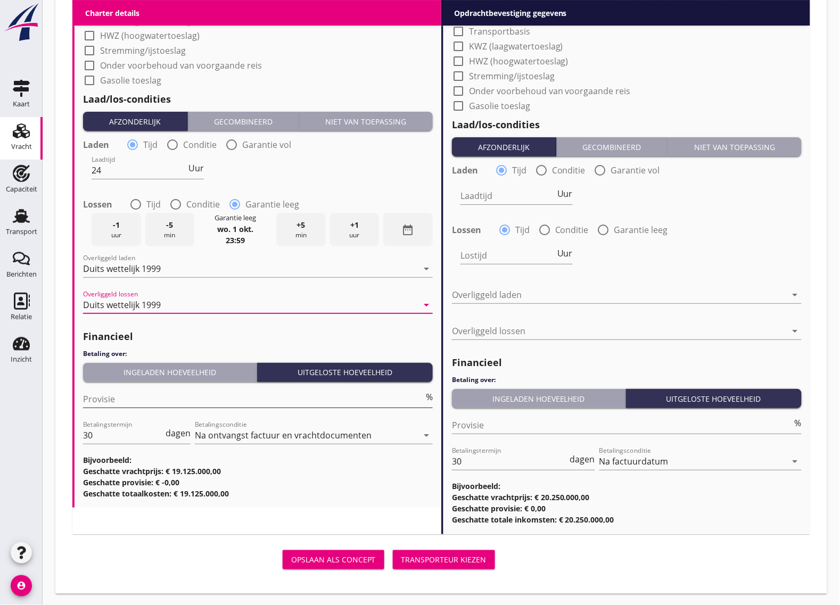
click at [151, 392] on input "Provisie" at bounding box center [253, 399] width 341 height 17
type input "5"
click at [131, 435] on input "30" at bounding box center [123, 435] width 80 height 17
type input "3"
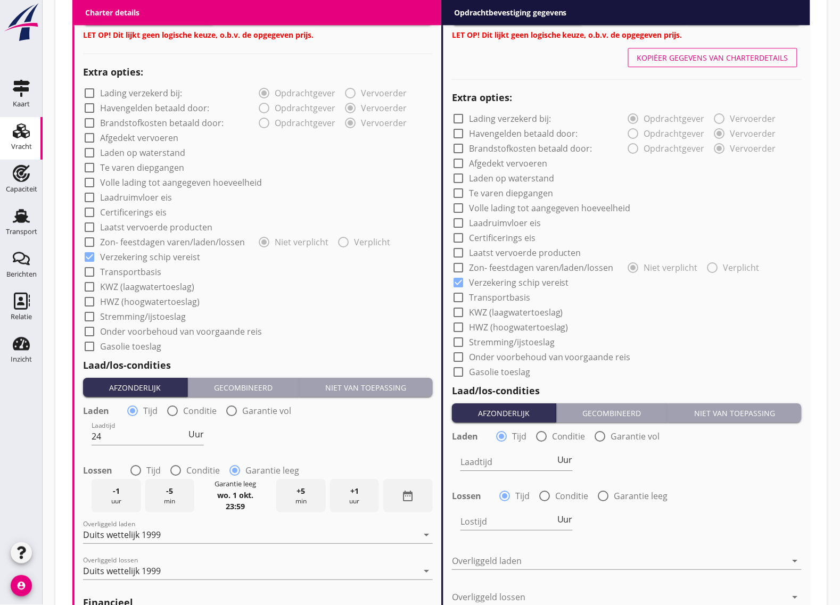
scroll to position [570, 0]
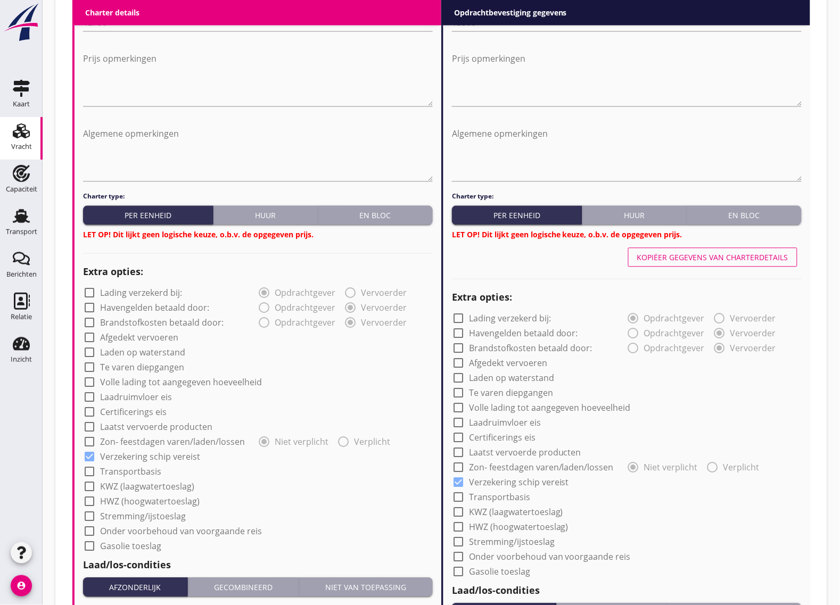
type input "14"
click at [405, 214] on div "En bloc" at bounding box center [375, 215] width 106 height 11
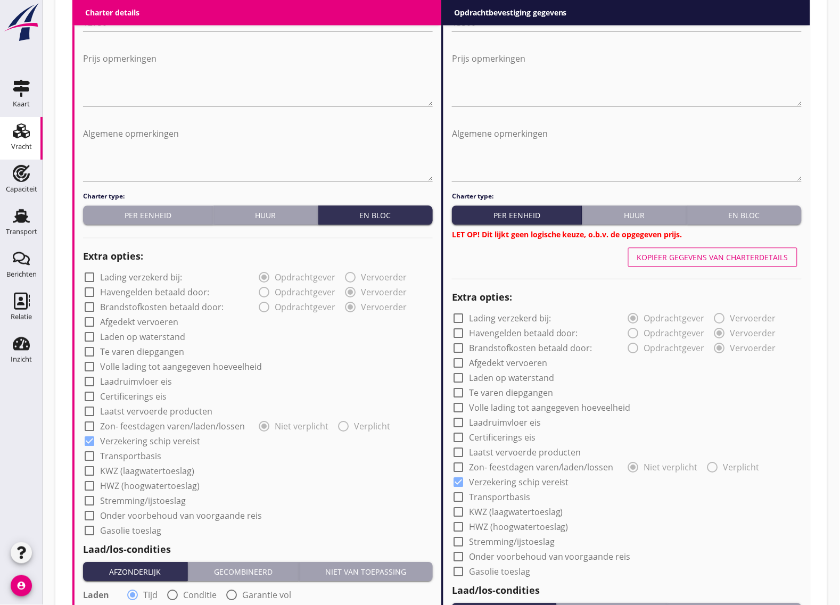
click at [742, 213] on div "En bloc" at bounding box center [744, 215] width 106 height 11
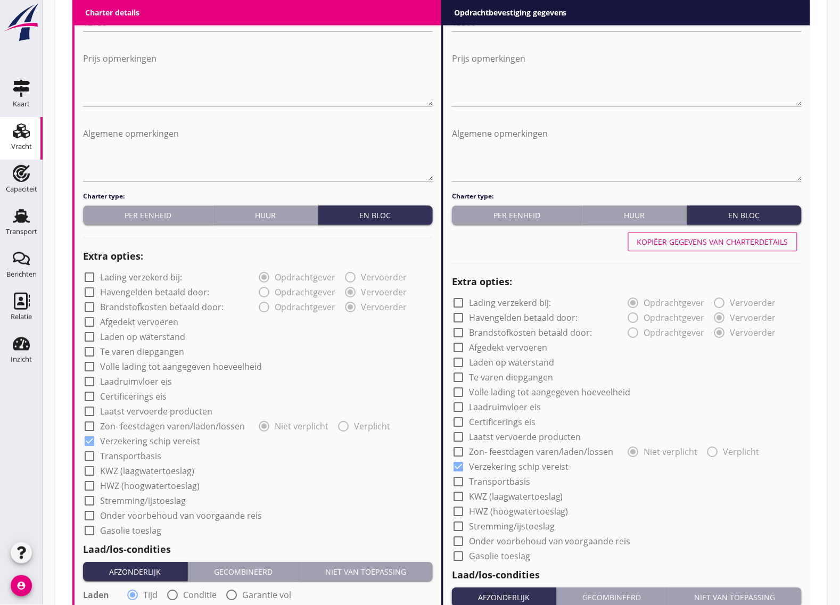
scroll to position [437, 0]
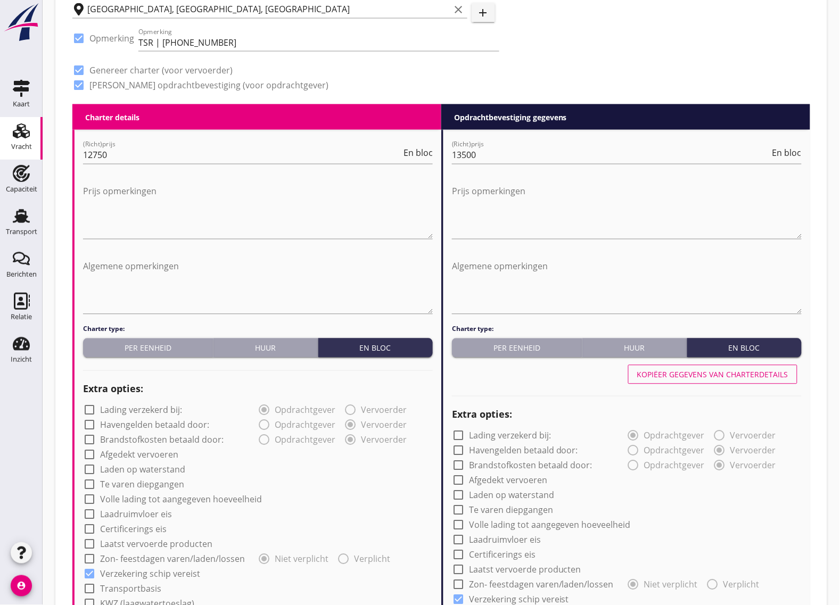
click at [727, 371] on div "Kopiëer gegevens van charterdetails" at bounding box center [712, 374] width 151 height 11
type input "24"
radio input "false"
radio input "true"
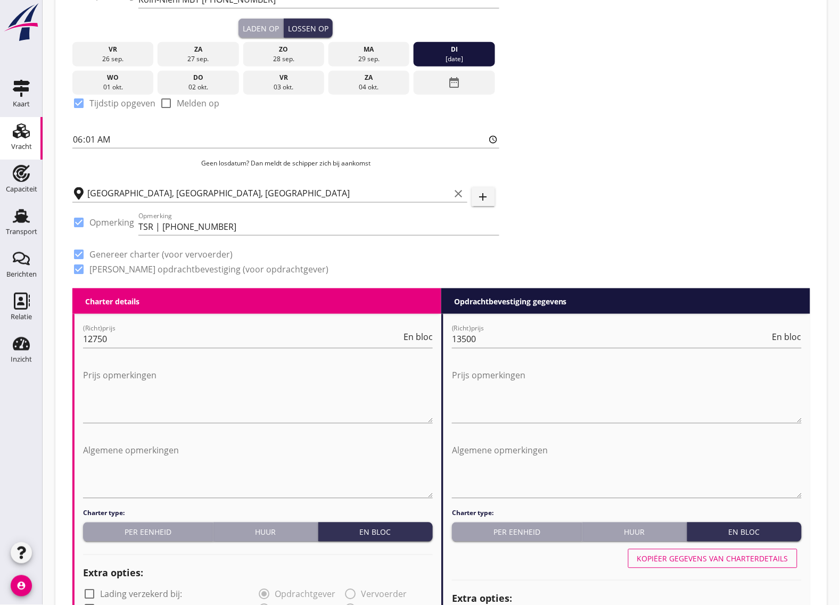
scroll to position [187, 0]
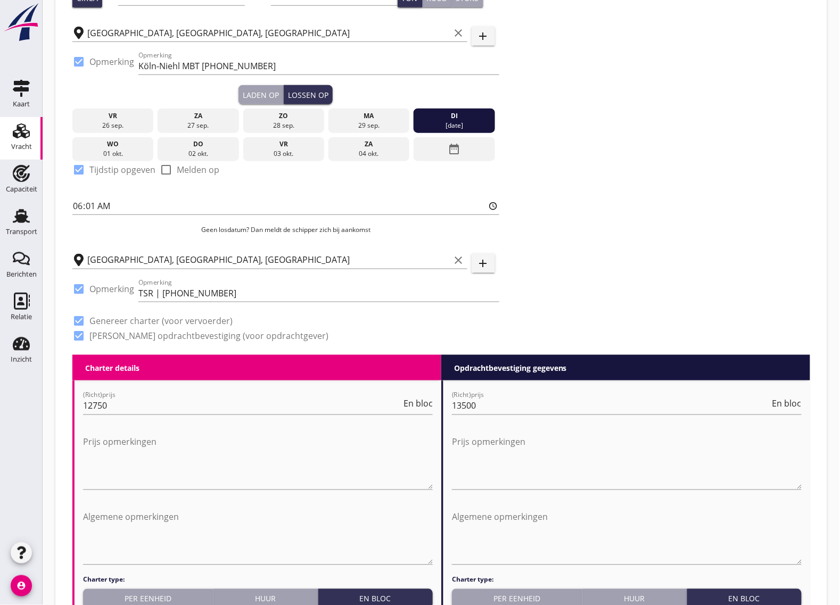
click at [271, 96] on div "Laden op" at bounding box center [261, 94] width 36 height 11
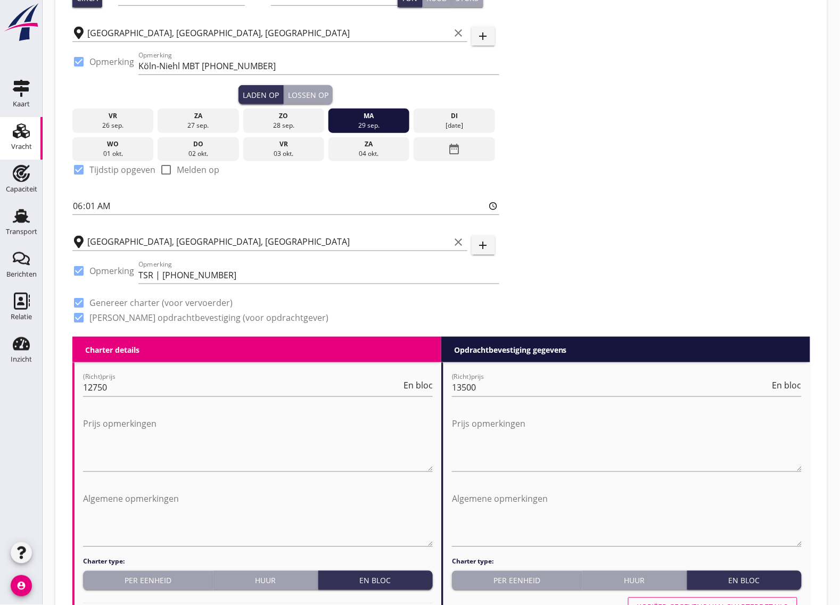
click at [318, 93] on div "Lossen op" at bounding box center [308, 94] width 40 height 11
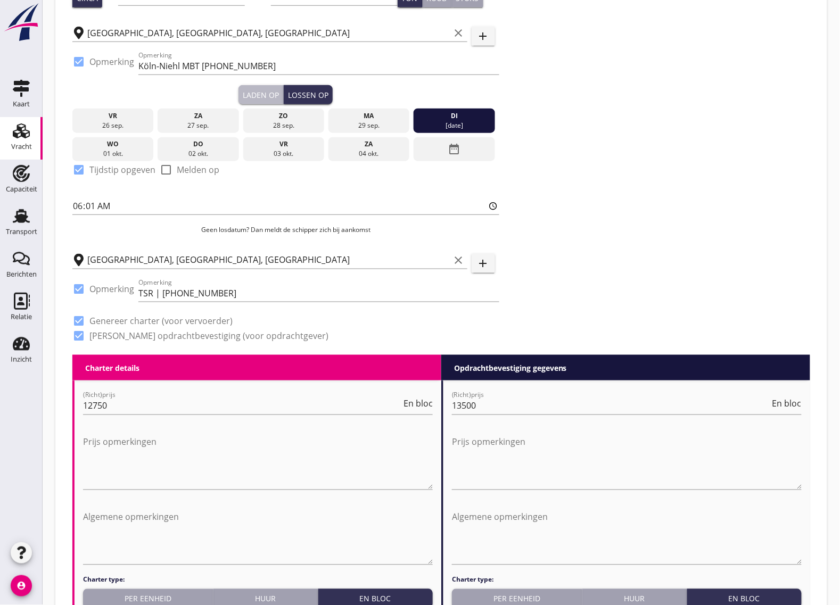
click at [273, 94] on div "Laden op" at bounding box center [261, 94] width 36 height 11
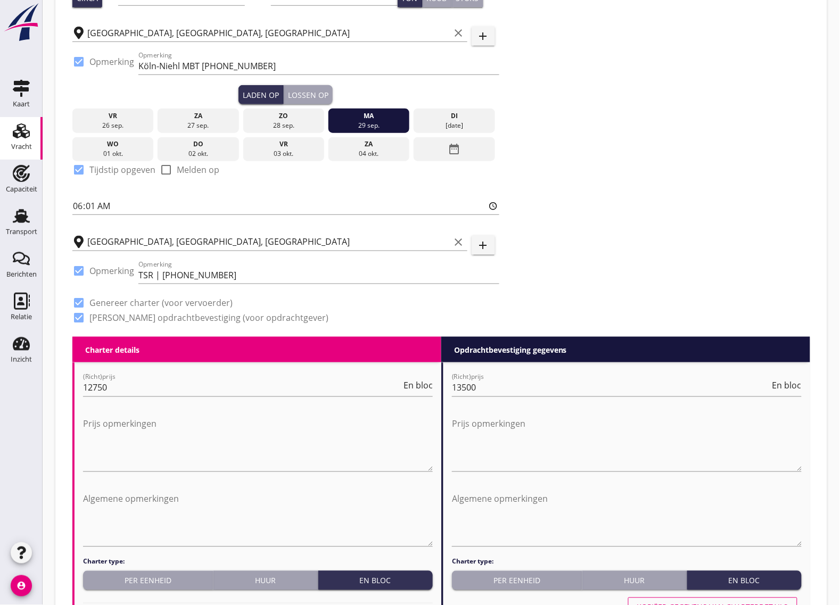
click at [308, 93] on div "Lossen op" at bounding box center [308, 94] width 40 height 11
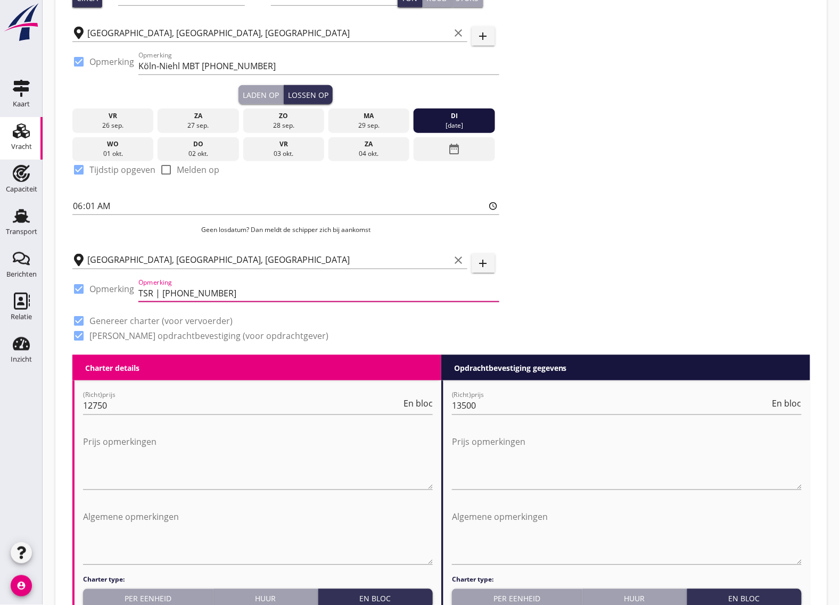
click at [139, 288] on input "TSR | [PHONE_NUMBER]" at bounding box center [318, 293] width 361 height 17
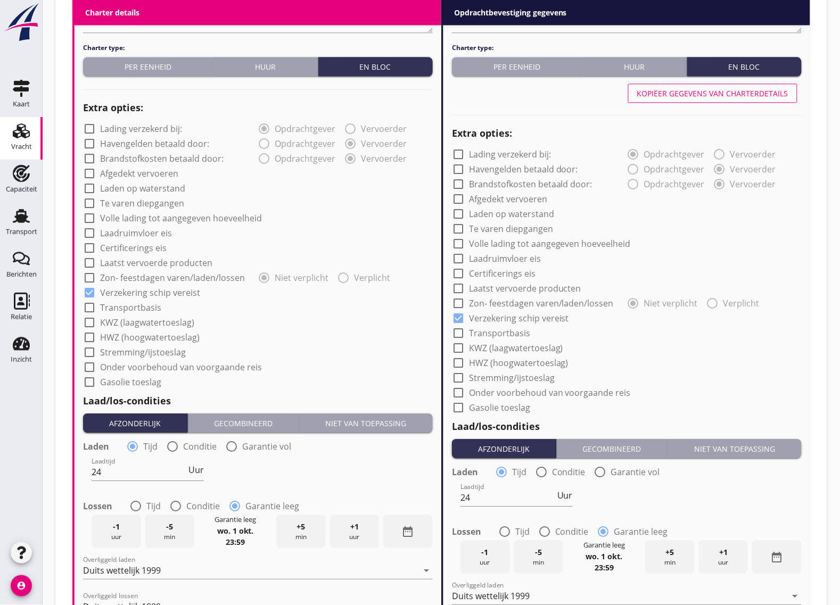
scroll to position [985, 0]
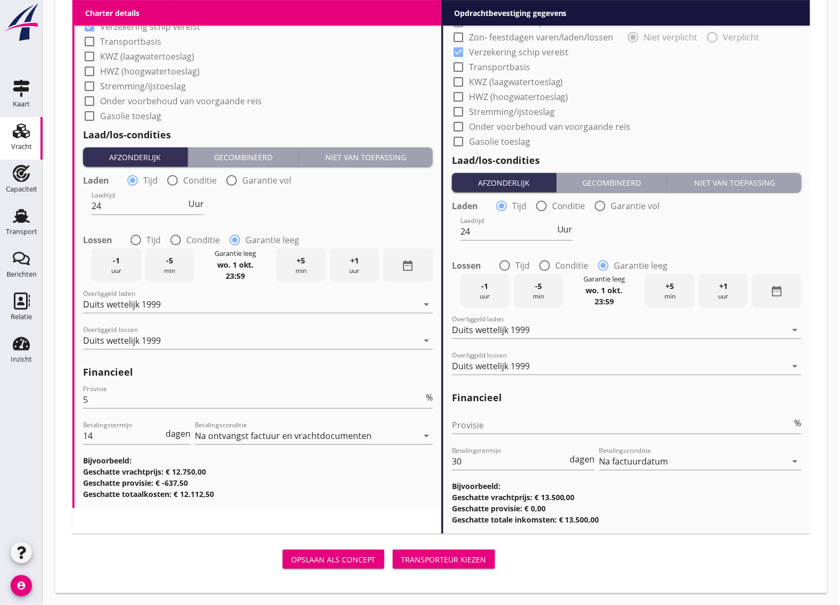
click at [462, 554] on div "Transporteur kiezen" at bounding box center [443, 559] width 85 height 11
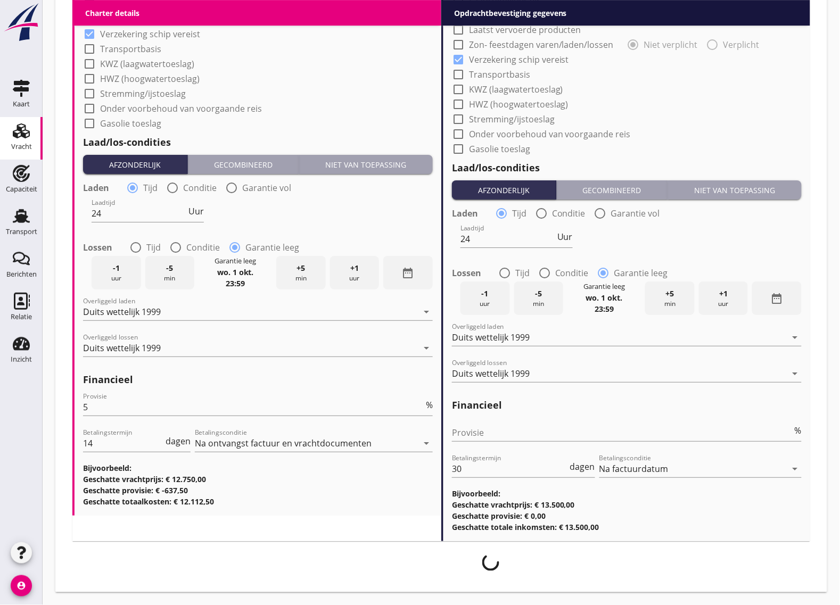
scroll to position [976, 0]
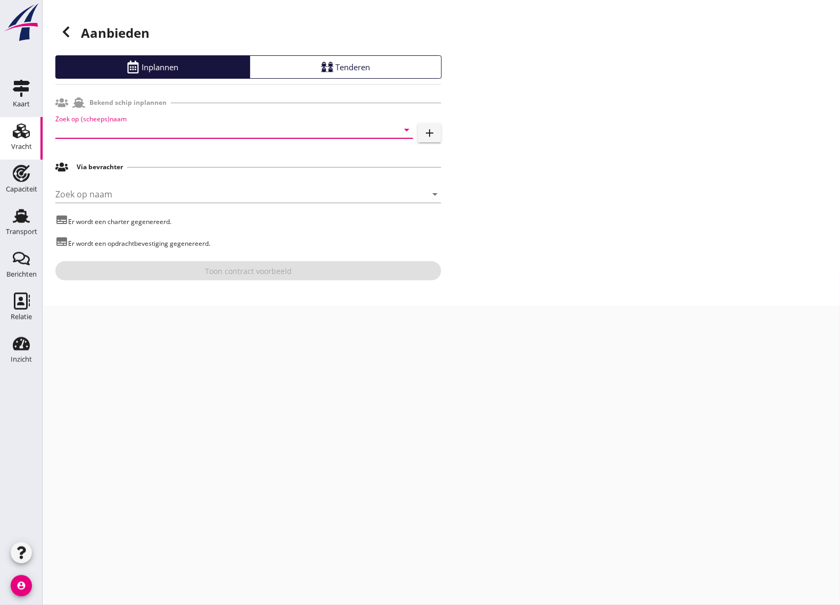
click at [128, 127] on input "Zoek op (scheeps)naam" at bounding box center [219, 129] width 328 height 17
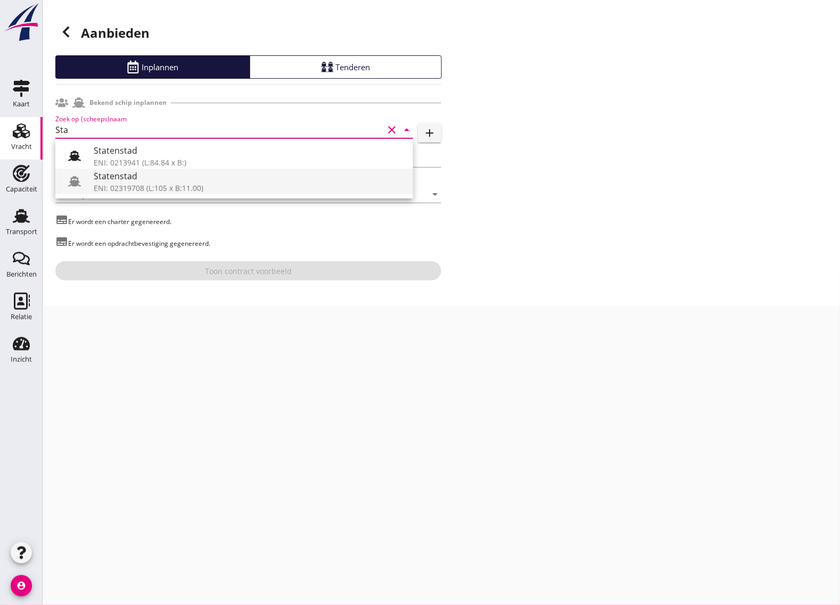
click at [137, 179] on div "Statenstad" at bounding box center [249, 176] width 311 height 13
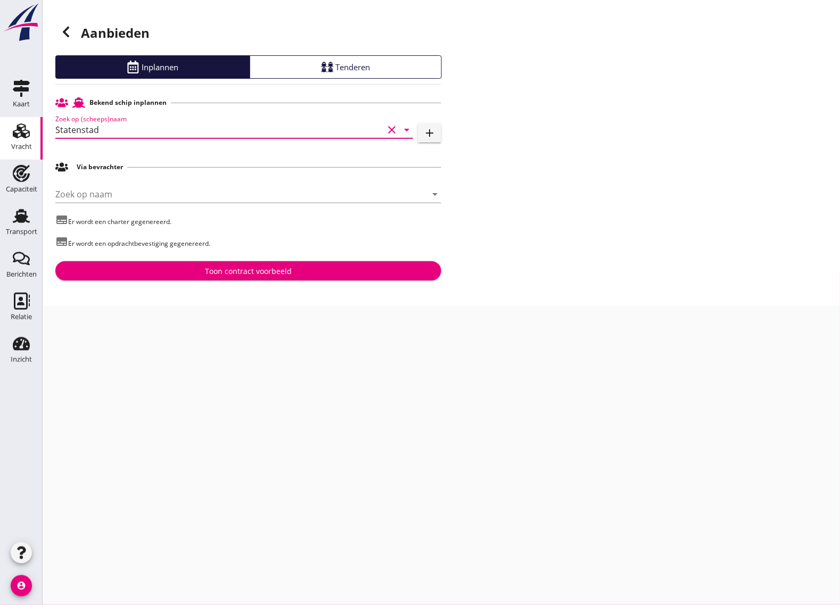
type input "Statenstad"
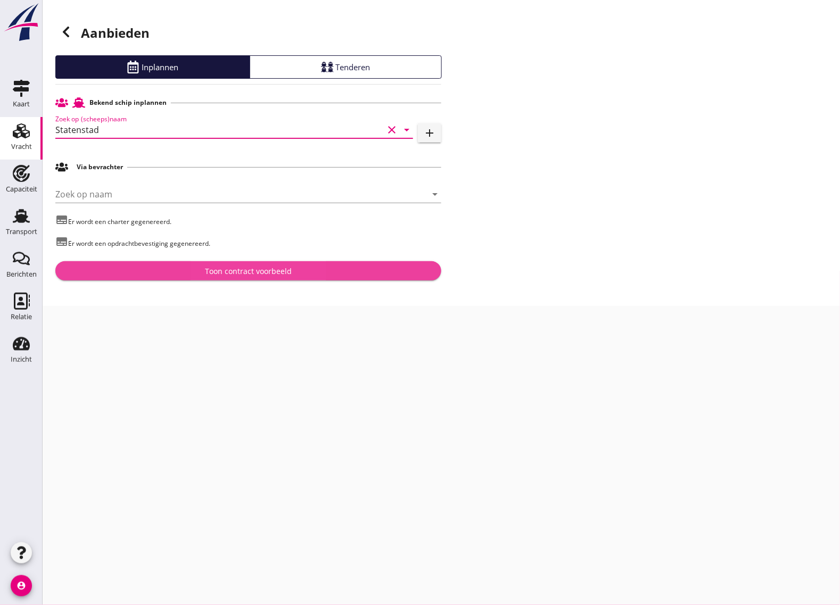
click at [141, 270] on div "Toon contract voorbeeld" at bounding box center [248, 270] width 369 height 11
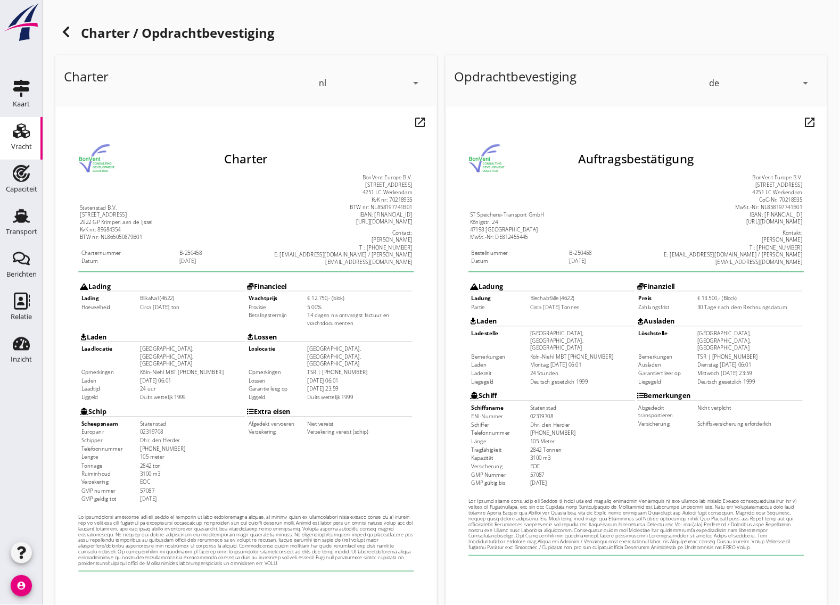
scroll to position [125, 0]
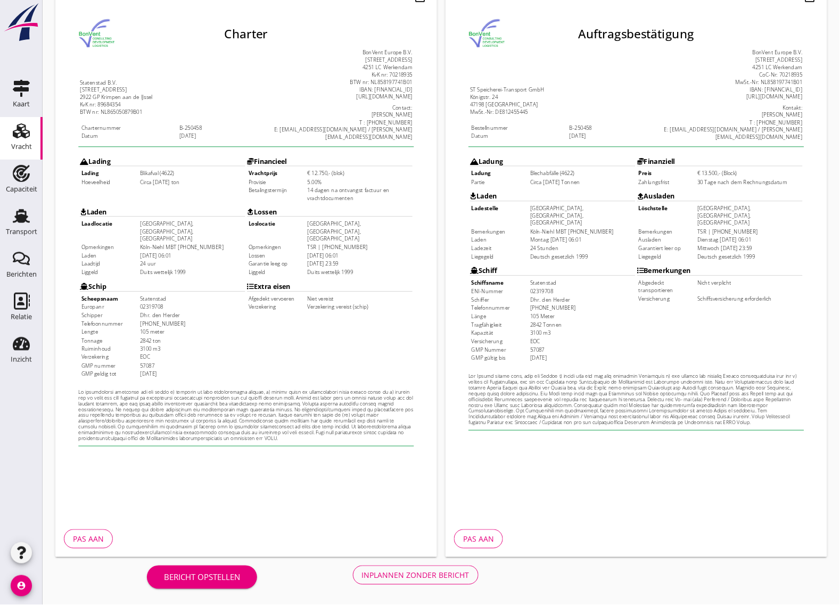
click at [413, 572] on div "Inplannen zonder bericht" at bounding box center [415, 575] width 107 height 11
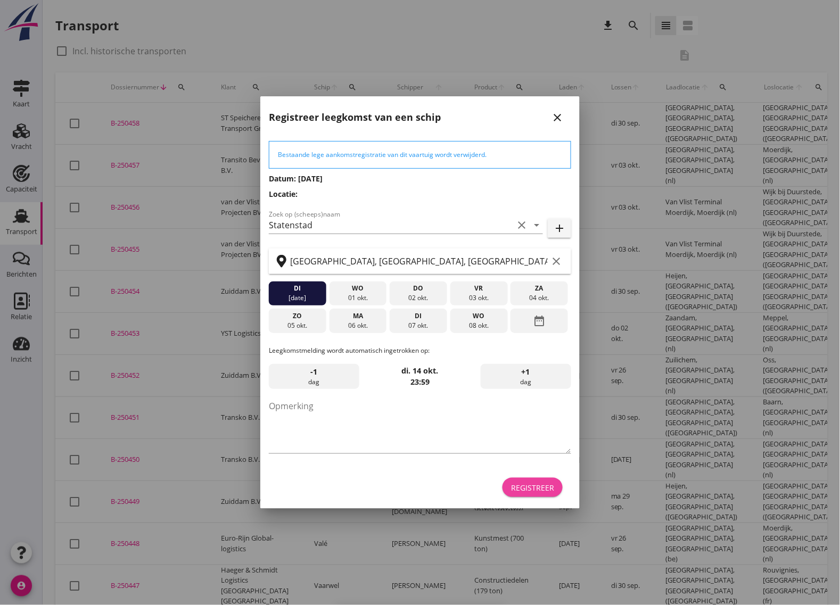
click at [552, 480] on button "Registreer" at bounding box center [532, 487] width 60 height 19
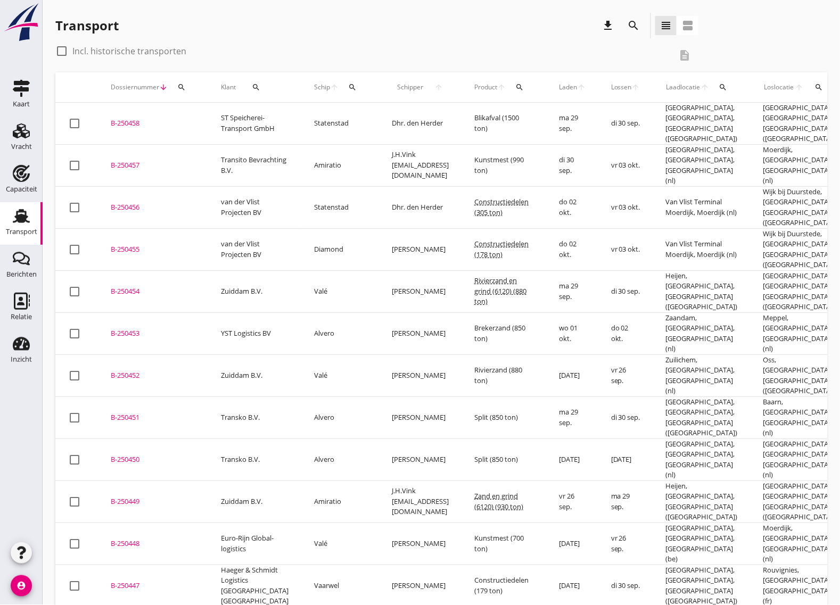
click at [129, 120] on div "B-250458" at bounding box center [153, 123] width 85 height 11
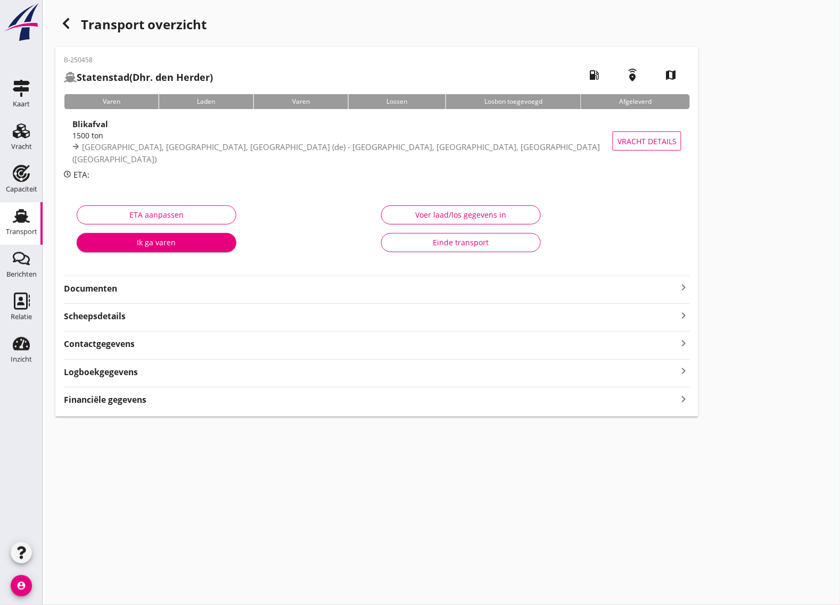
click at [293, 286] on strong "Documenten" at bounding box center [370, 289] width 613 height 12
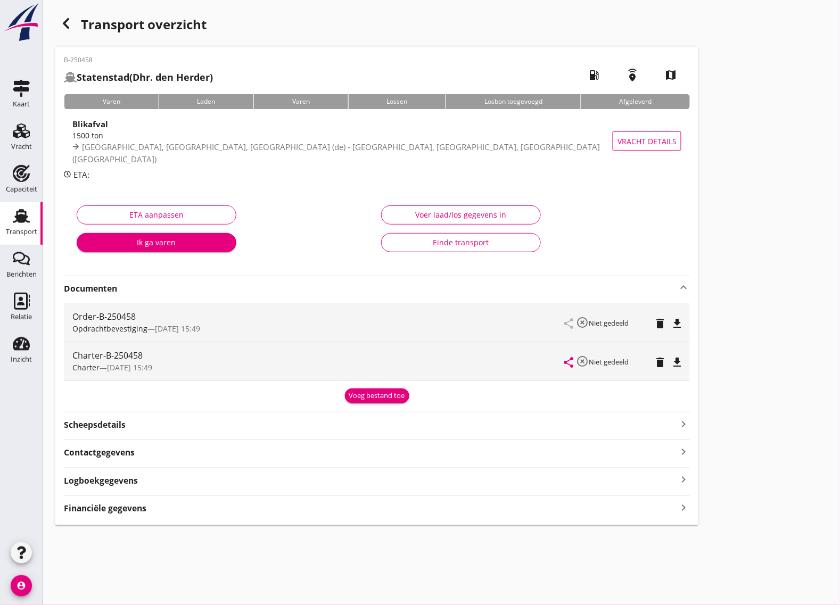
click at [679, 323] on icon "file_download" at bounding box center [676, 323] width 13 height 13
click at [679, 325] on icon "open_in_browser" at bounding box center [676, 323] width 13 height 13
click at [677, 358] on icon "file_download" at bounding box center [676, 362] width 13 height 13
click at [62, 19] on icon "button" at bounding box center [66, 23] width 13 height 13
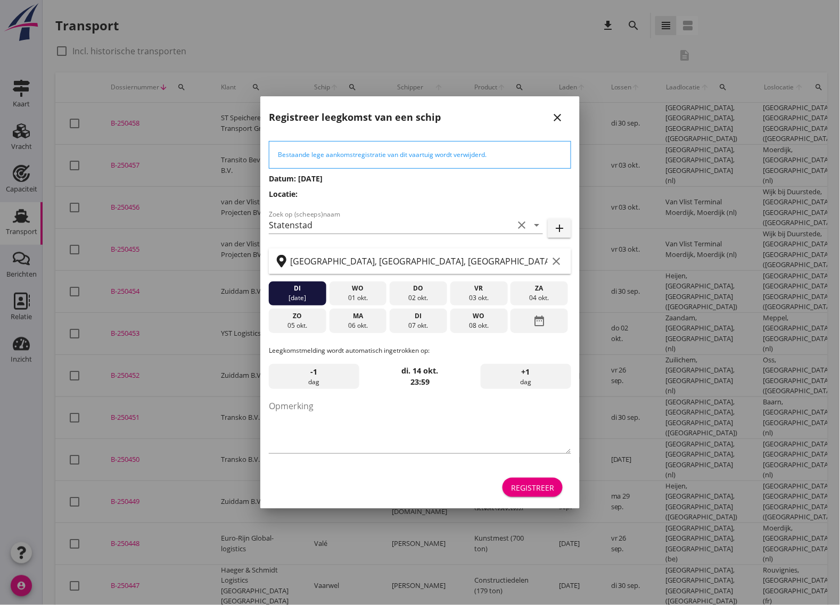
click at [537, 482] on div "Registreer" at bounding box center [532, 487] width 43 height 11
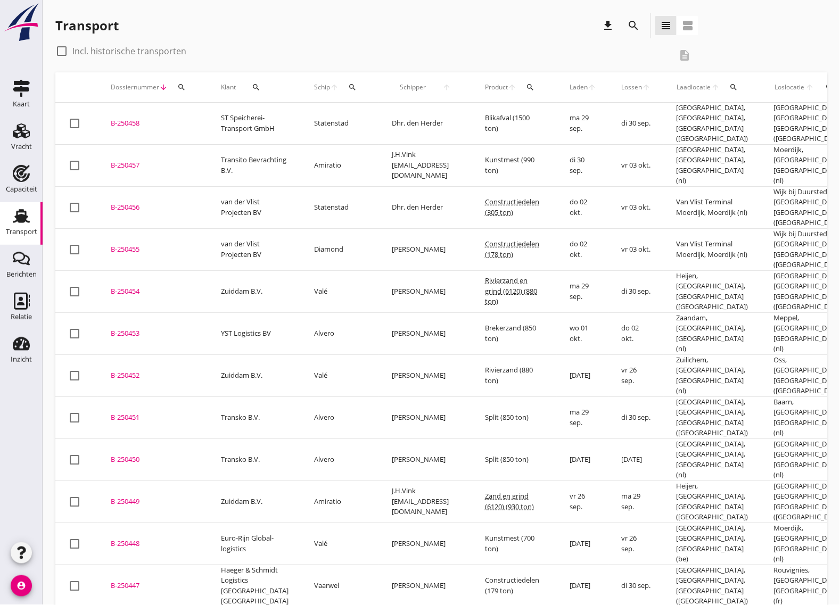
click at [20, 597] on div "account_circle" at bounding box center [21, 588] width 43 height 33
click at [20, 591] on icon "account_circle" at bounding box center [21, 585] width 21 height 21
click at [62, 572] on link "logout Uitloggen" at bounding box center [71, 582] width 79 height 26
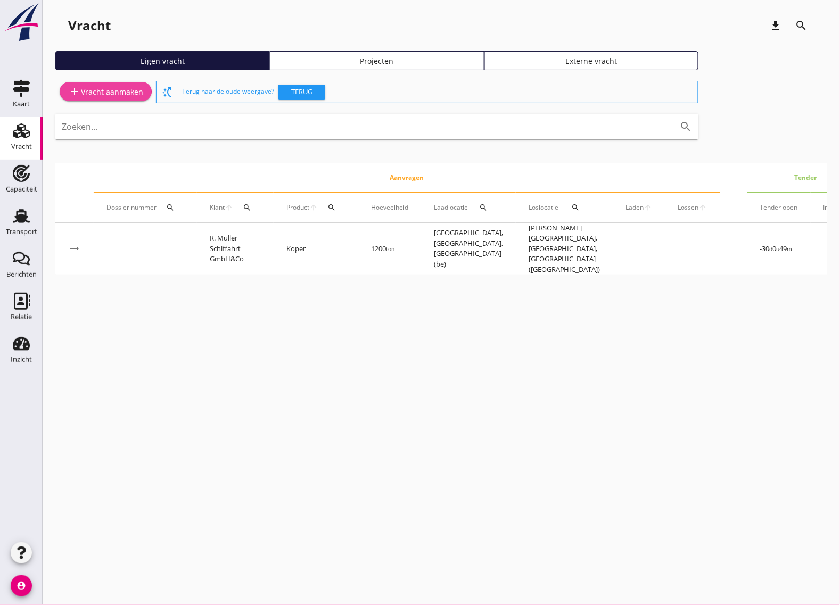
click at [116, 89] on div "add Vracht aanmaken" at bounding box center [105, 91] width 75 height 13
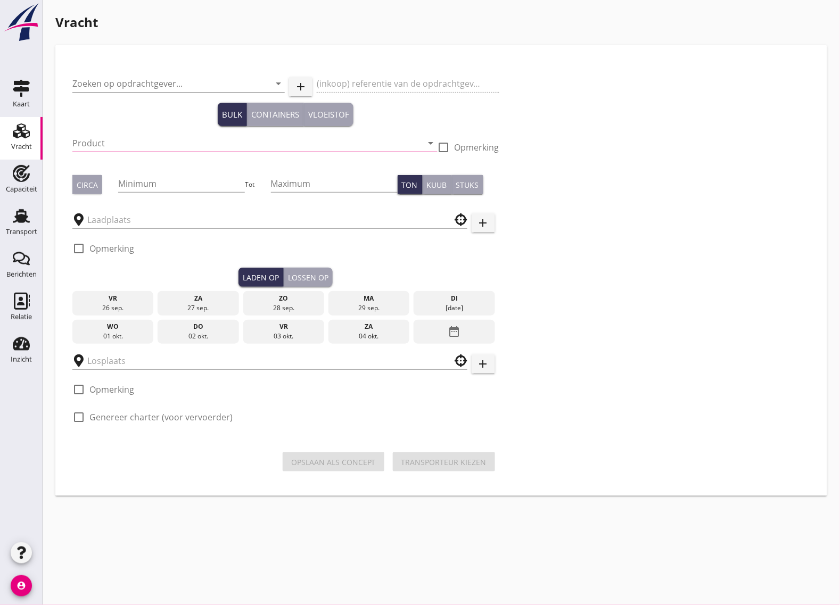
click at [166, 135] on input "Product" at bounding box center [247, 143] width 350 height 17
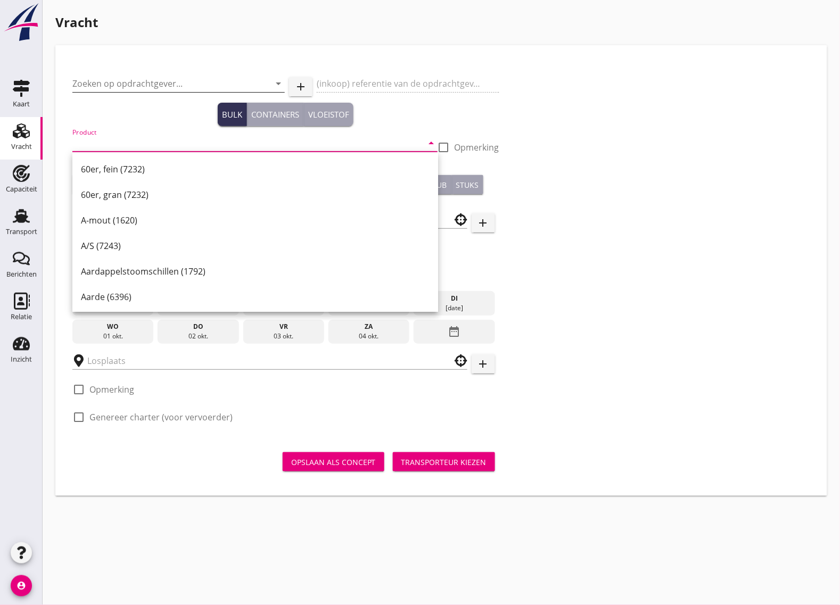
click at [121, 85] on input "Zoeken op opdrachtgever..." at bounding box center [163, 83] width 182 height 17
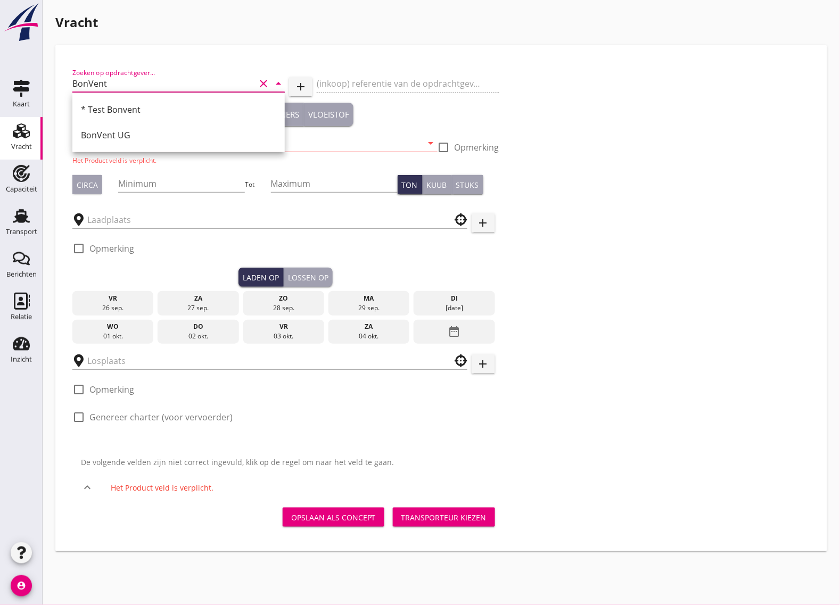
click at [129, 84] on input "BonVent" at bounding box center [163, 83] width 182 height 17
click at [204, 82] on input "BonVent" at bounding box center [163, 83] width 182 height 17
type input "B"
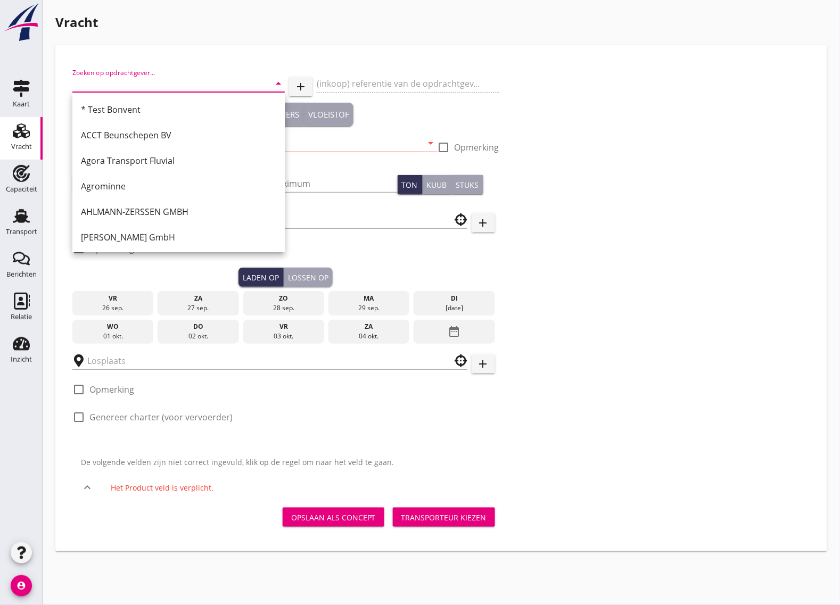
scroll to position [129, 0]
click at [23, 585] on icon "account_circle" at bounding box center [21, 585] width 21 height 21
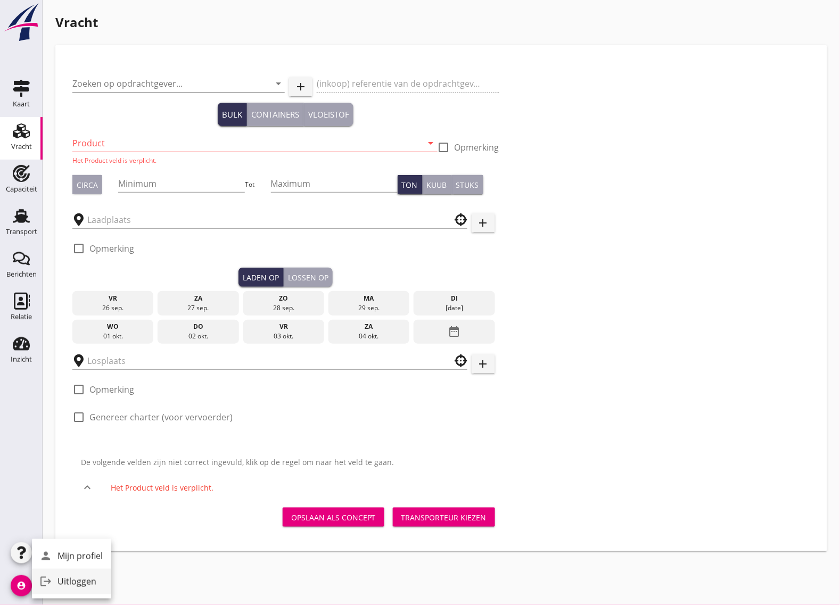
click at [71, 577] on div "Uitloggen" at bounding box center [79, 581] width 45 height 13
